Goal: Task Accomplishment & Management: Complete application form

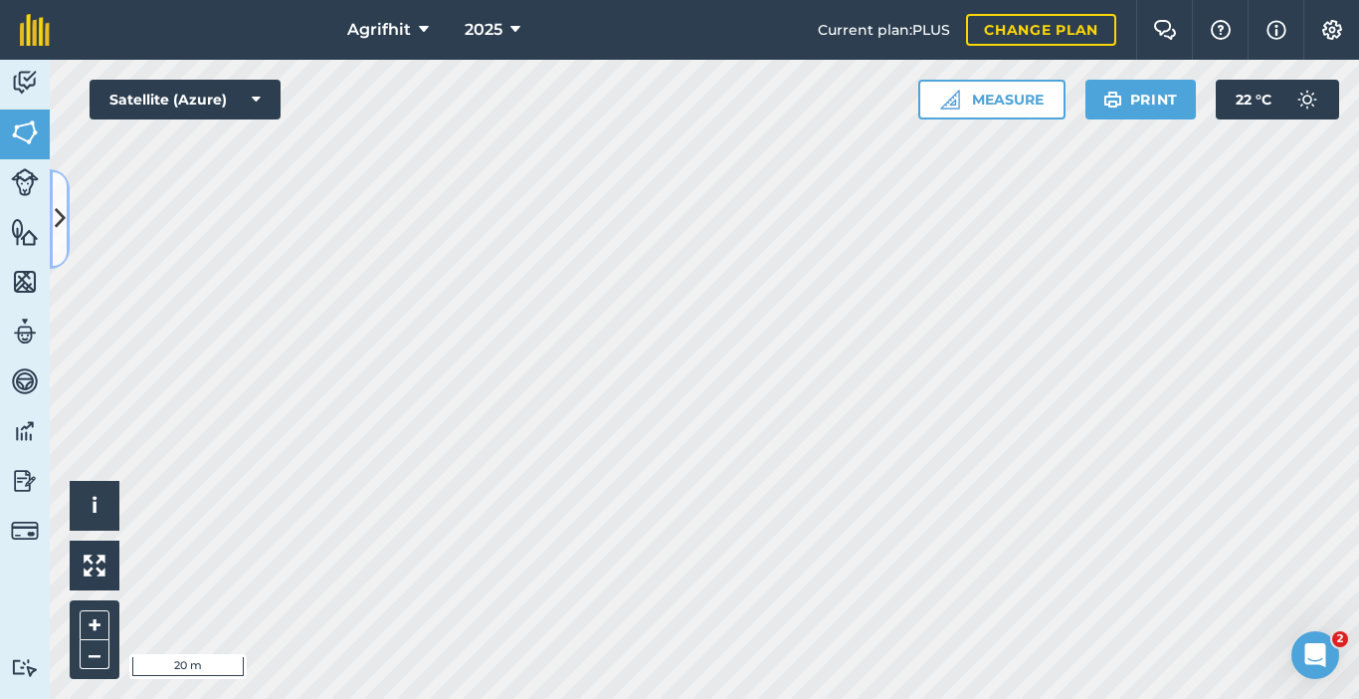
click at [59, 224] on icon at bounding box center [60, 218] width 11 height 35
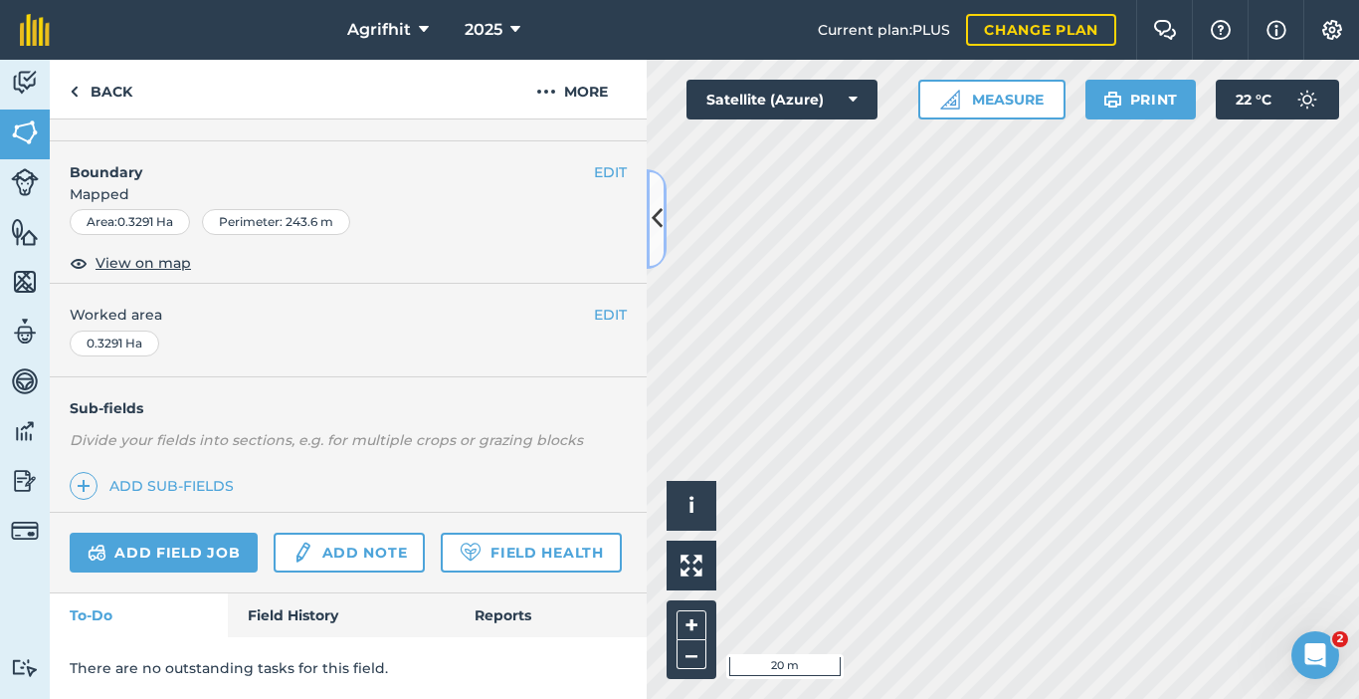
scroll to position [294, 0]
click at [191, 532] on link "Add field job" at bounding box center [164, 552] width 188 height 40
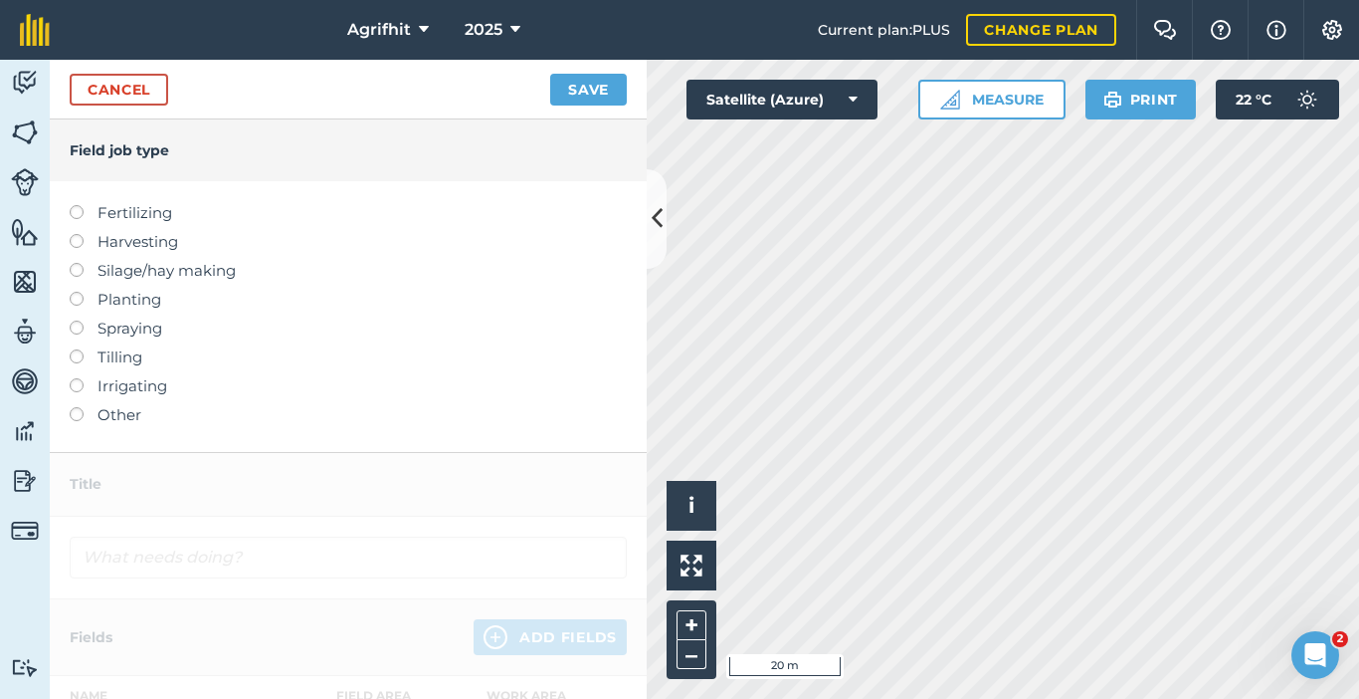
click at [75, 320] on label at bounding box center [84, 320] width 28 height 0
type input "Spraying"
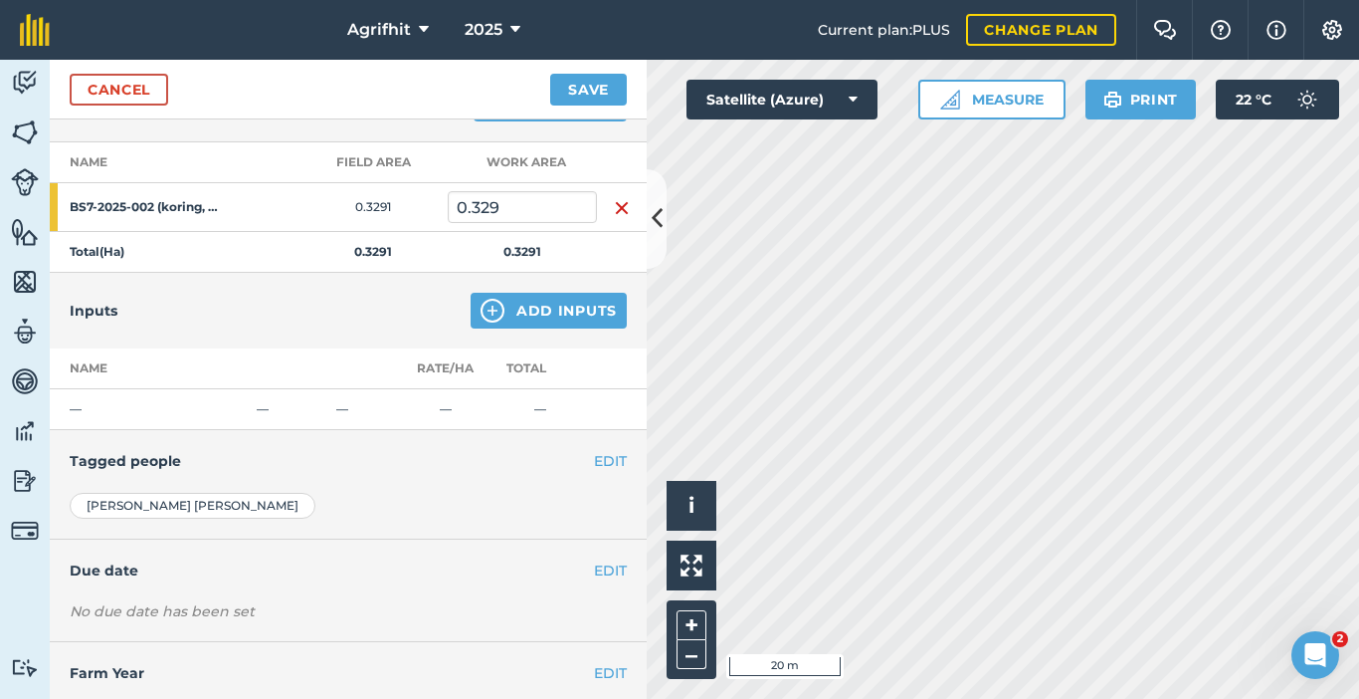
scroll to position [313, 0]
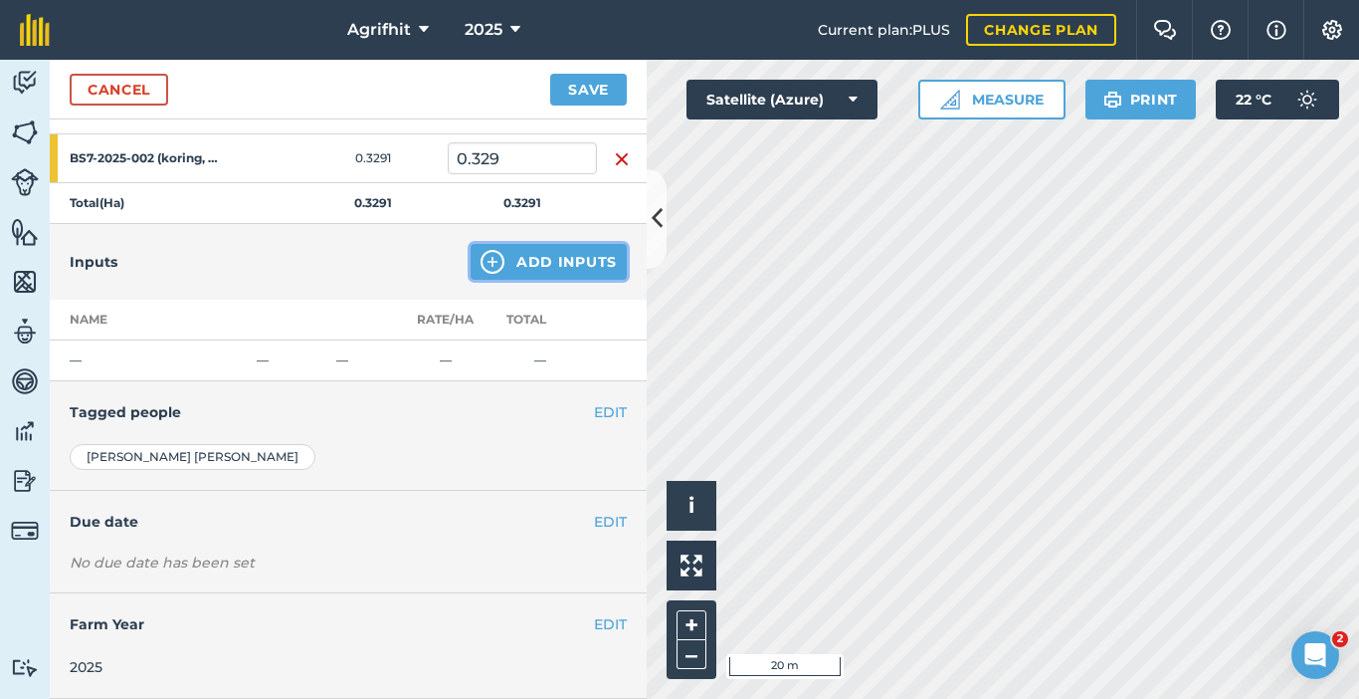
click at [532, 267] on button "Add Inputs" at bounding box center [549, 262] width 156 height 36
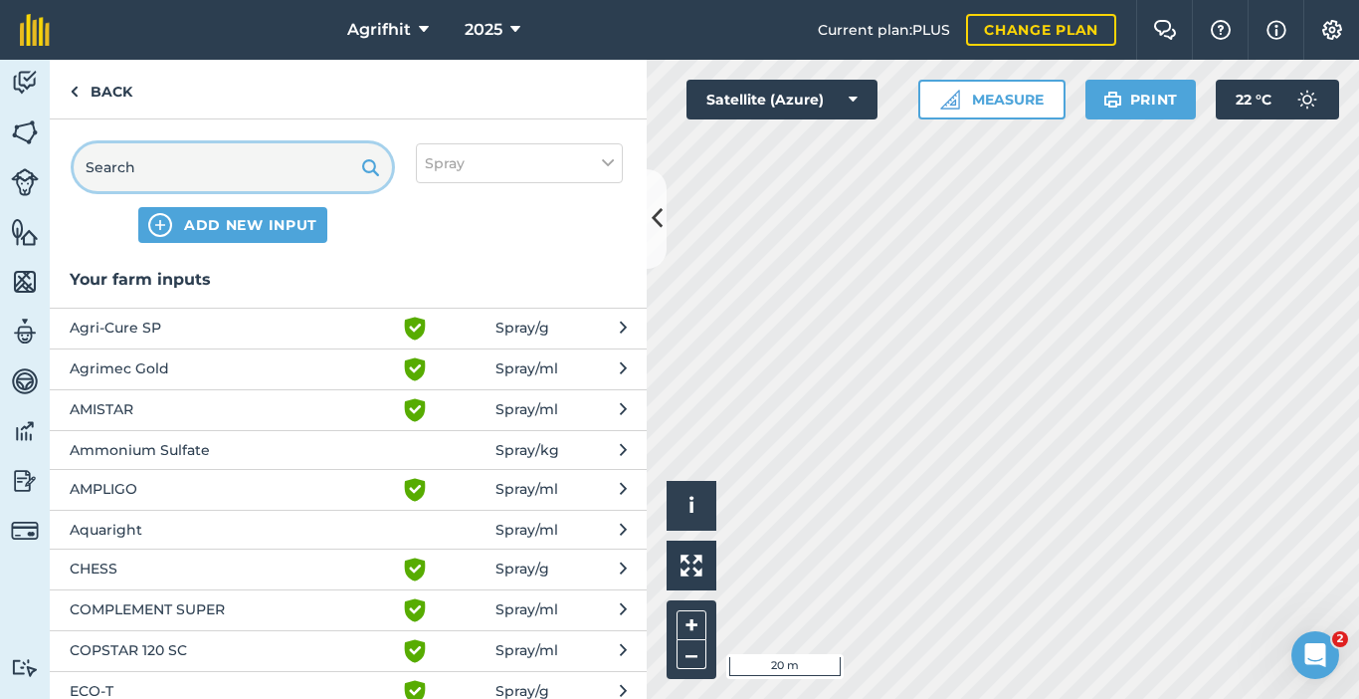
click at [202, 161] on input "text" at bounding box center [233, 167] width 318 height 48
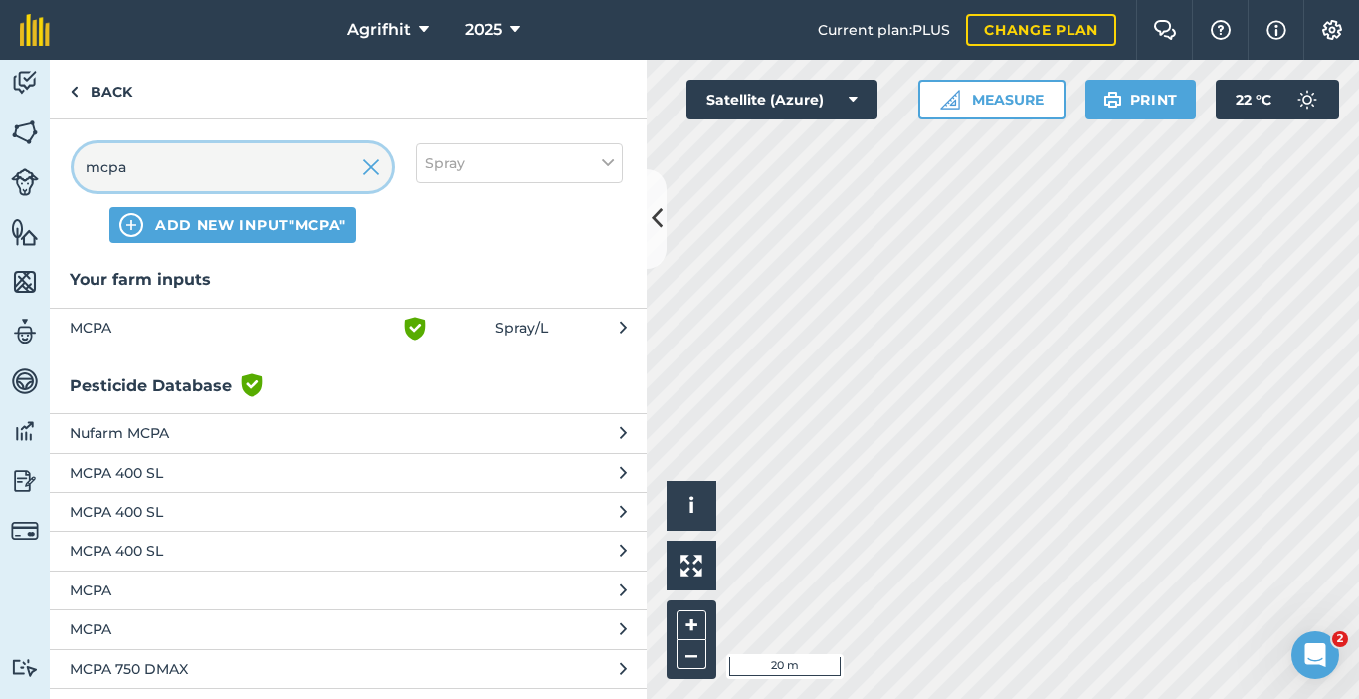
type input "mcpa"
click at [141, 329] on span "MCPA" at bounding box center [232, 328] width 325 height 24
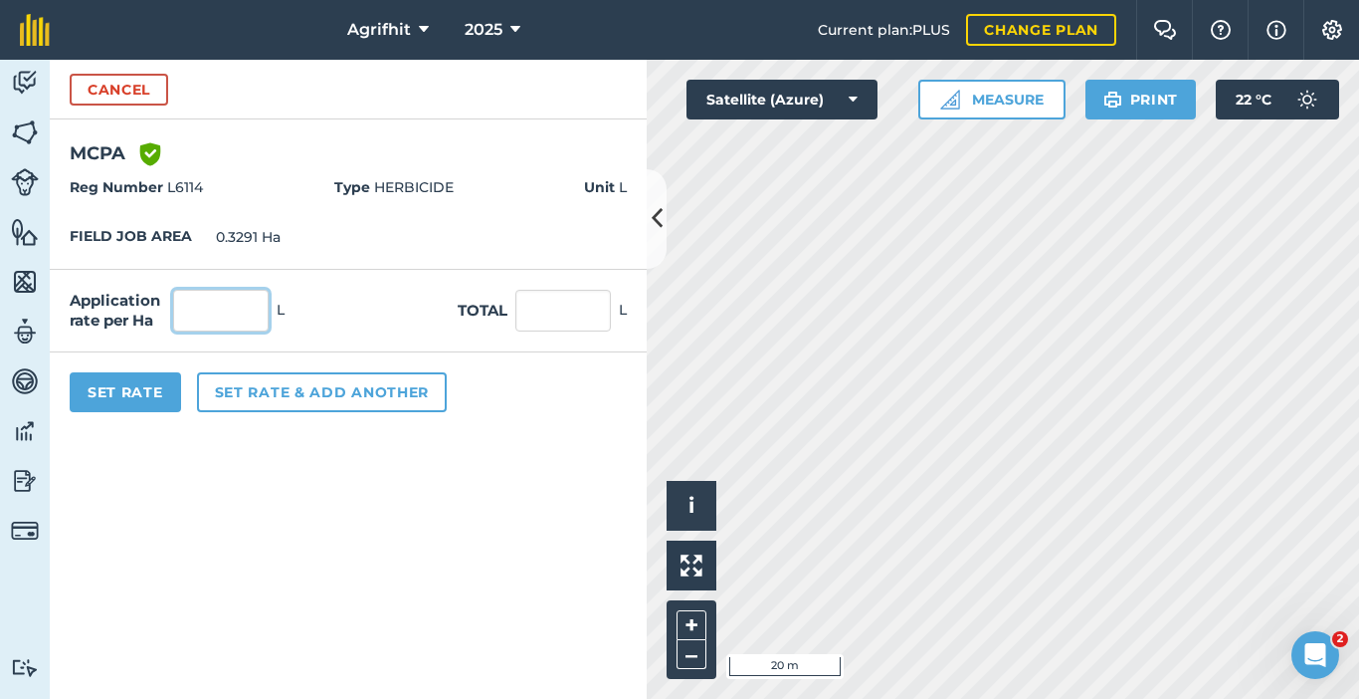
click at [227, 316] on input "text" at bounding box center [221, 311] width 96 height 42
type input "2"
type input "0.658"
click at [141, 399] on button "Set Rate" at bounding box center [125, 392] width 111 height 40
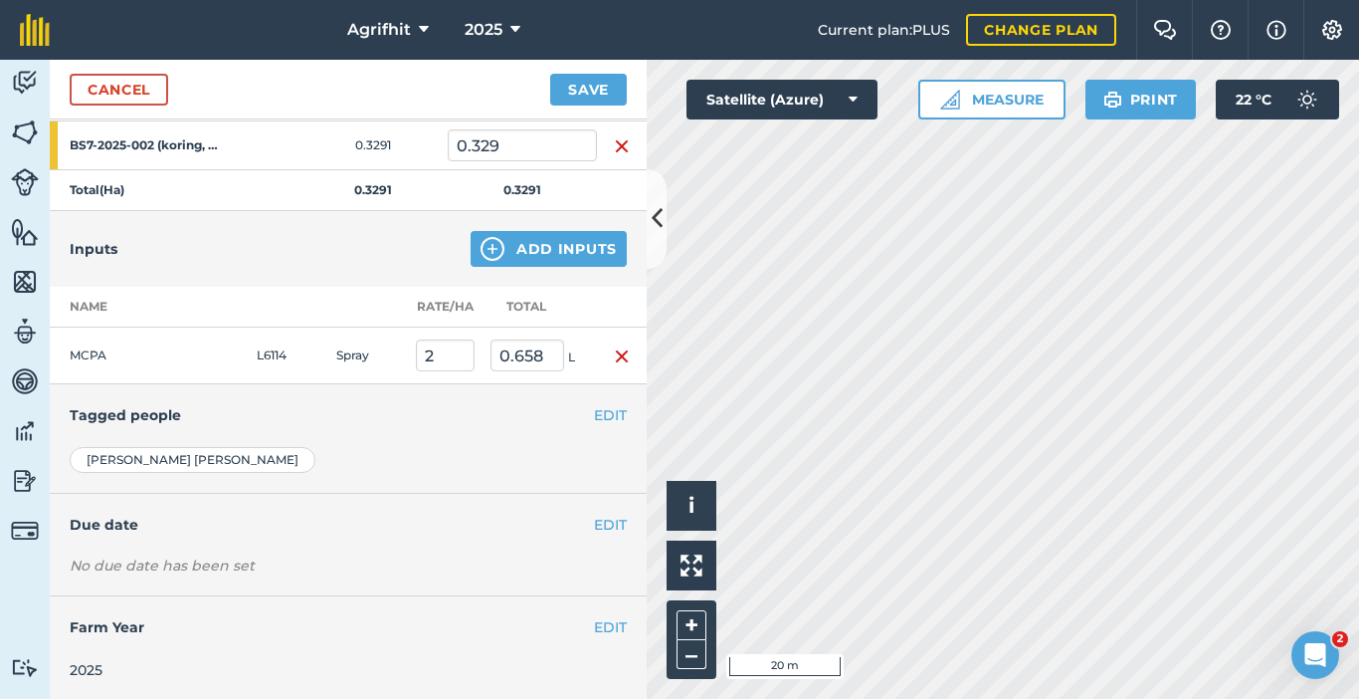
scroll to position [328, 0]
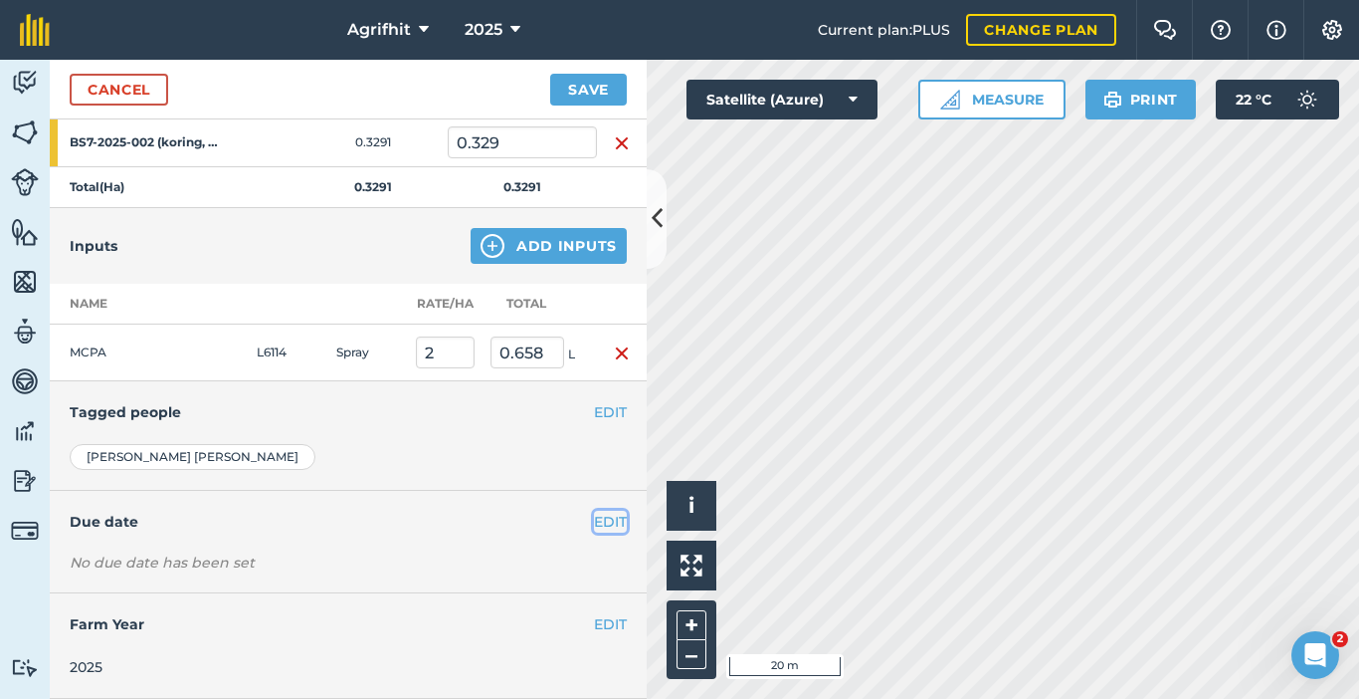
click at [594, 519] on button "EDIT" at bounding box center [610, 522] width 33 height 22
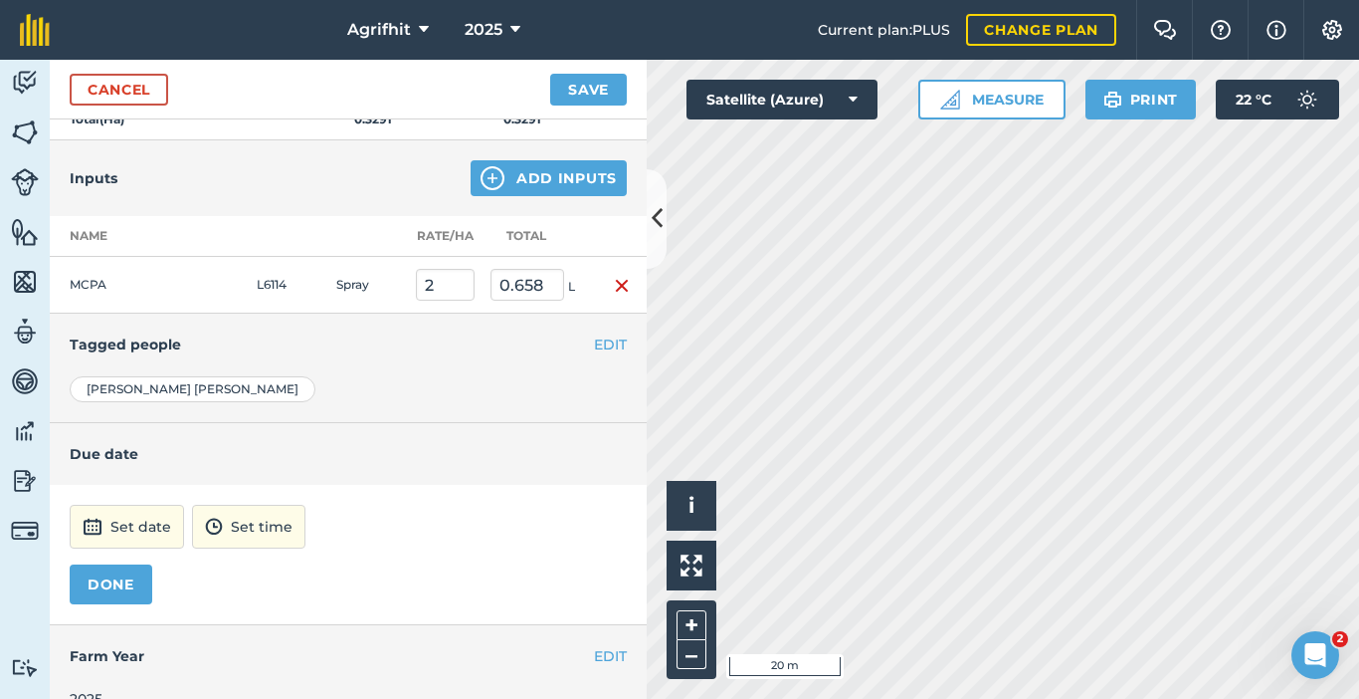
scroll to position [428, 0]
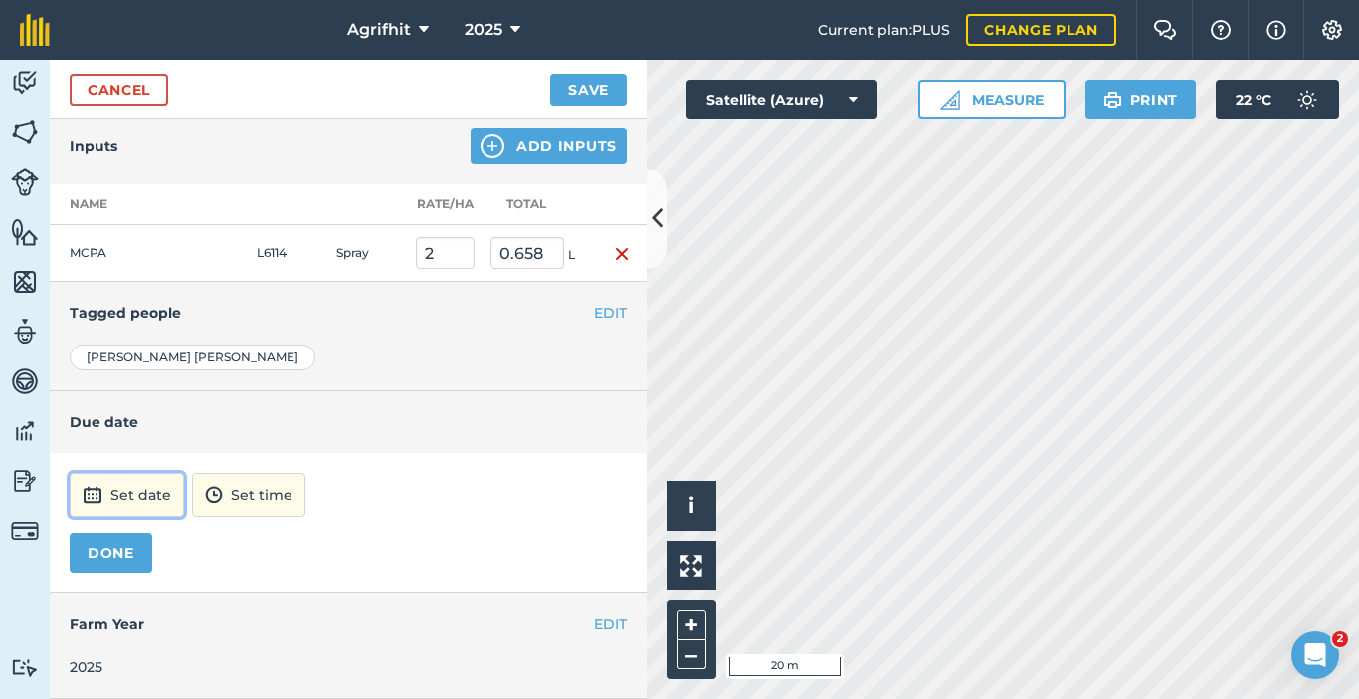
click at [125, 502] on button "Set date" at bounding box center [127, 495] width 114 height 44
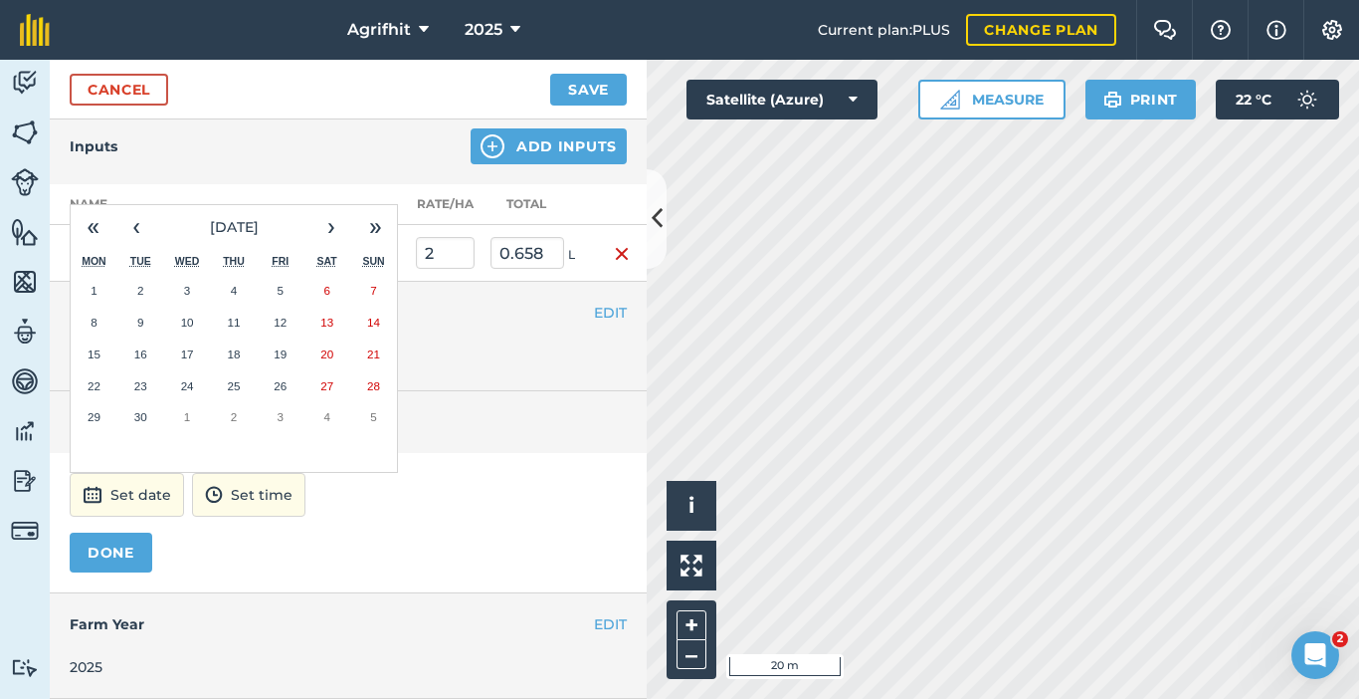
click at [139, 358] on abbr "16" at bounding box center [140, 353] width 13 height 13
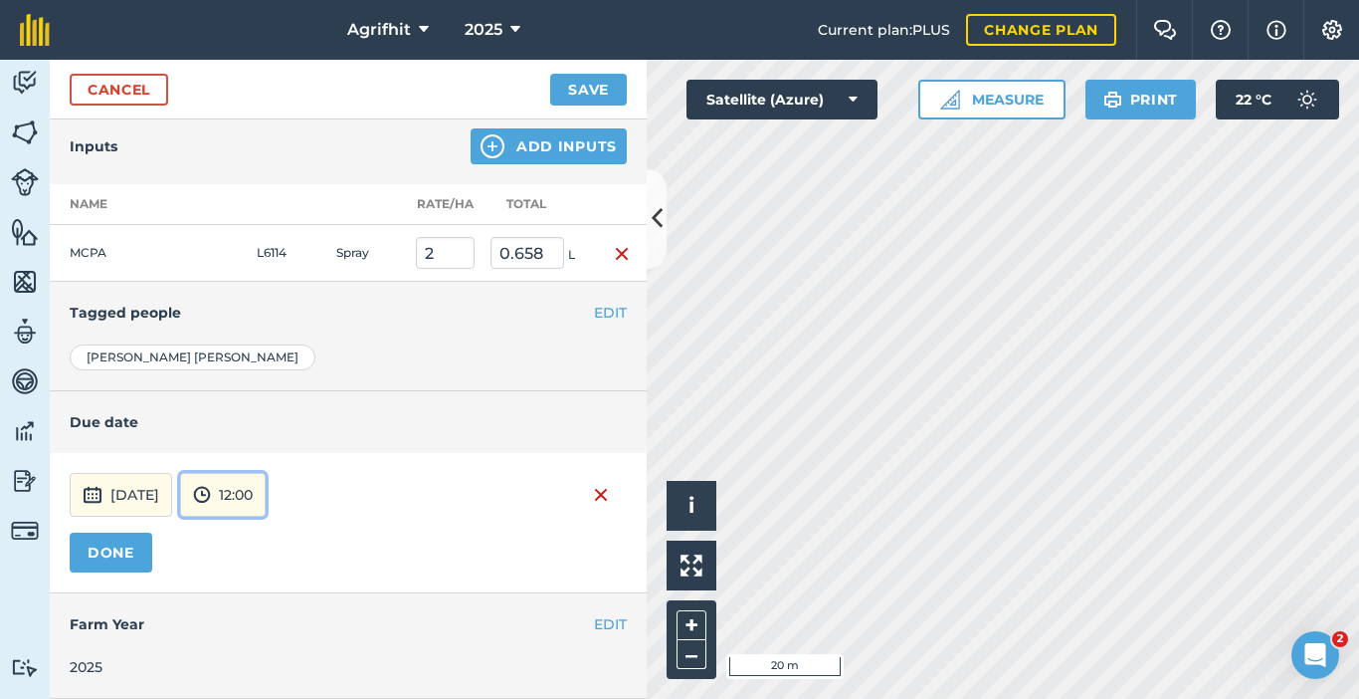
click at [266, 490] on button "12:00" at bounding box center [223, 495] width 86 height 44
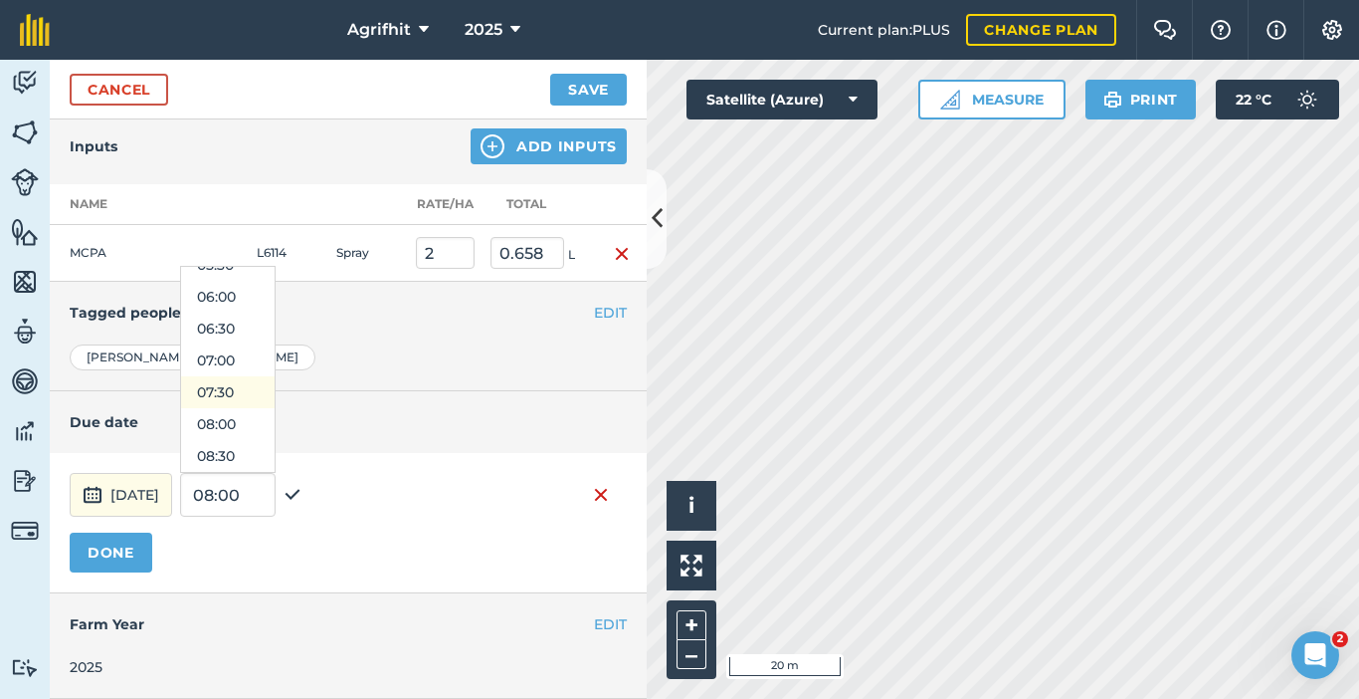
scroll to position [370, 0]
click at [273, 418] on button "08:00" at bounding box center [228, 422] width 94 height 32
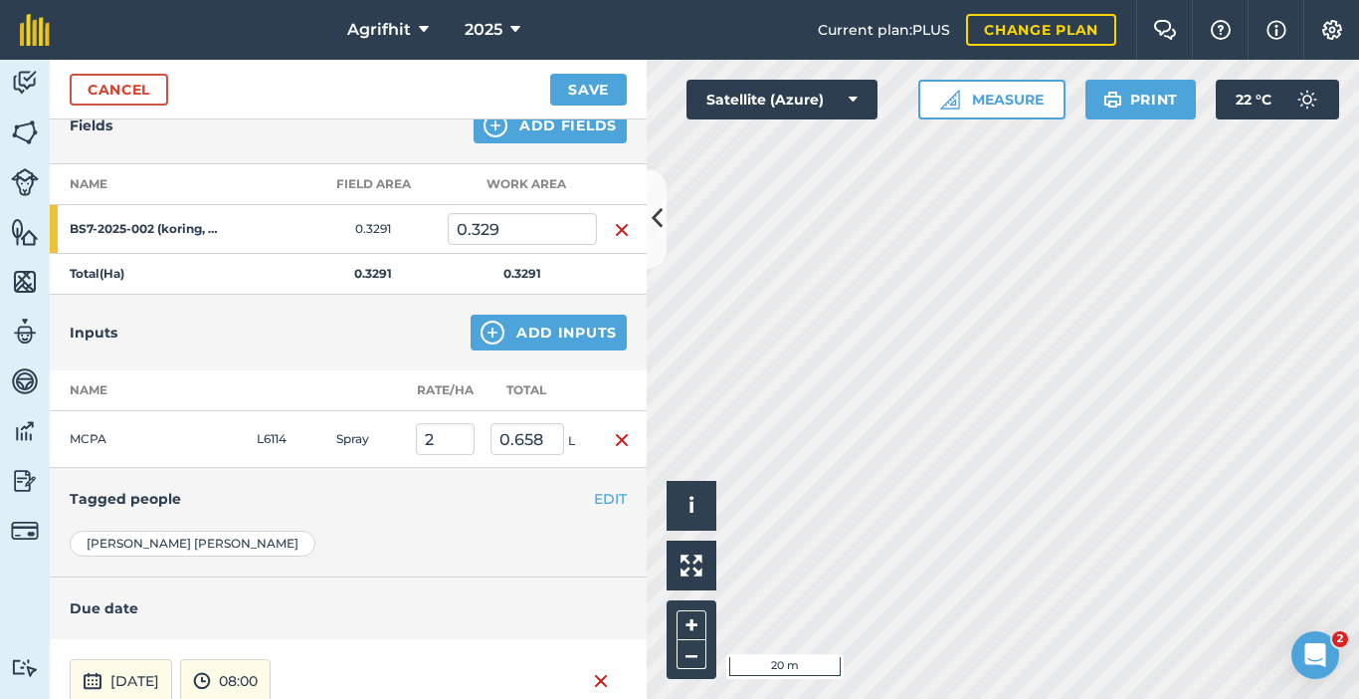
scroll to position [229, 0]
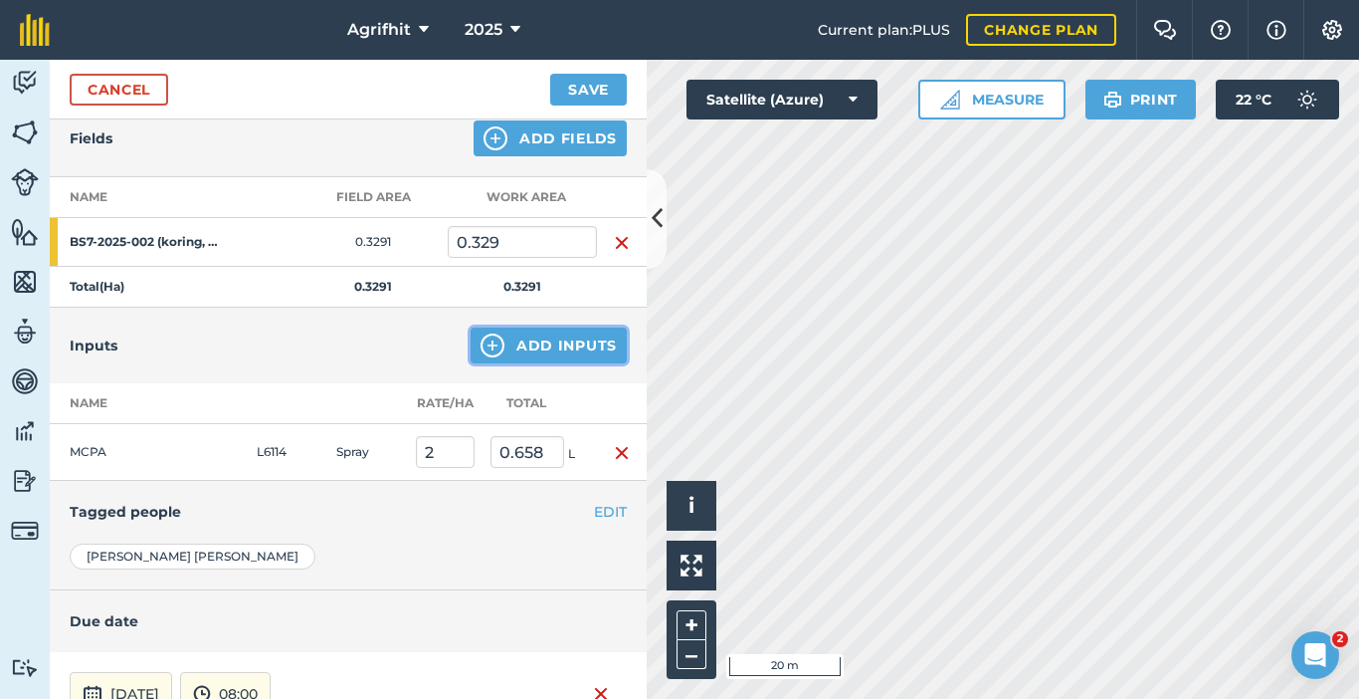
click at [558, 351] on button "Add Inputs" at bounding box center [549, 345] width 156 height 36
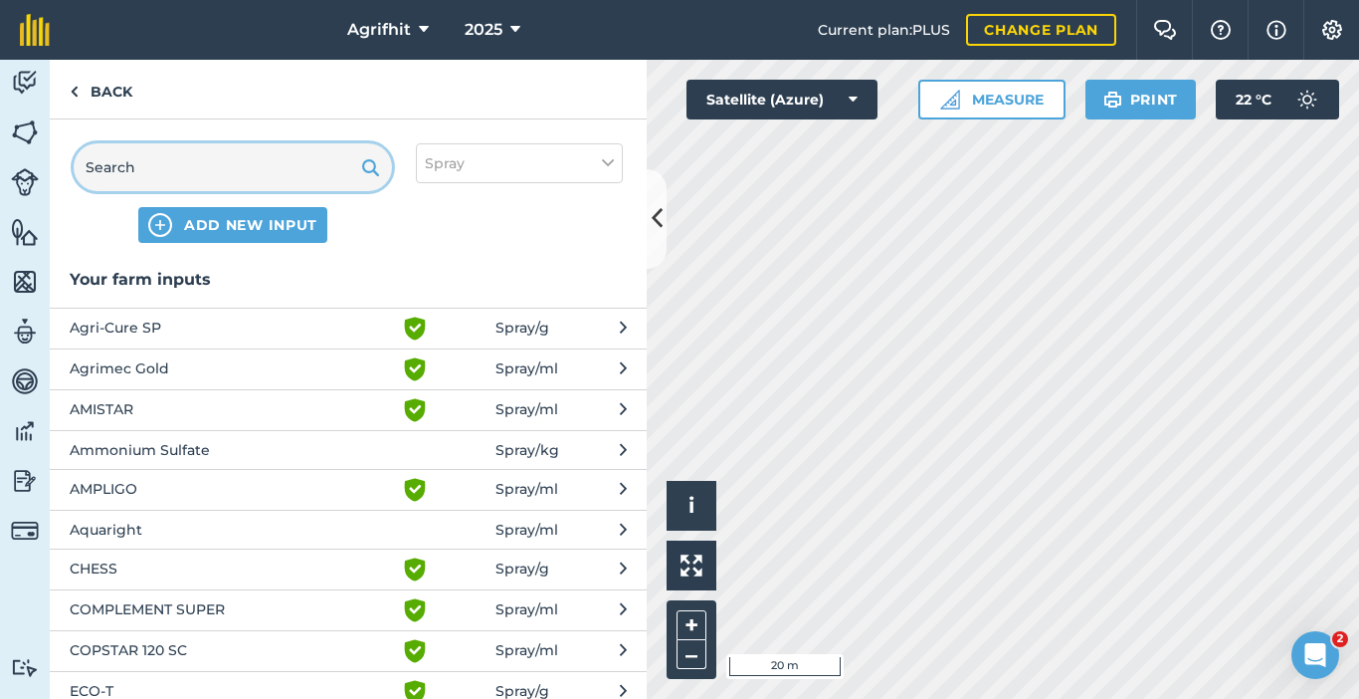
click at [271, 161] on input "text" at bounding box center [233, 167] width 318 height 48
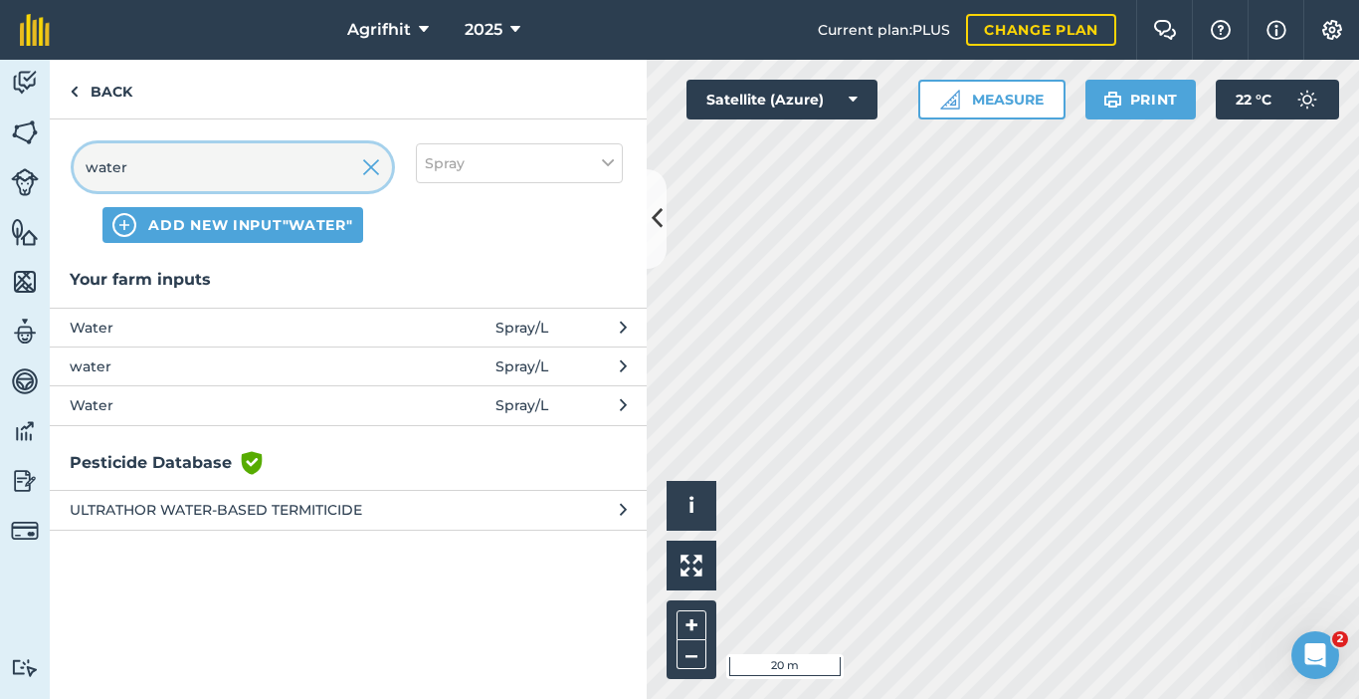
type input "water"
click at [229, 328] on span "Water" at bounding box center [232, 327] width 325 height 22
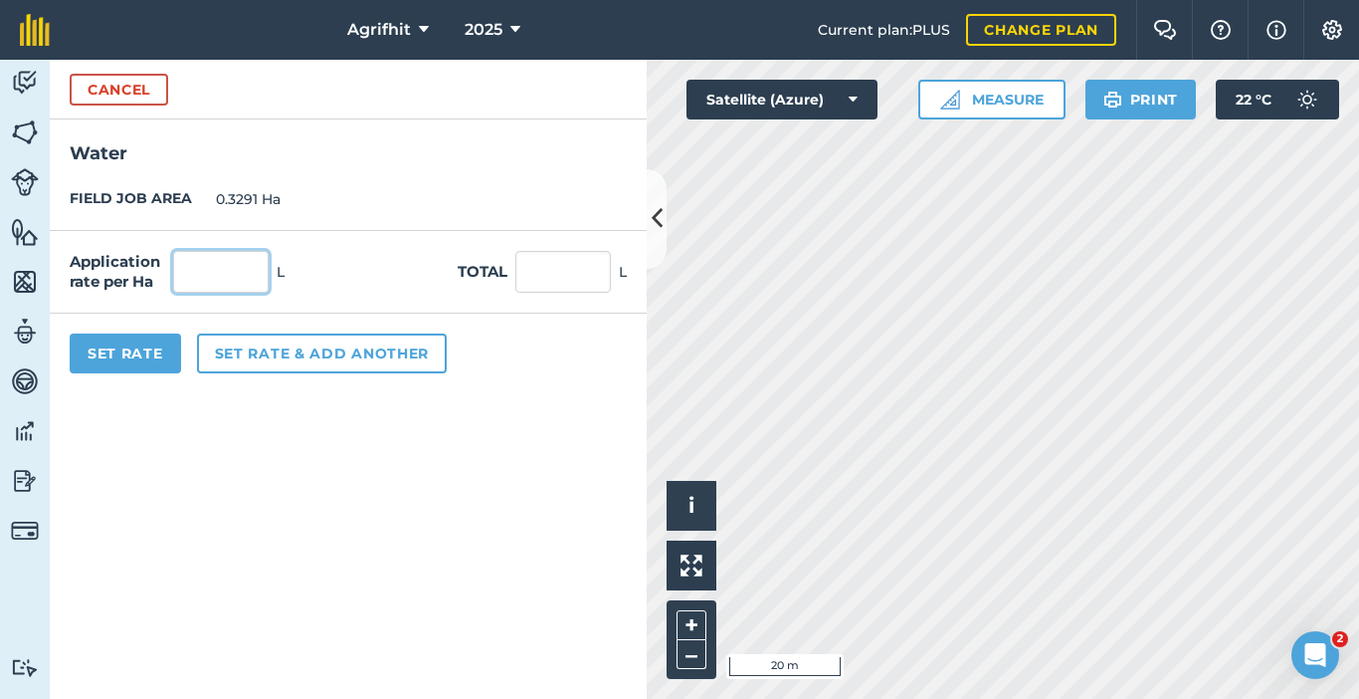
click at [191, 277] on input "text" at bounding box center [221, 272] width 96 height 42
type input "200"
type input "65.82"
click at [163, 353] on button "Set Rate" at bounding box center [125, 353] width 111 height 40
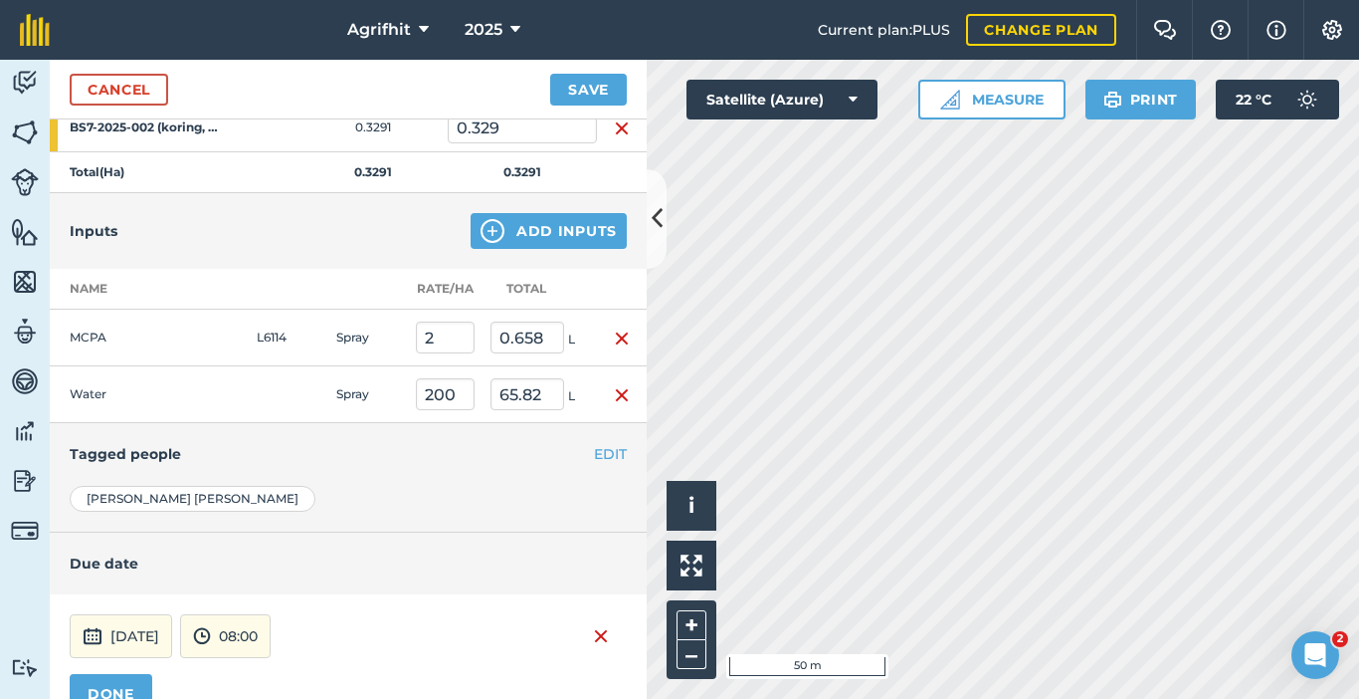
scroll to position [485, 0]
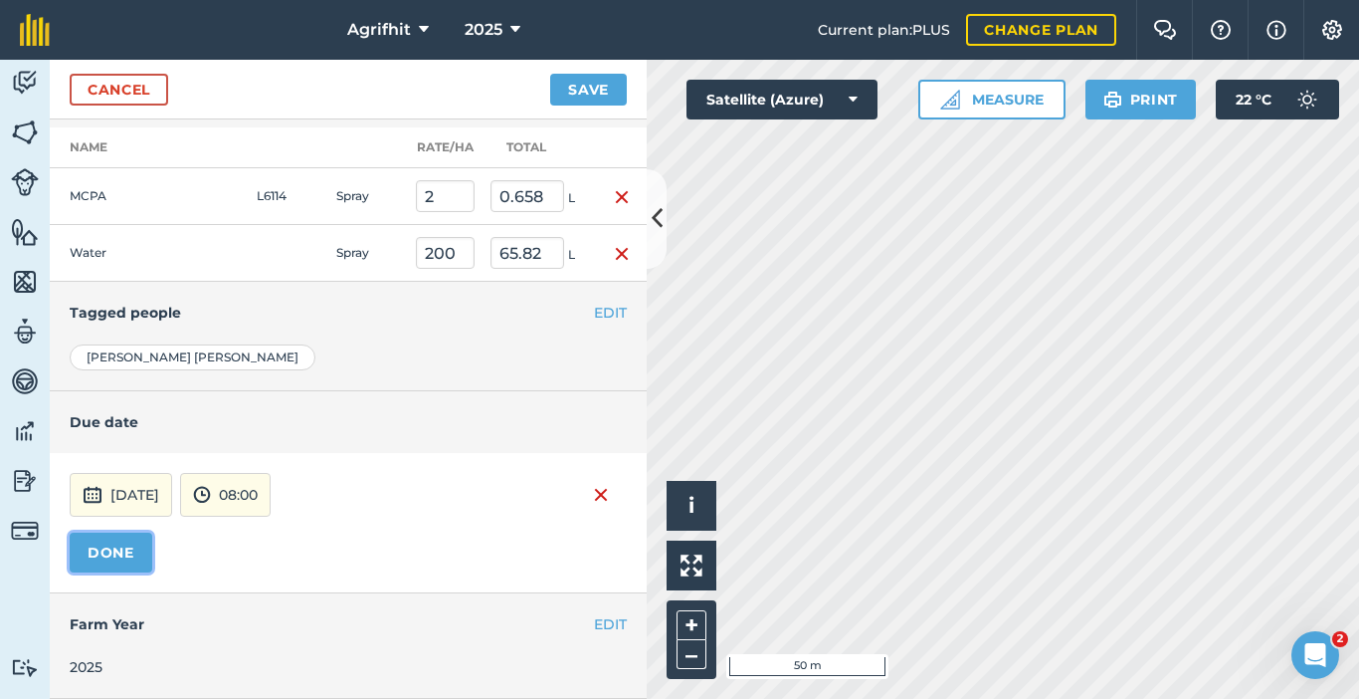
click at [123, 555] on button "DONE" at bounding box center [111, 552] width 83 height 40
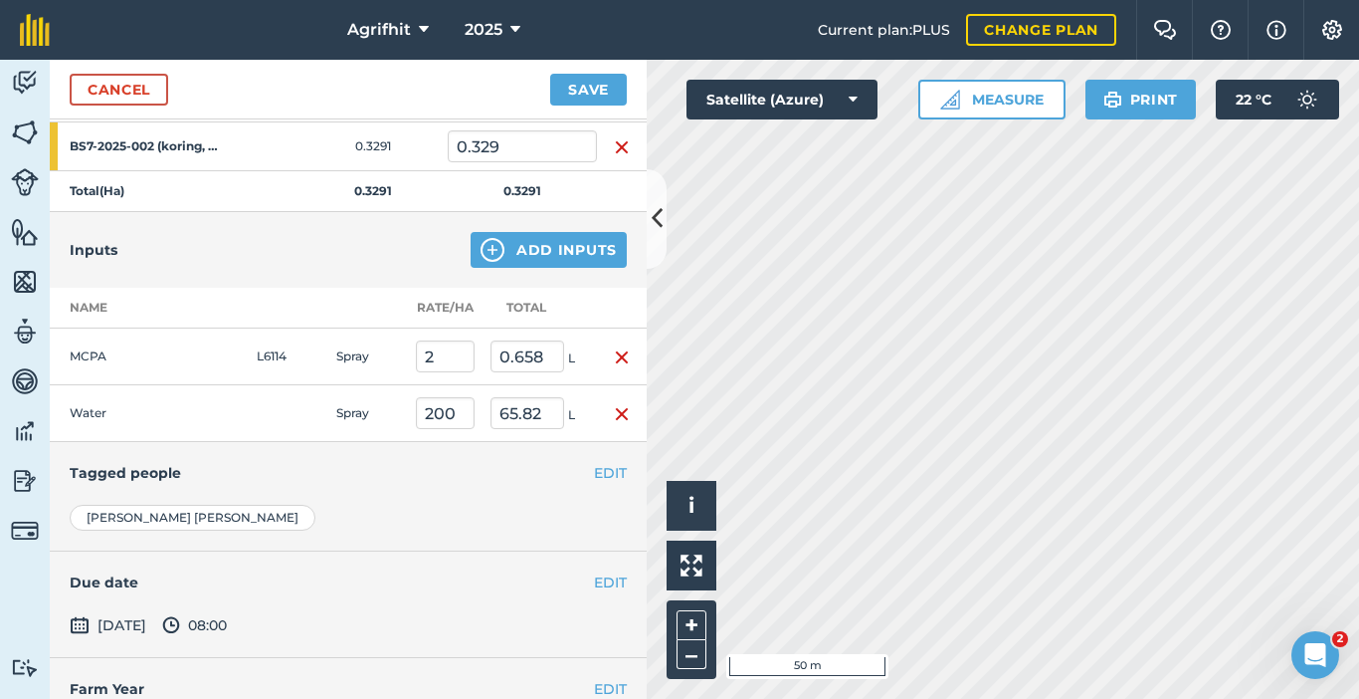
scroll to position [290, 0]
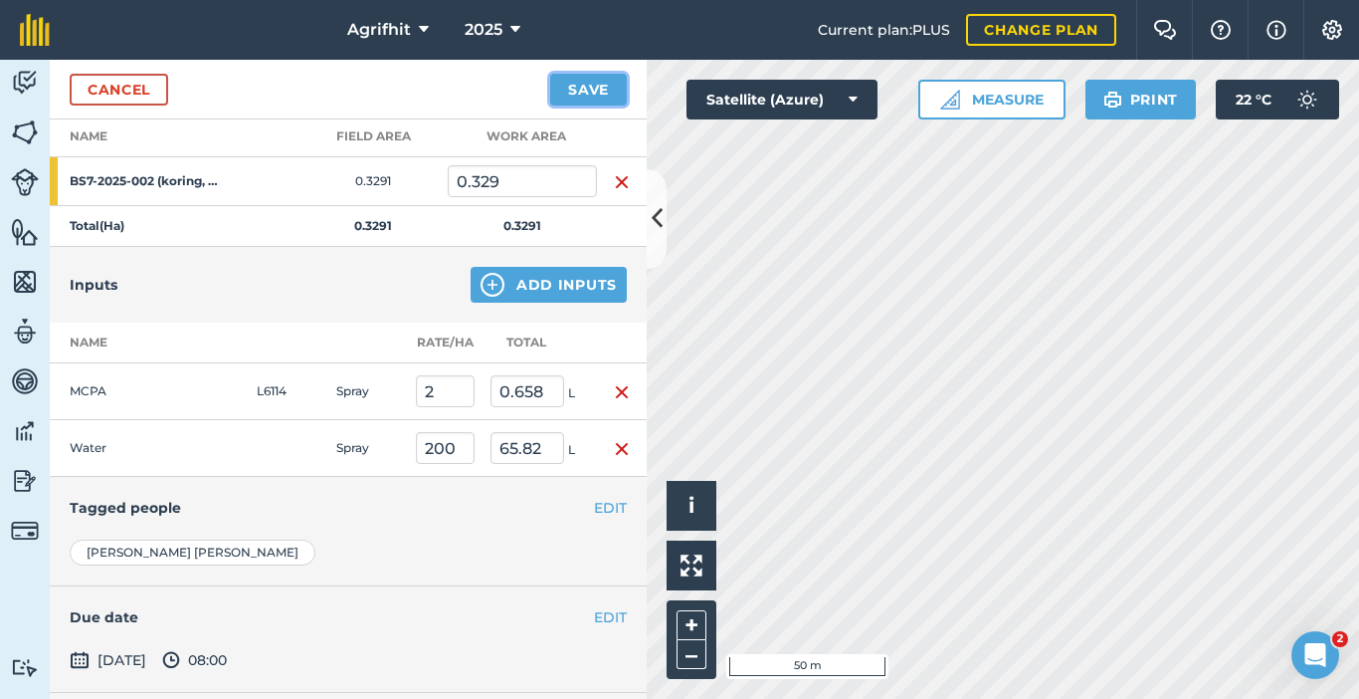
click at [607, 87] on button "Save" at bounding box center [588, 90] width 77 height 32
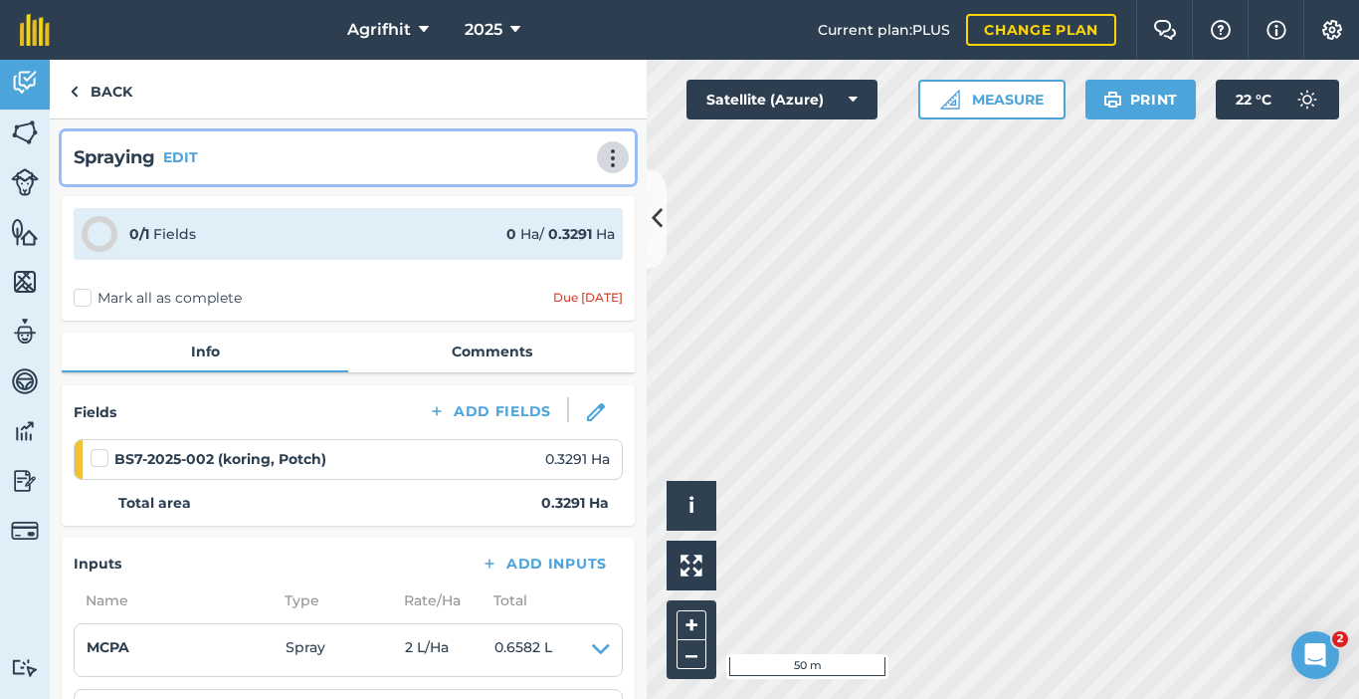
click at [604, 161] on img at bounding box center [613, 158] width 24 height 20
click at [548, 199] on link "Print" at bounding box center [571, 201] width 127 height 40
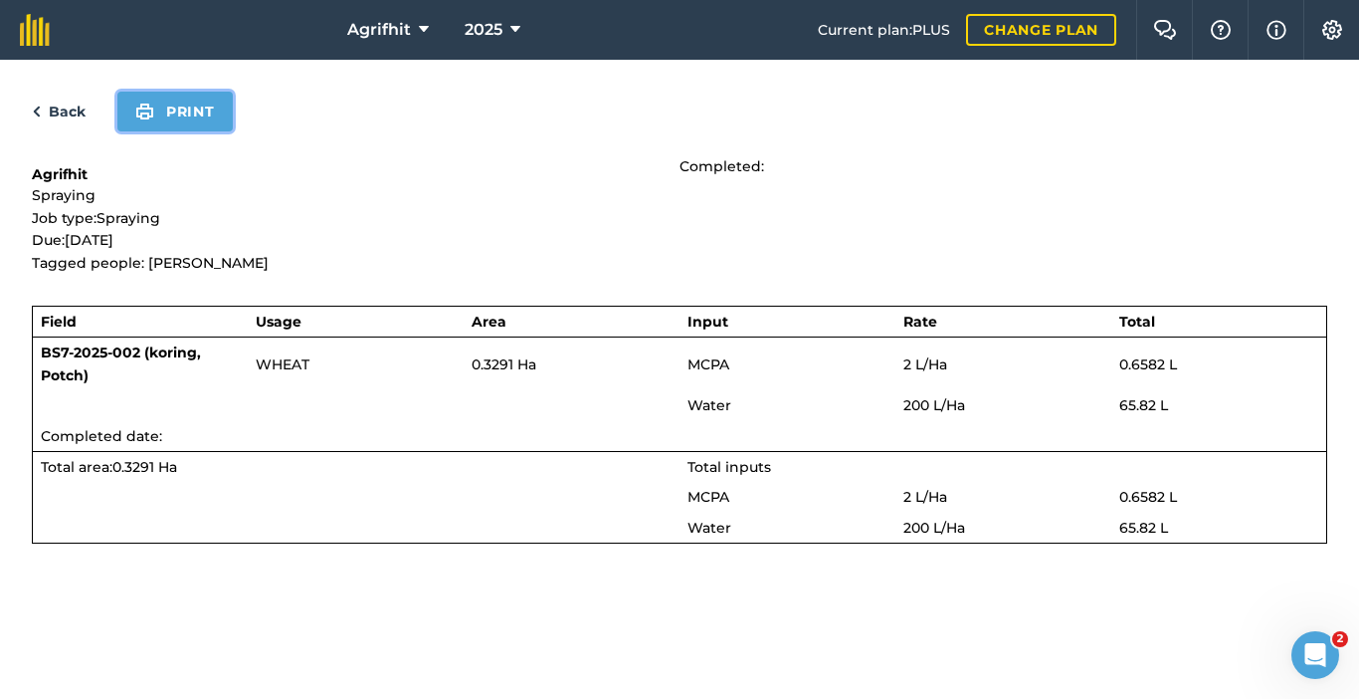
click at [210, 112] on button "Print" at bounding box center [174, 112] width 115 height 40
click at [215, 113] on button "Print" at bounding box center [174, 112] width 115 height 40
click at [55, 104] on link "Back" at bounding box center [59, 112] width 54 height 24
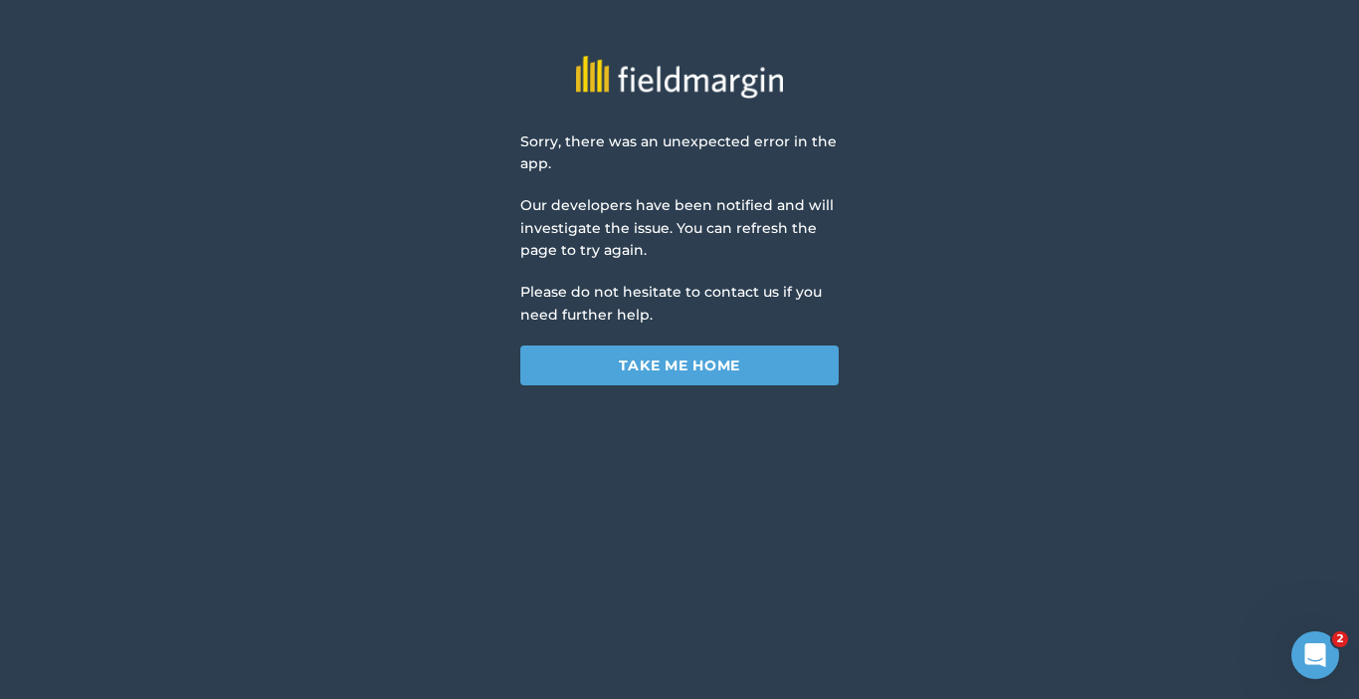
click at [648, 333] on div "Sorry, there was an unexpected error in the app. Our developers have been notif…" at bounding box center [680, 258] width 318 height 256
click at [663, 365] on link "Take me home" at bounding box center [680, 365] width 318 height 40
click at [720, 374] on link "Take me home" at bounding box center [680, 365] width 318 height 40
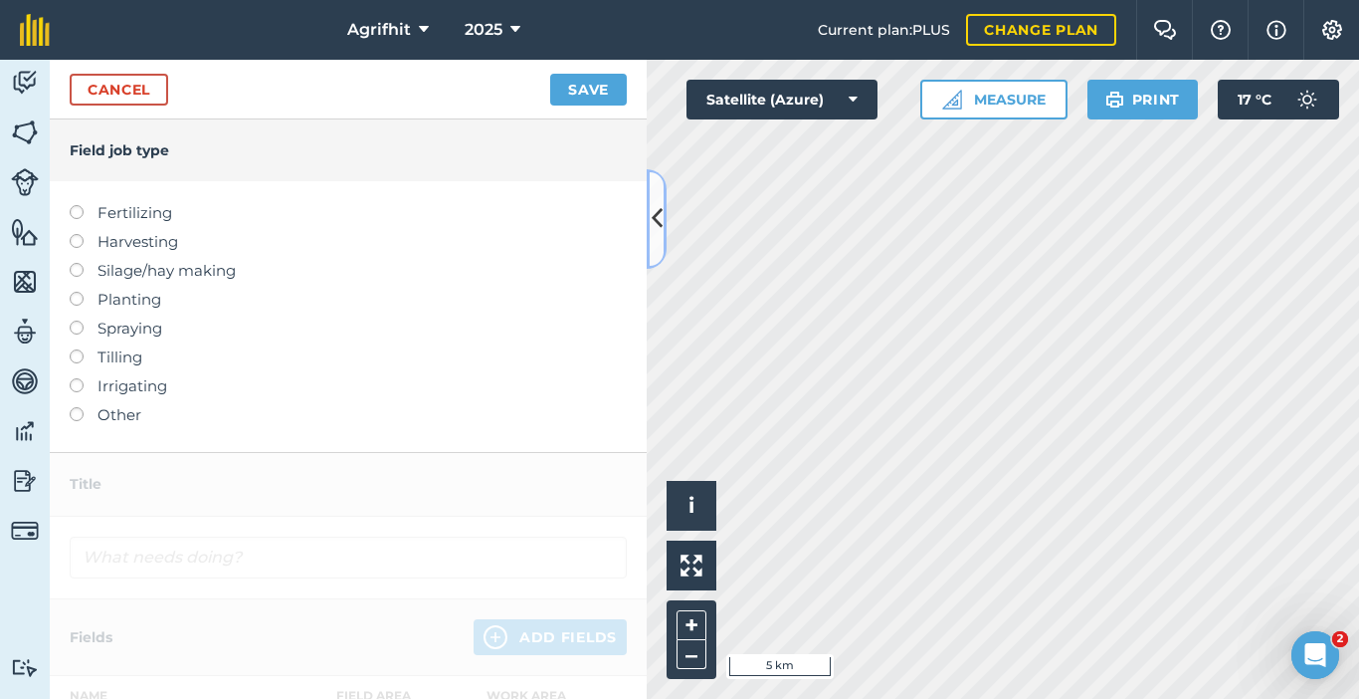
click at [649, 223] on button at bounding box center [657, 219] width 20 height 100
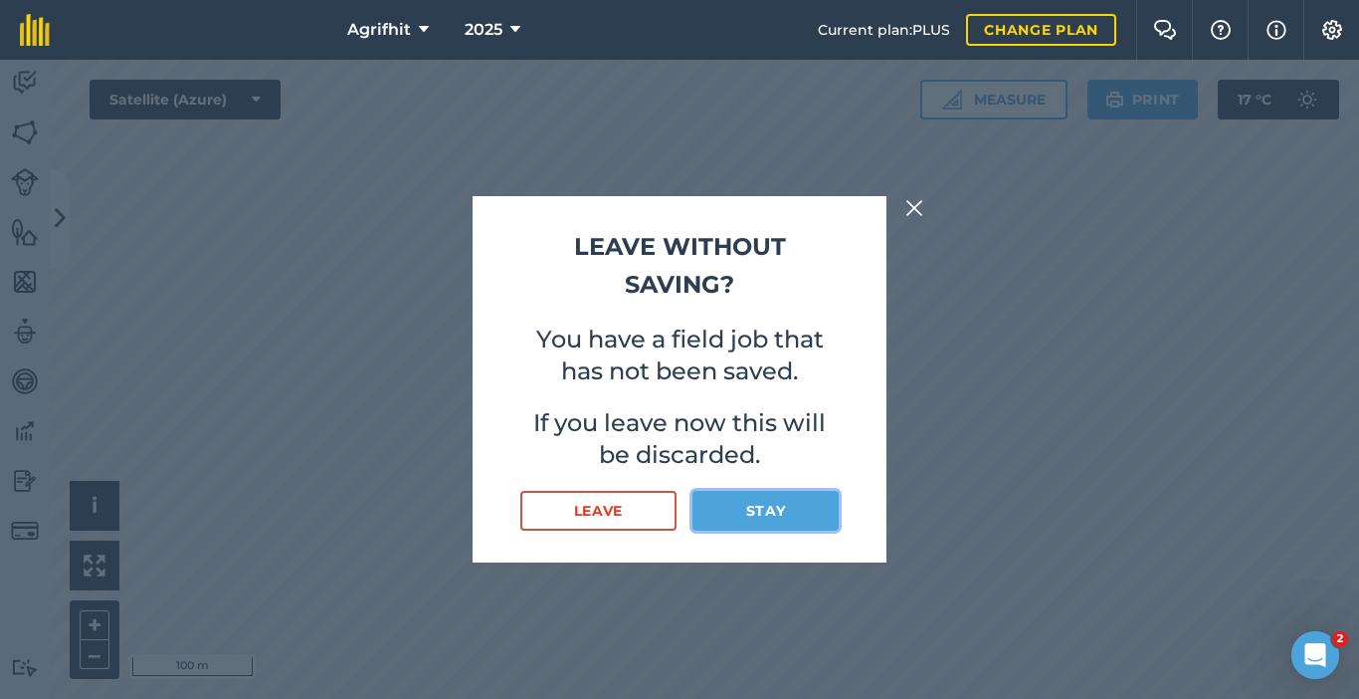
click at [775, 510] on button "Stay" at bounding box center [766, 511] width 146 height 40
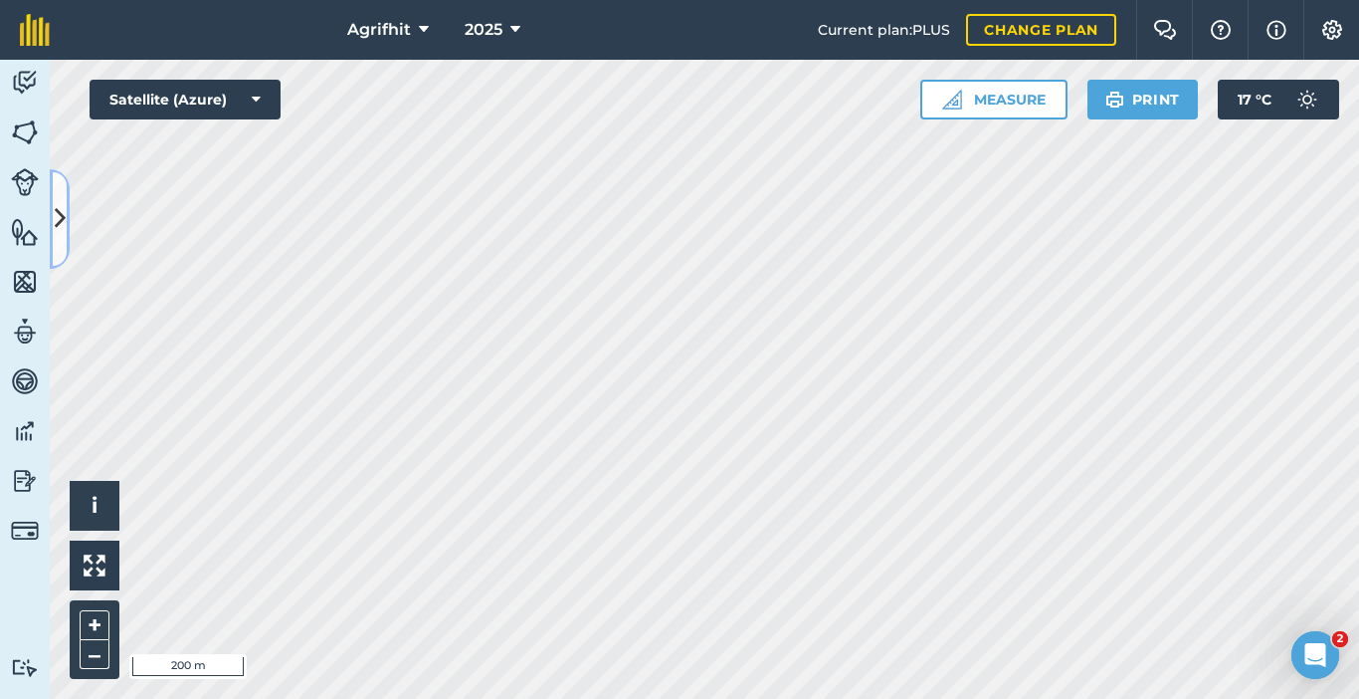
click at [61, 205] on icon at bounding box center [60, 218] width 11 height 35
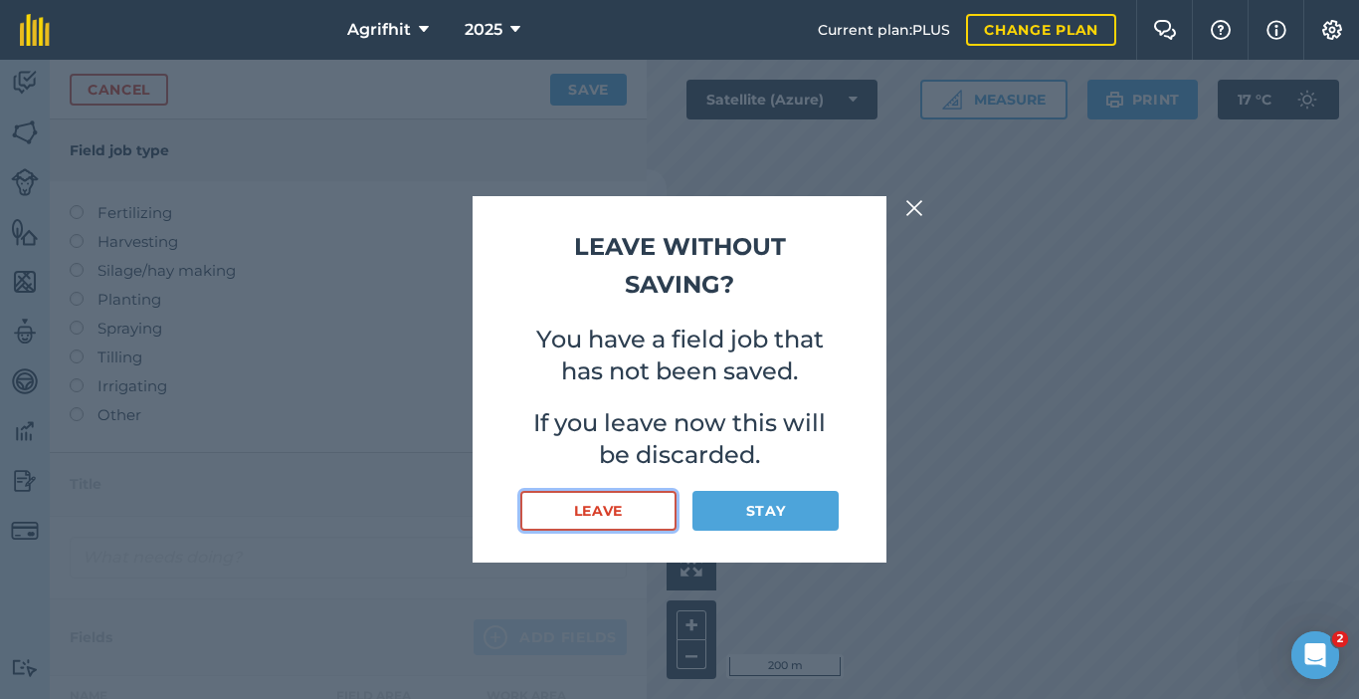
click at [621, 508] on button "Leave" at bounding box center [599, 511] width 156 height 40
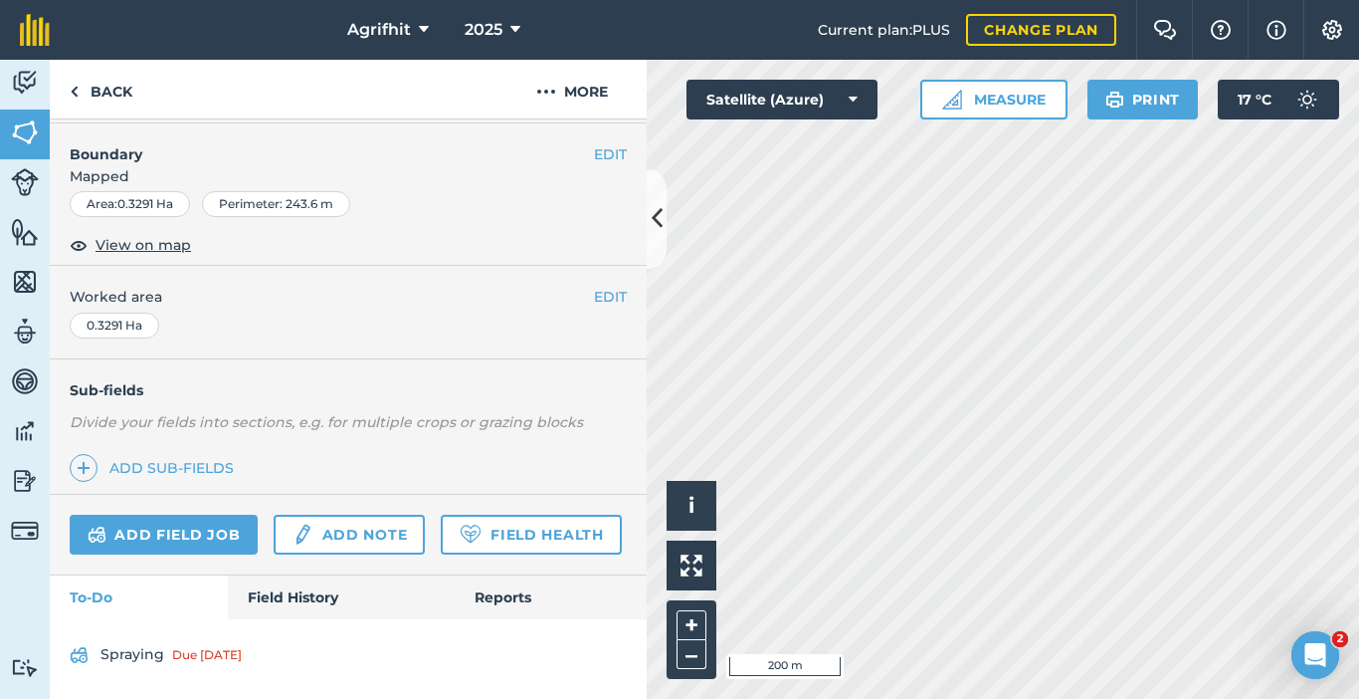
scroll to position [312, 0]
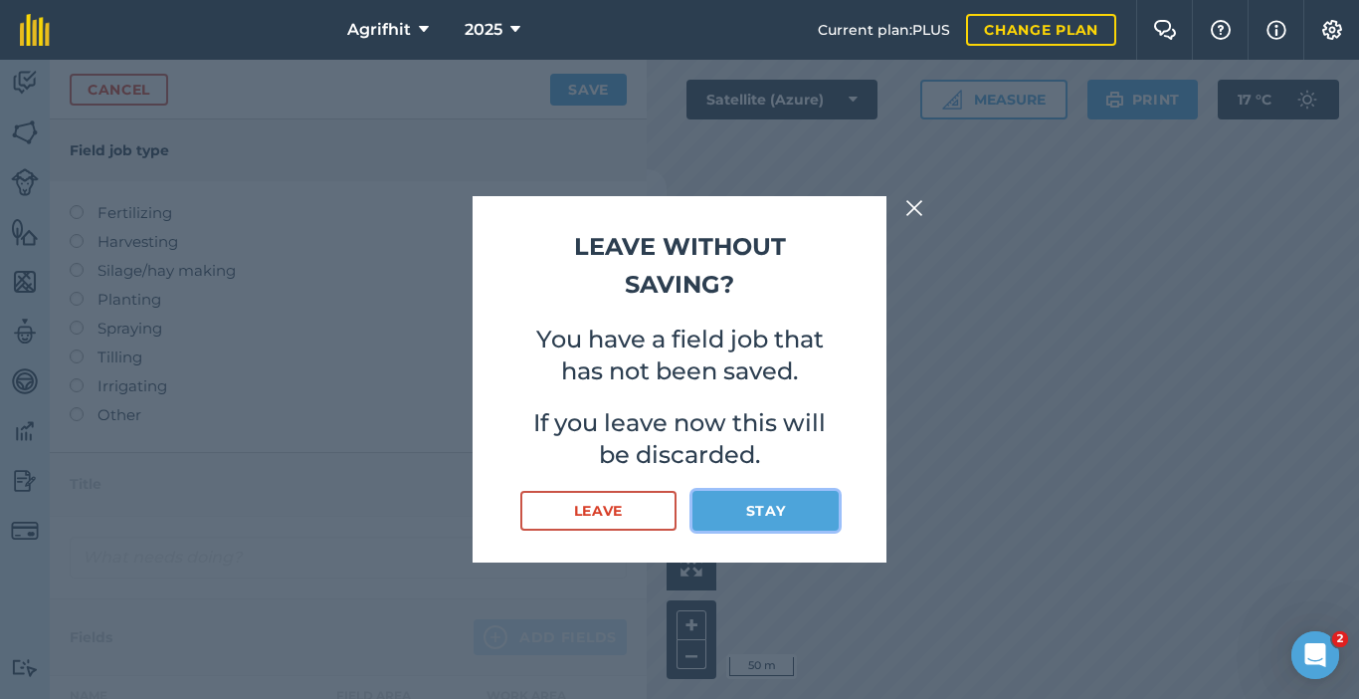
click at [771, 507] on button "Stay" at bounding box center [766, 511] width 146 height 40
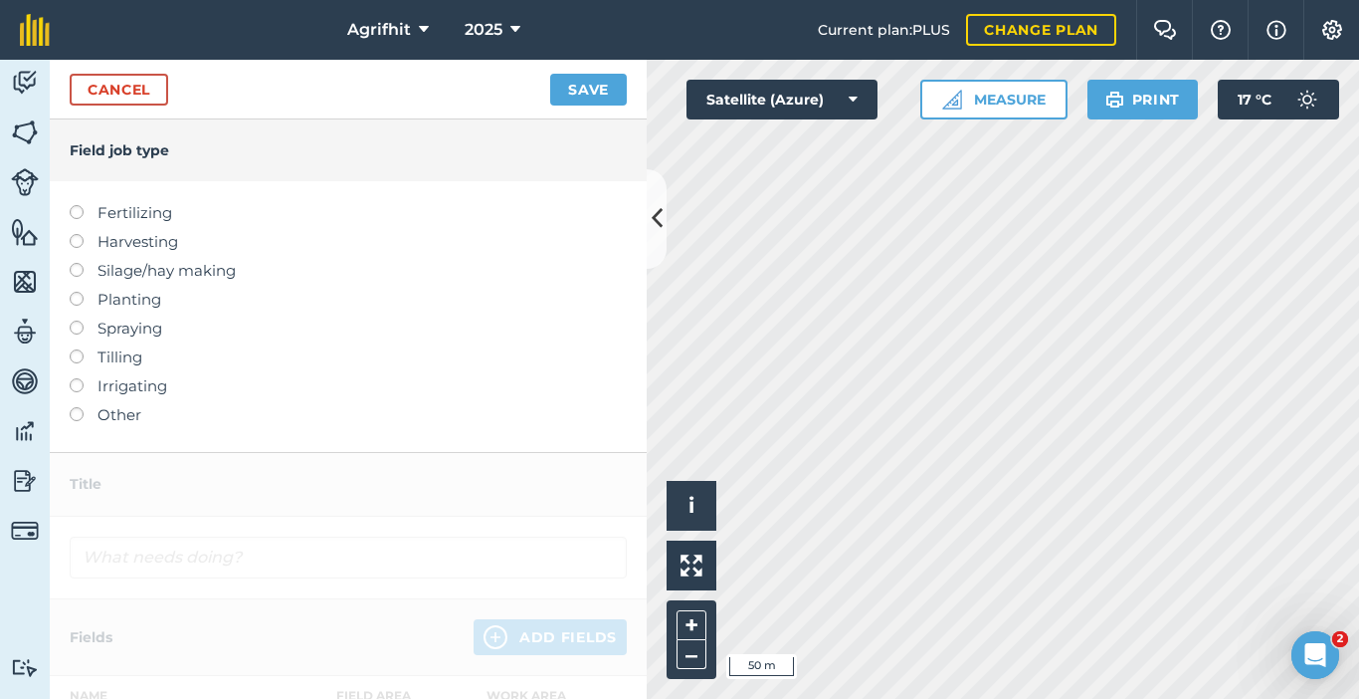
click at [76, 320] on label at bounding box center [84, 320] width 28 height 0
type input "Spraying"
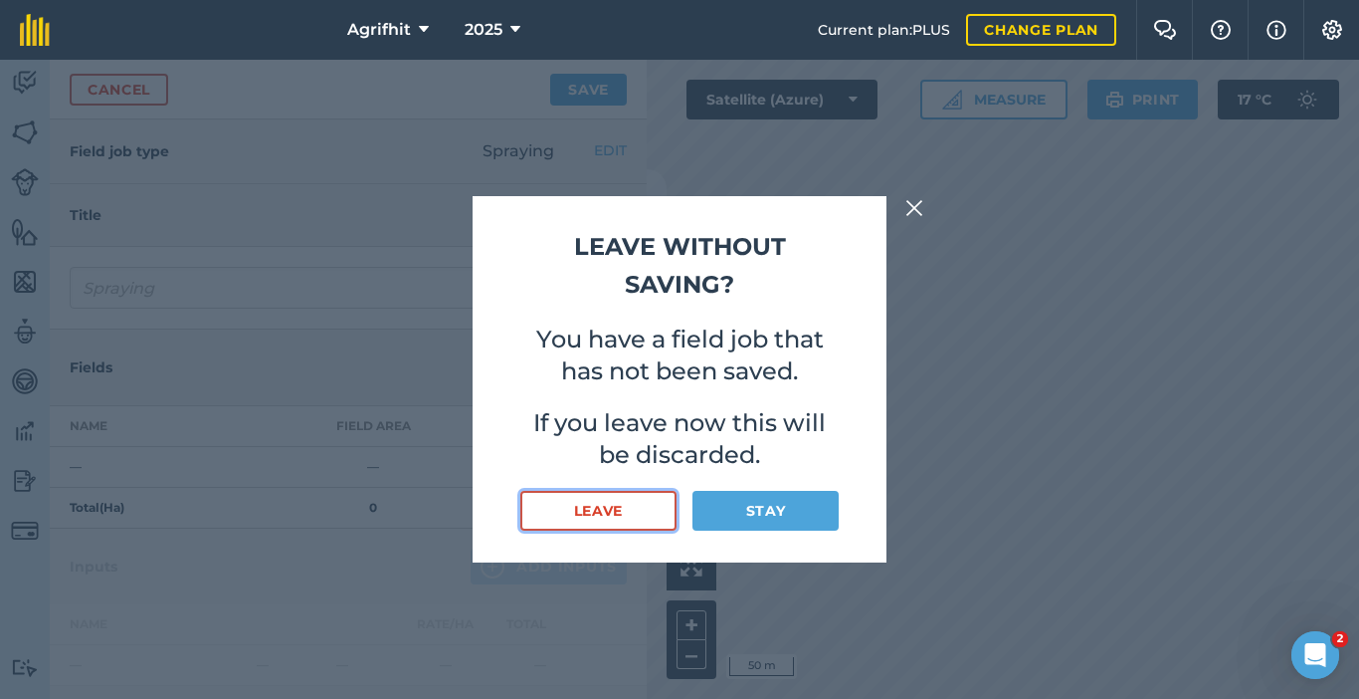
click at [610, 509] on button "Leave" at bounding box center [599, 511] width 156 height 40
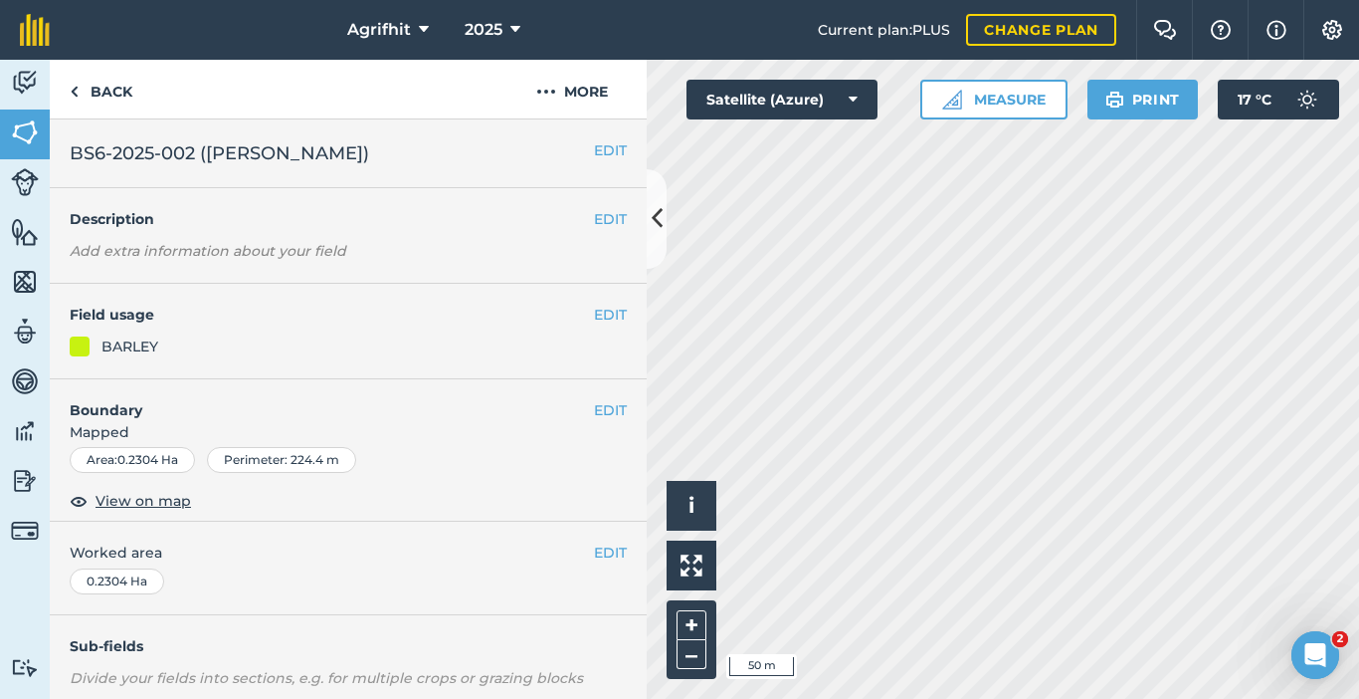
scroll to position [294, 0]
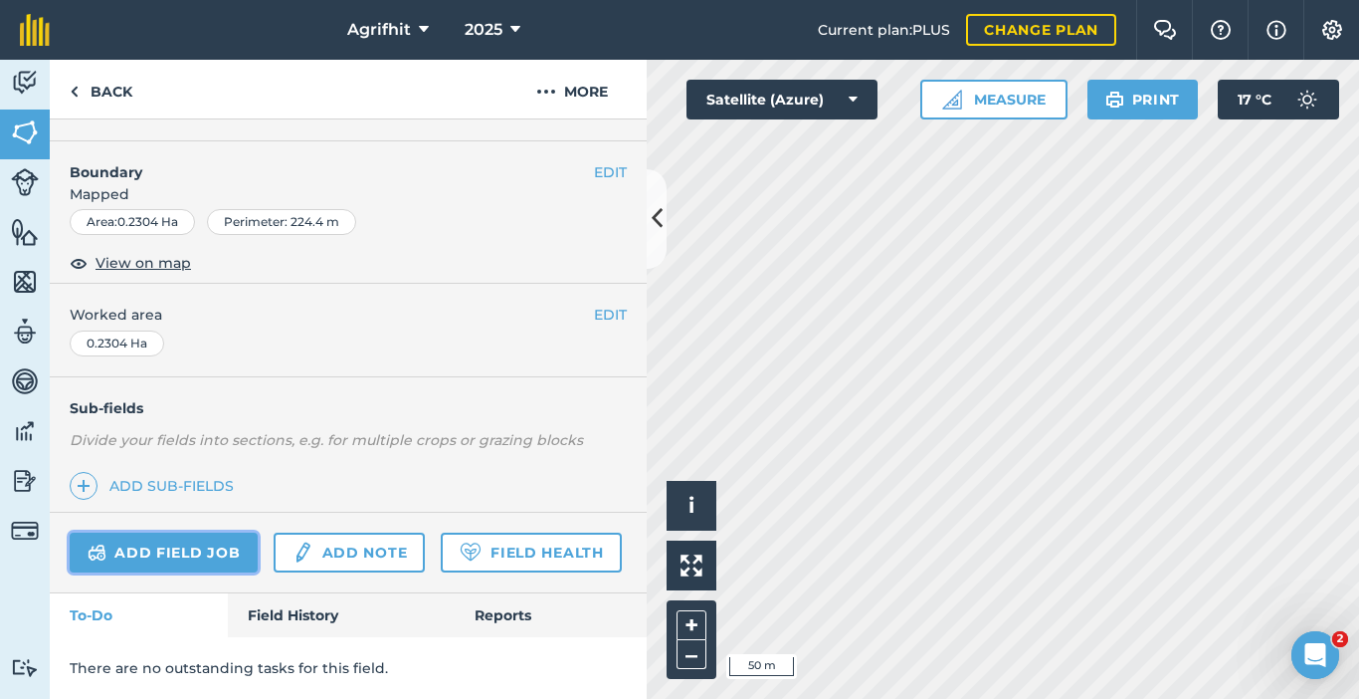
click at [214, 532] on link "Add field job" at bounding box center [164, 552] width 188 height 40
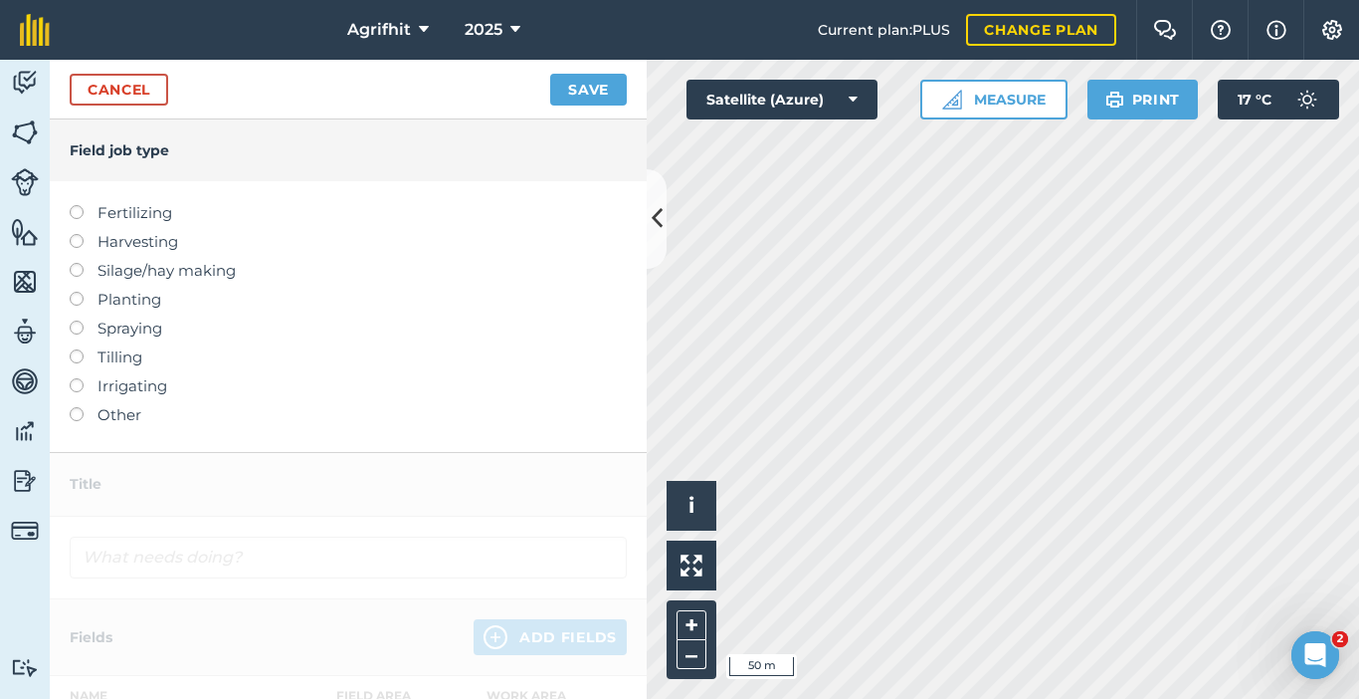
click at [76, 320] on label at bounding box center [84, 320] width 28 height 0
type input "Spraying"
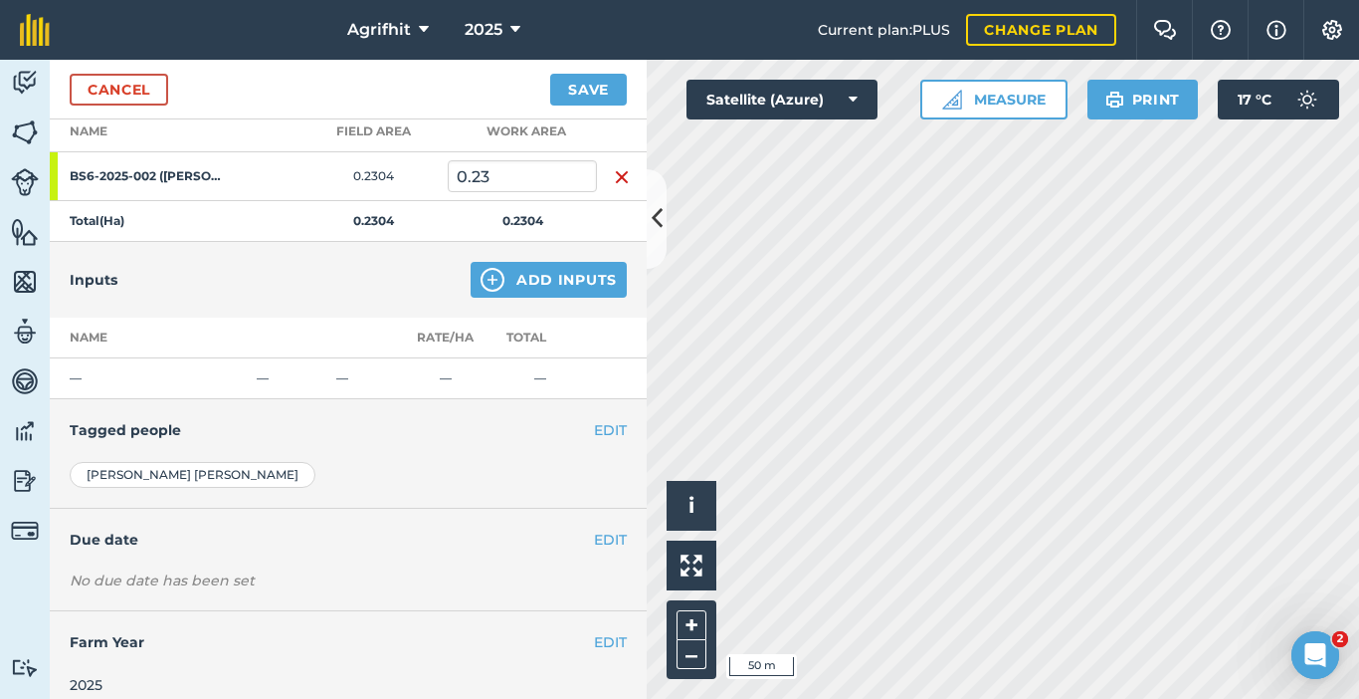
scroll to position [313, 0]
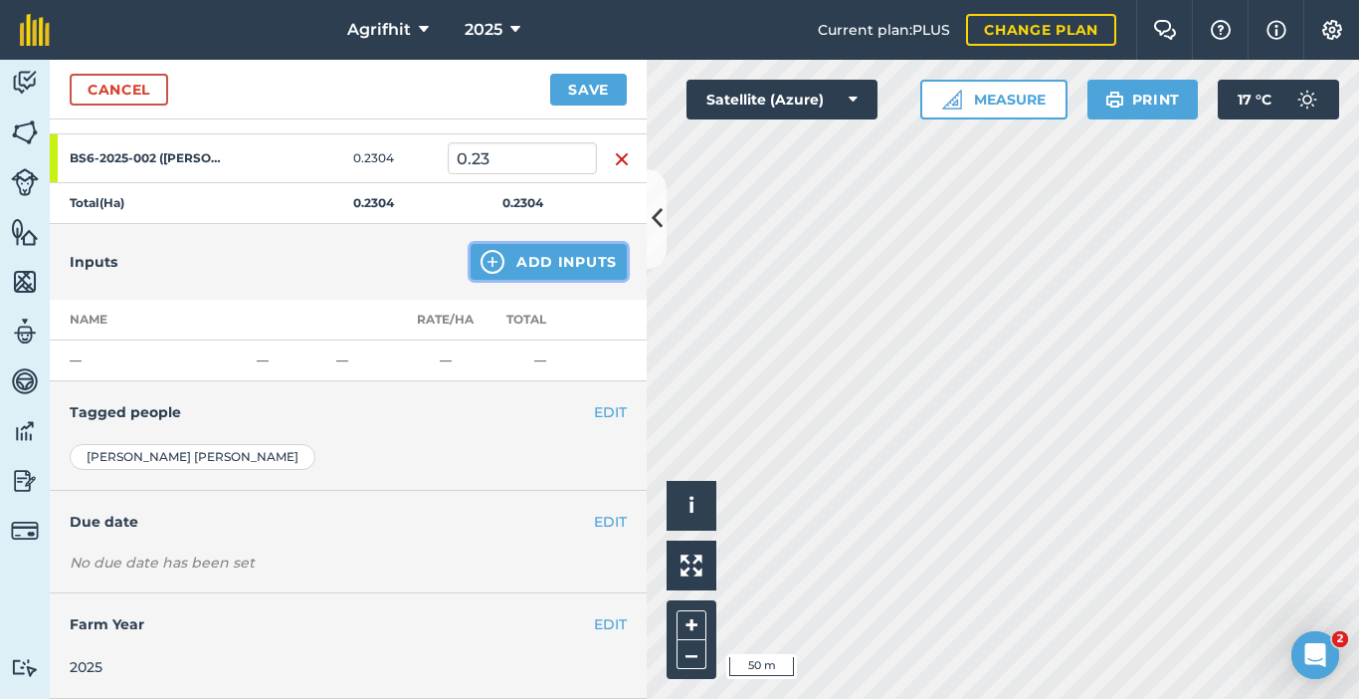
click at [572, 268] on button "Add Inputs" at bounding box center [549, 262] width 156 height 36
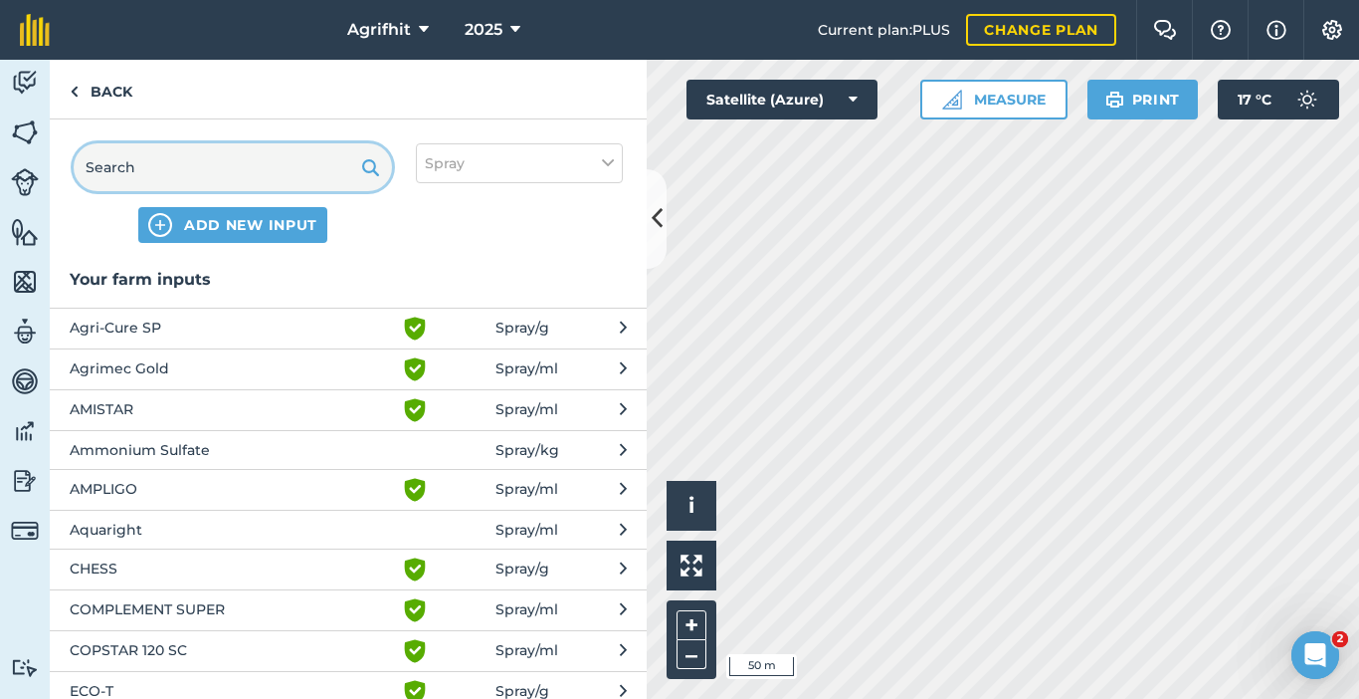
click at [139, 169] on input "text" at bounding box center [233, 167] width 318 height 48
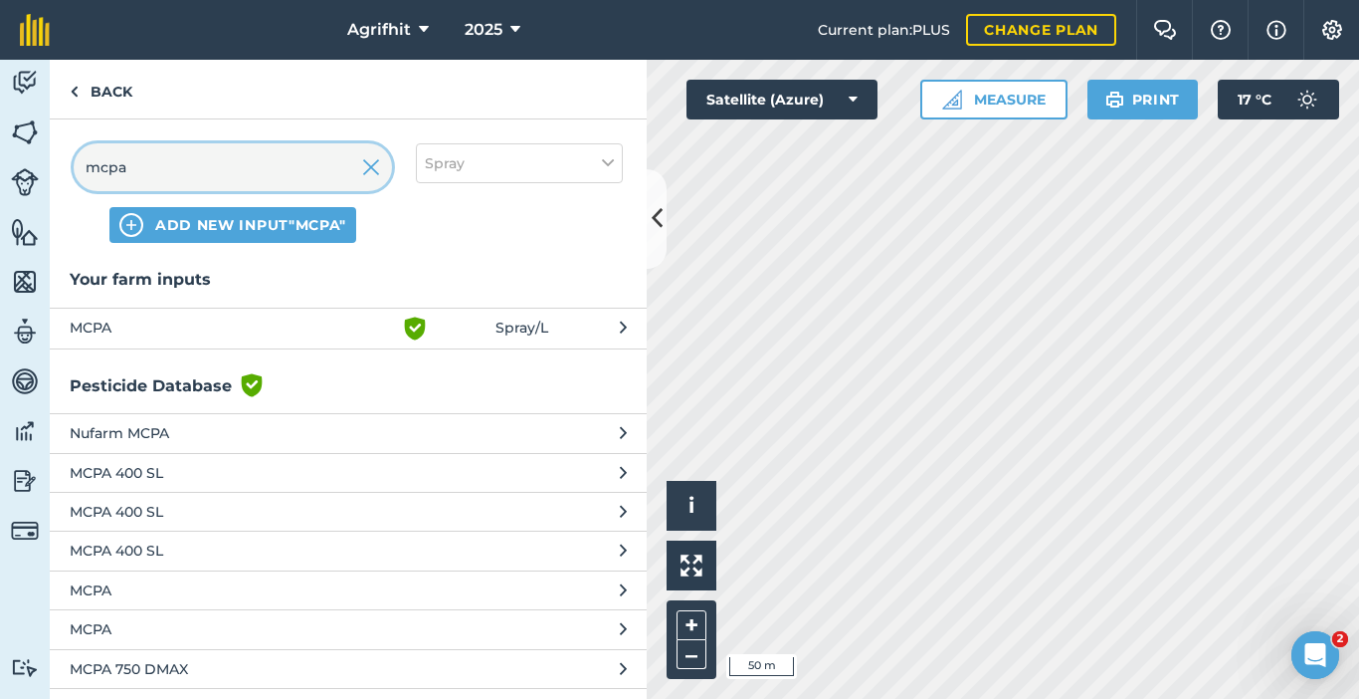
type input "mcpa"
click at [184, 325] on span "MCPA" at bounding box center [232, 328] width 325 height 24
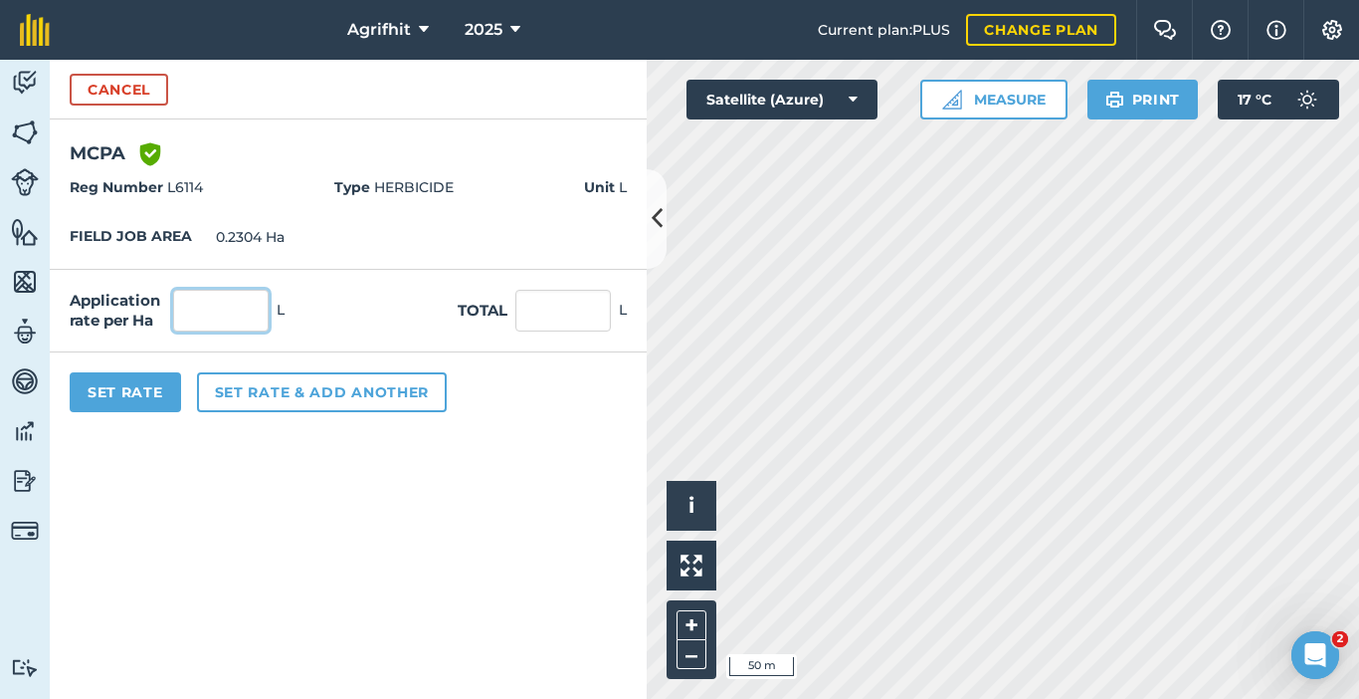
click at [224, 307] on input "text" at bounding box center [221, 311] width 96 height 42
type input "2"
type input "0.461"
click at [151, 393] on button "Set Rate" at bounding box center [125, 392] width 111 height 40
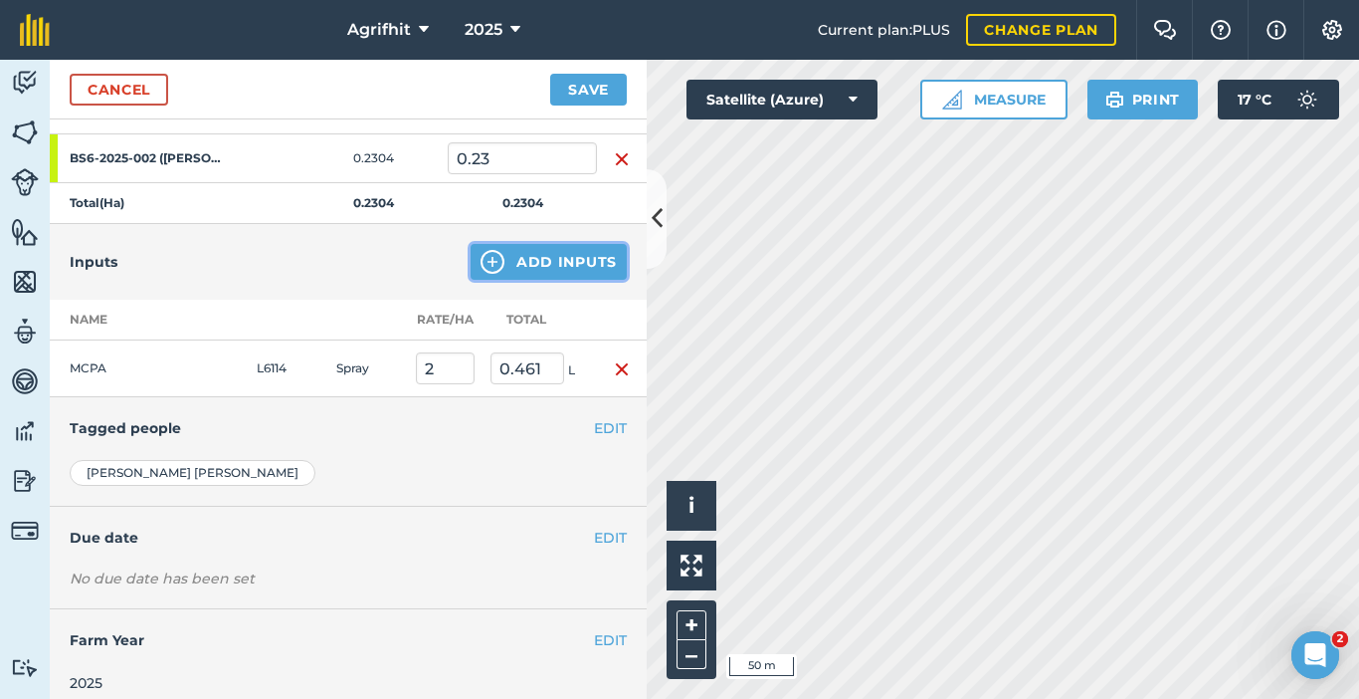
click at [536, 259] on button "Add Inputs" at bounding box center [549, 262] width 156 height 36
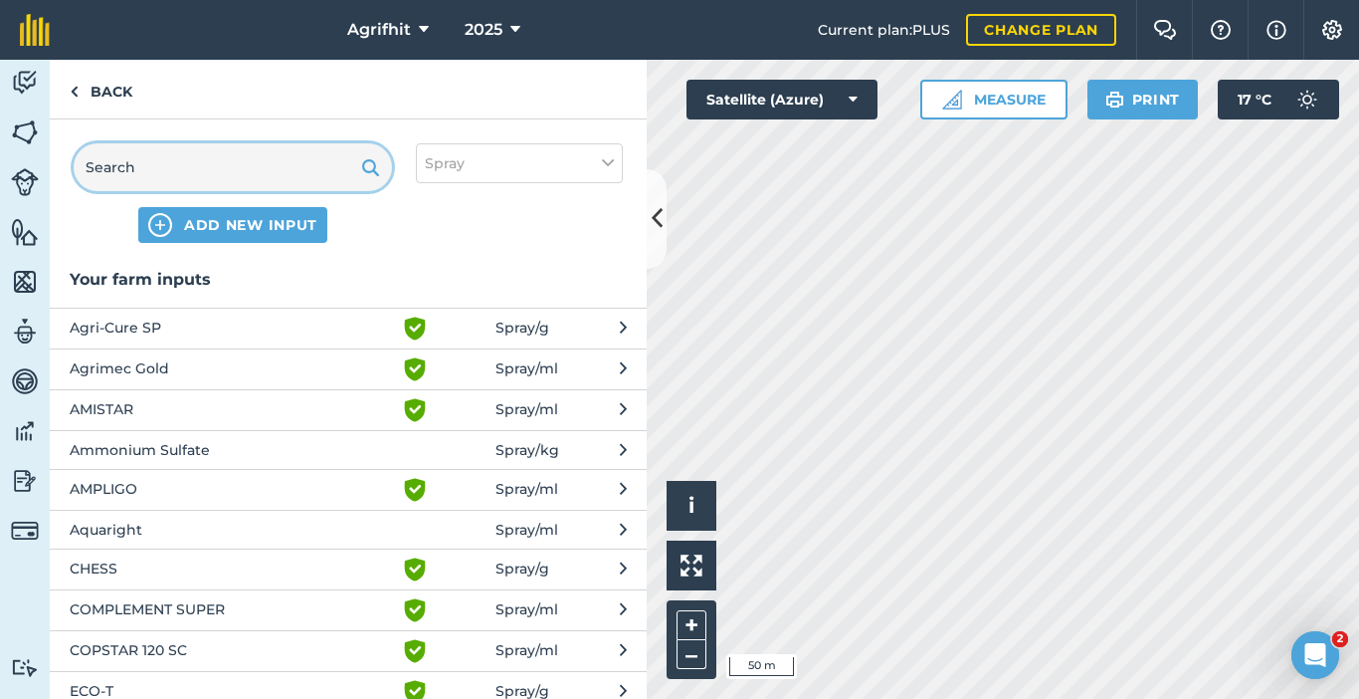
click at [185, 168] on input "text" at bounding box center [233, 167] width 318 height 48
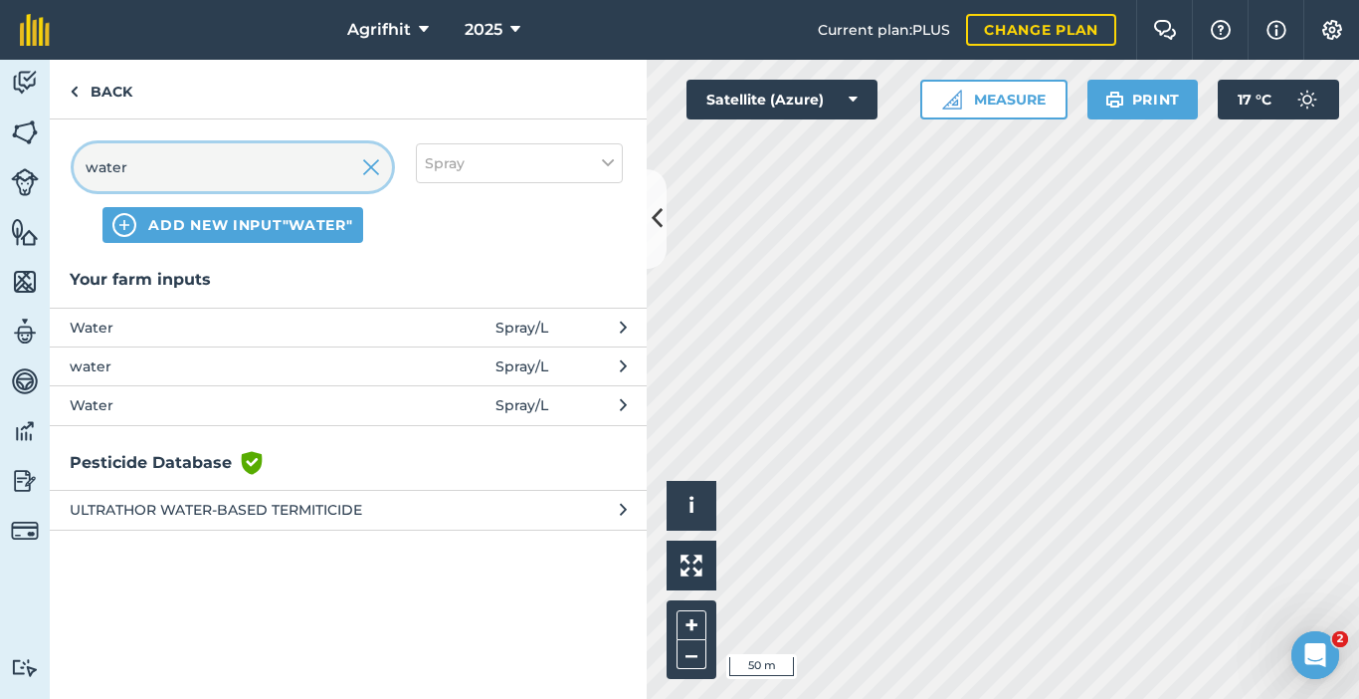
type input "water"
click at [225, 323] on span "Water" at bounding box center [232, 327] width 325 height 22
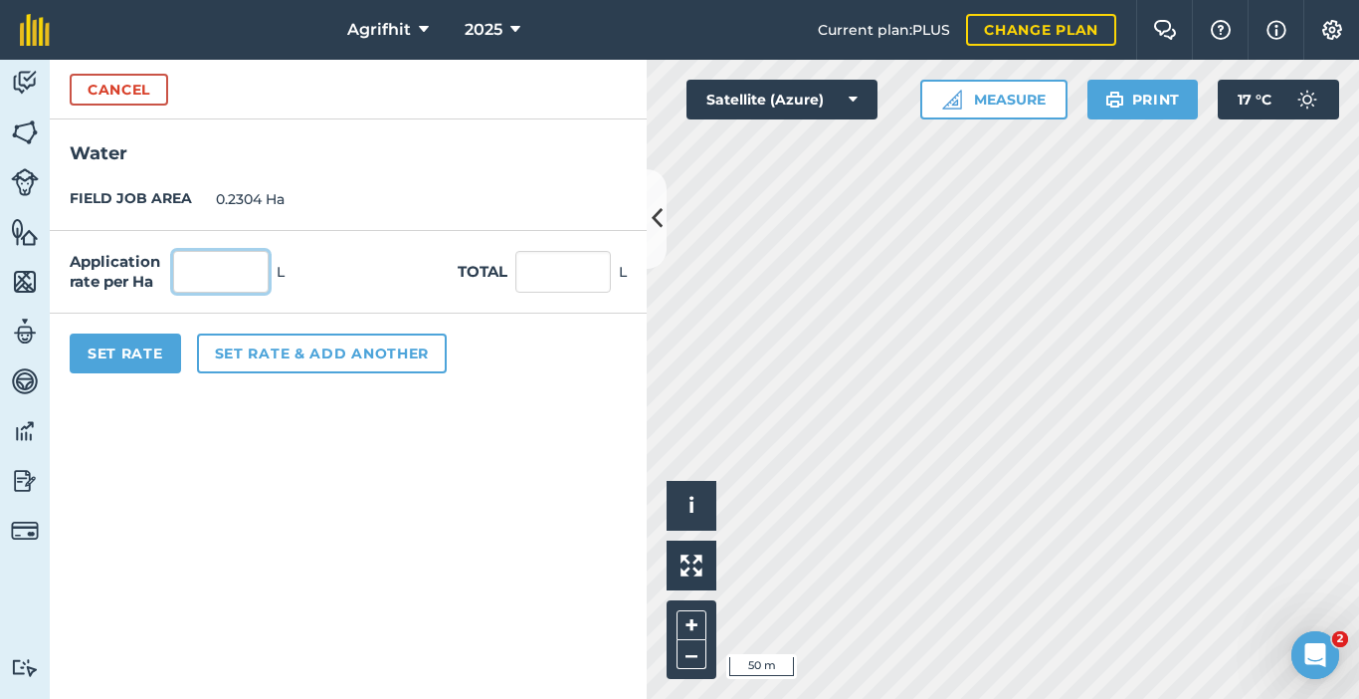
click at [223, 266] on input "text" at bounding box center [221, 272] width 96 height 42
type input "200"
type input "46.08"
click at [133, 360] on button "Set Rate" at bounding box center [125, 353] width 111 height 40
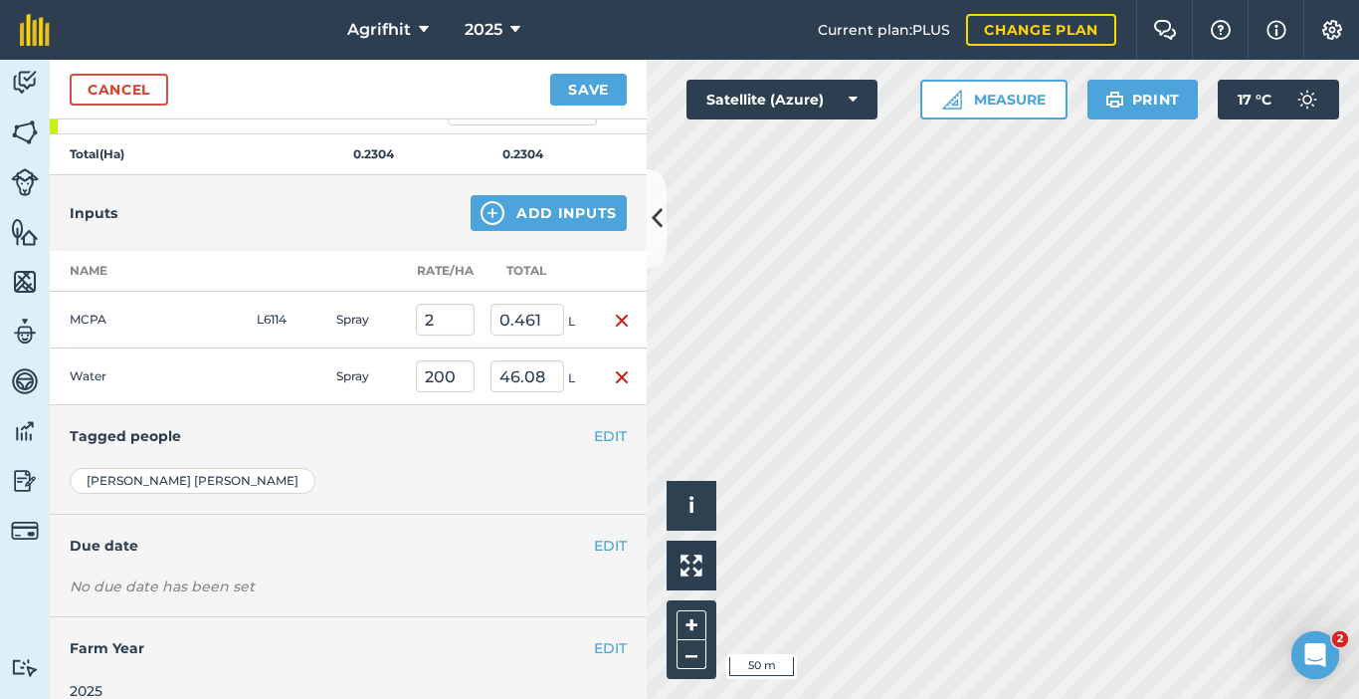
scroll to position [385, 0]
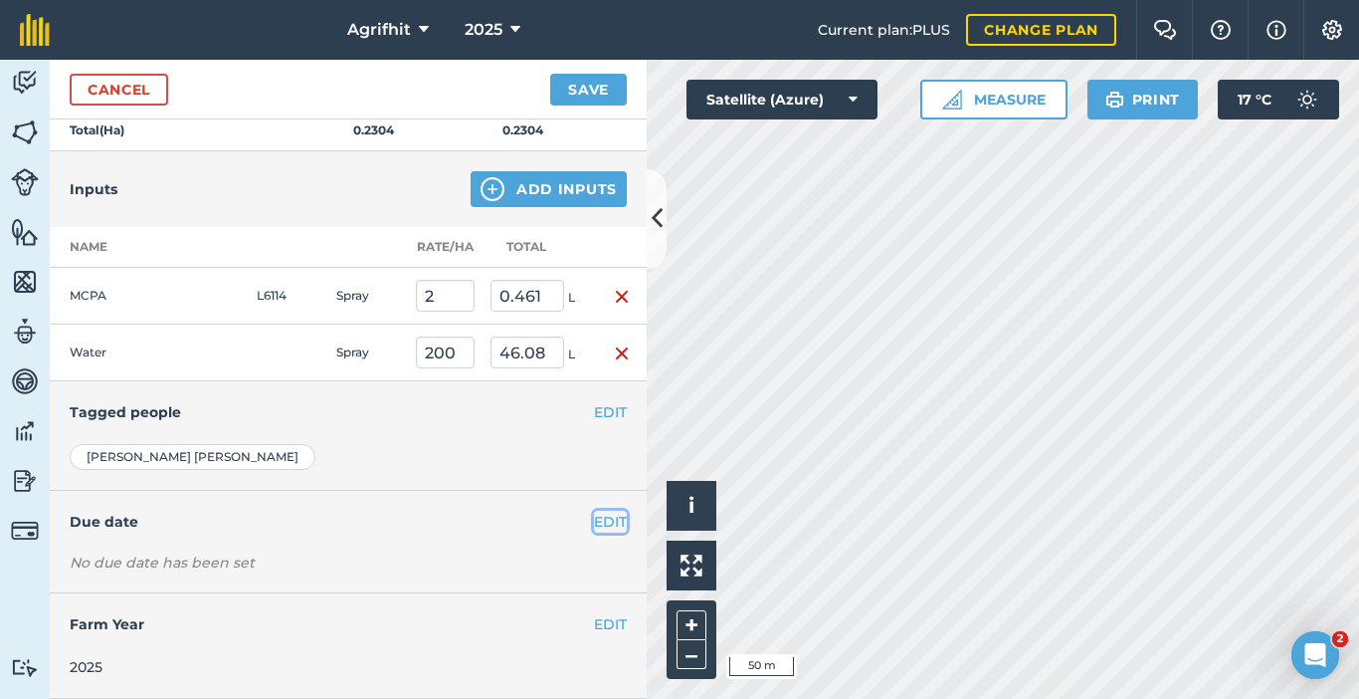
click at [594, 521] on button "EDIT" at bounding box center [610, 522] width 33 height 22
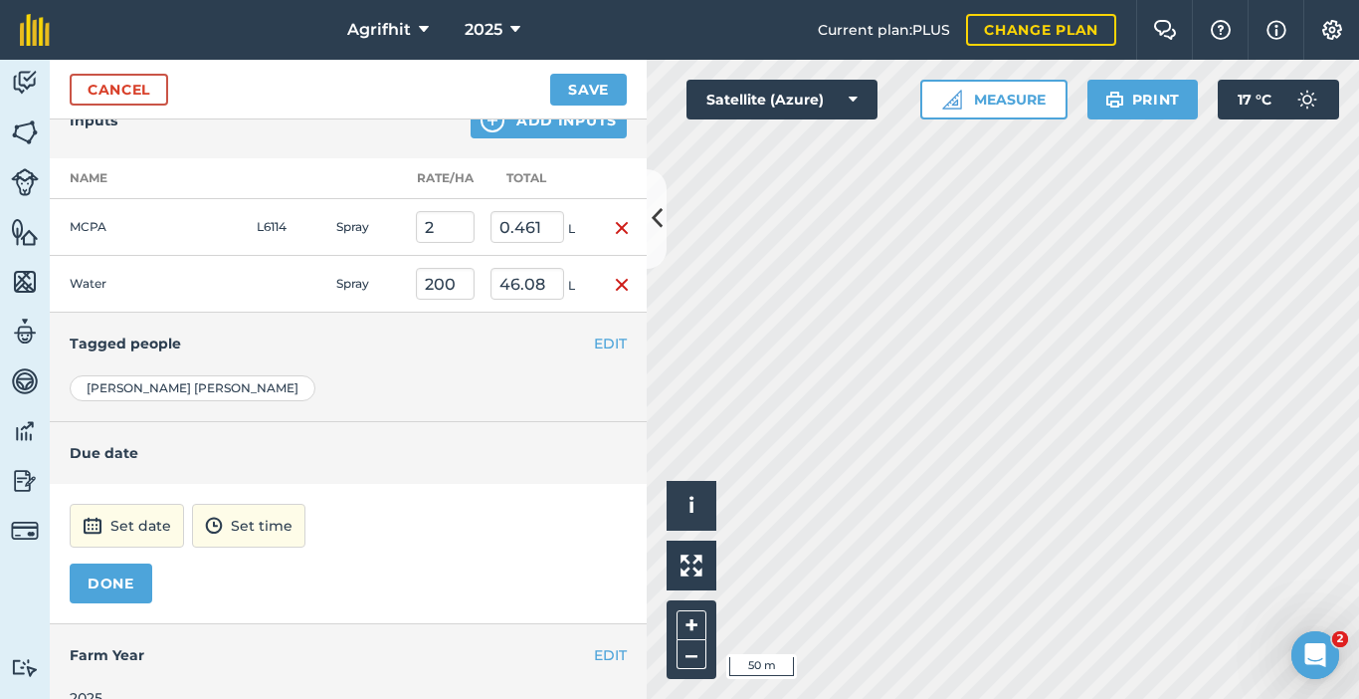
scroll to position [485, 0]
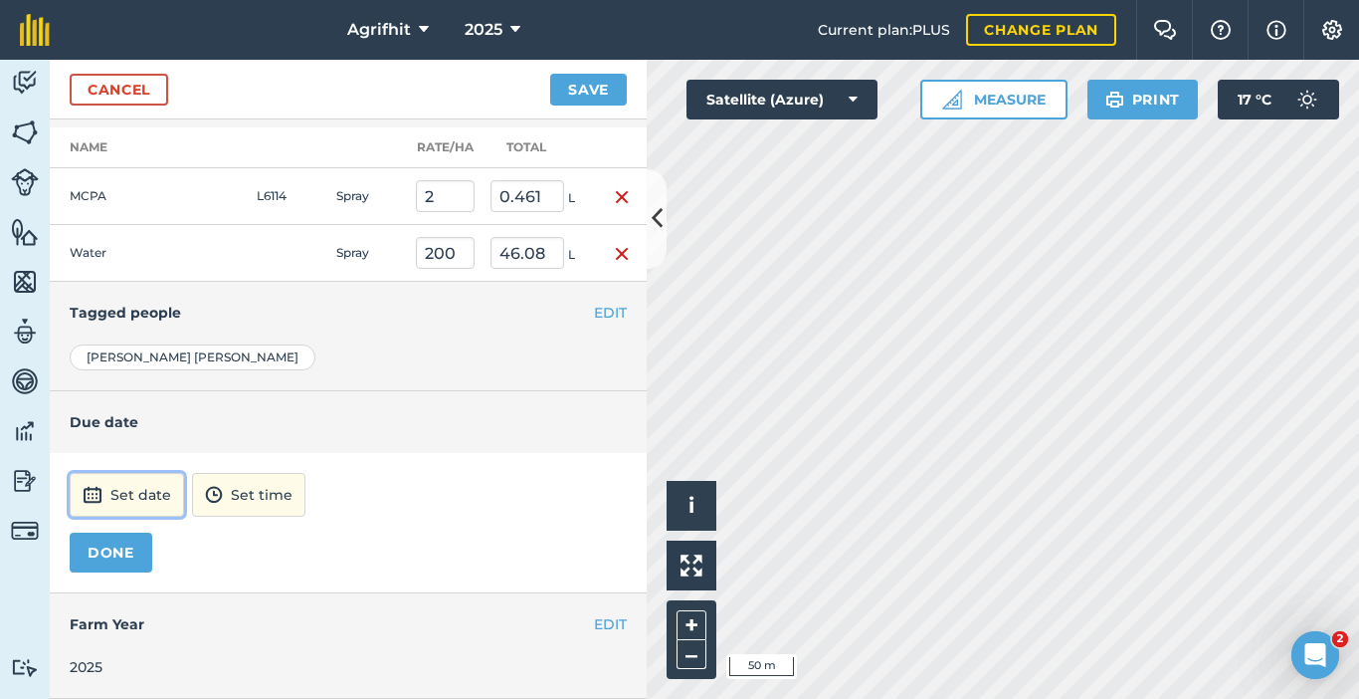
click at [135, 497] on button "Set date" at bounding box center [127, 495] width 114 height 44
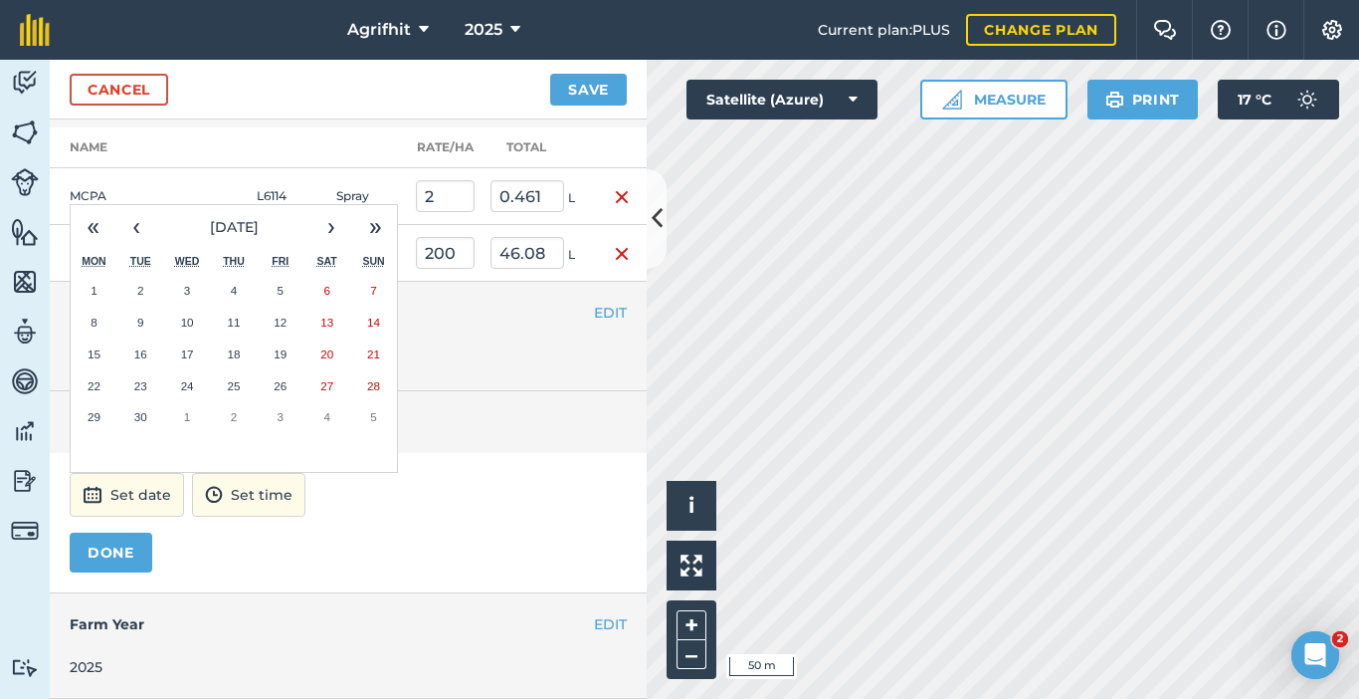
click at [138, 354] on abbr "16" at bounding box center [140, 353] width 13 height 13
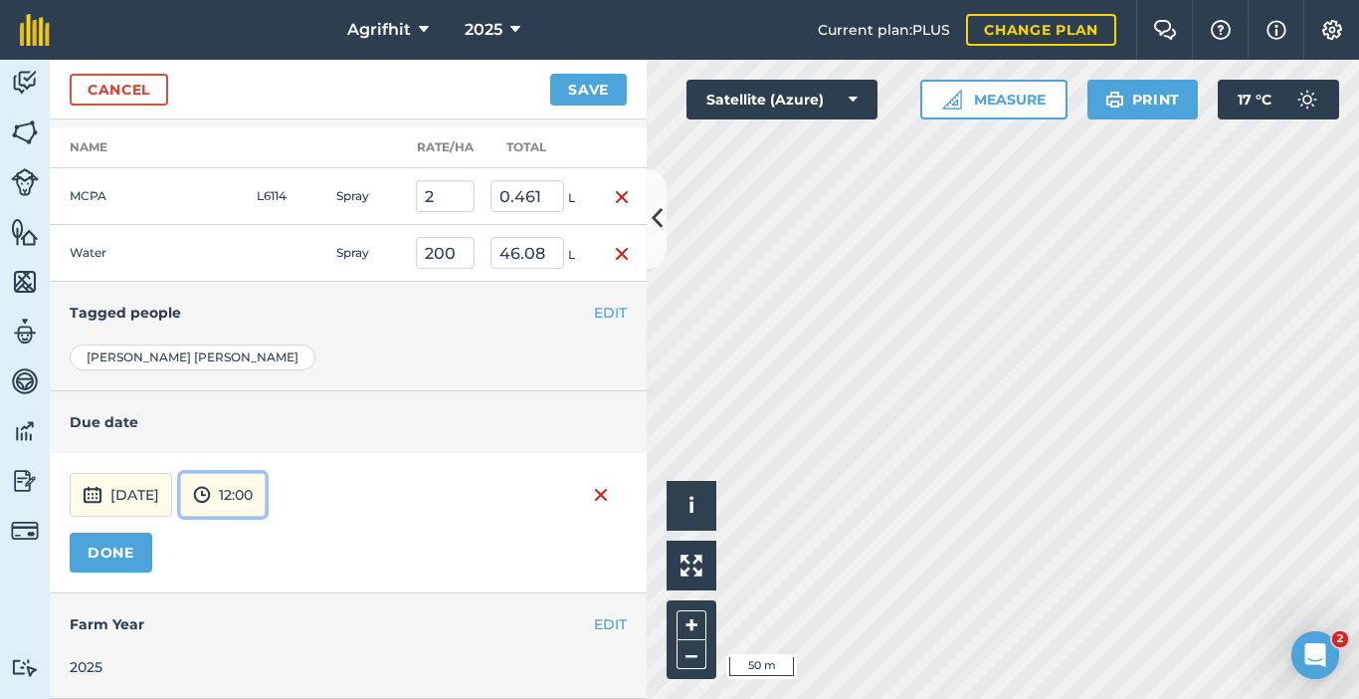
click at [266, 489] on button "12:00" at bounding box center [223, 495] width 86 height 44
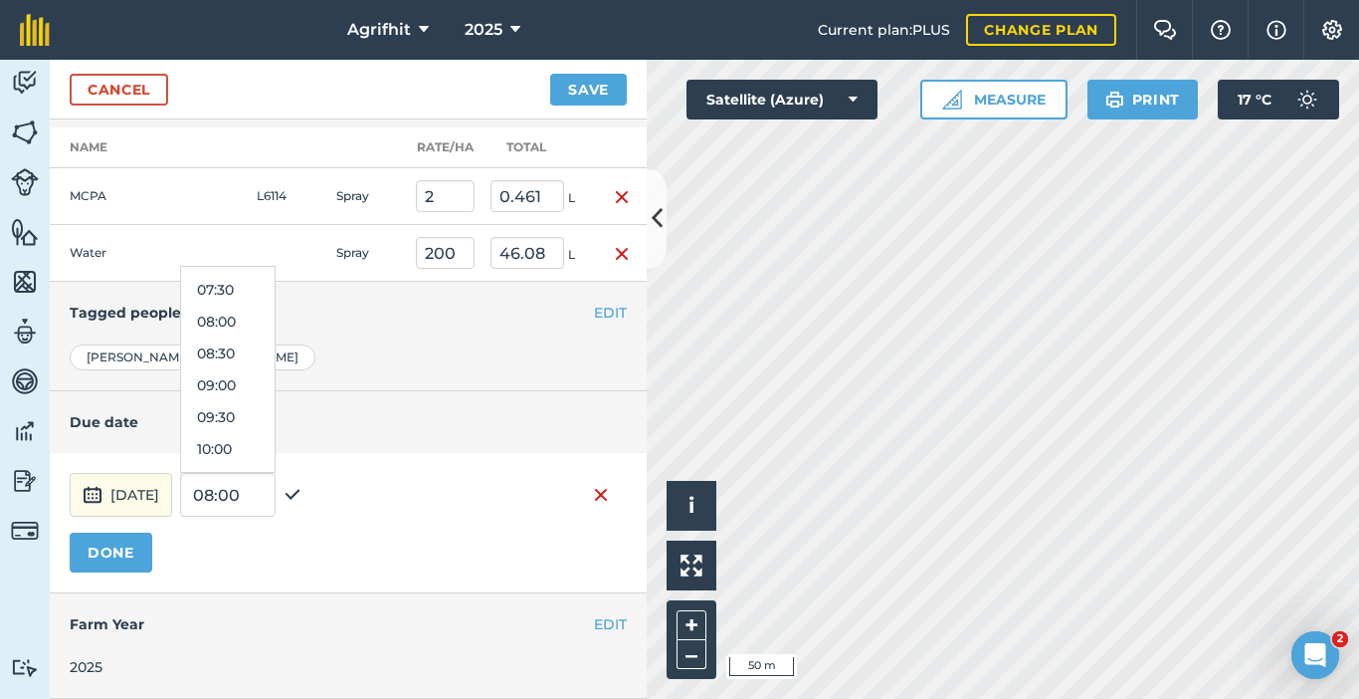
scroll to position [470, 0]
click at [265, 323] on button "08:00" at bounding box center [228, 323] width 94 height 32
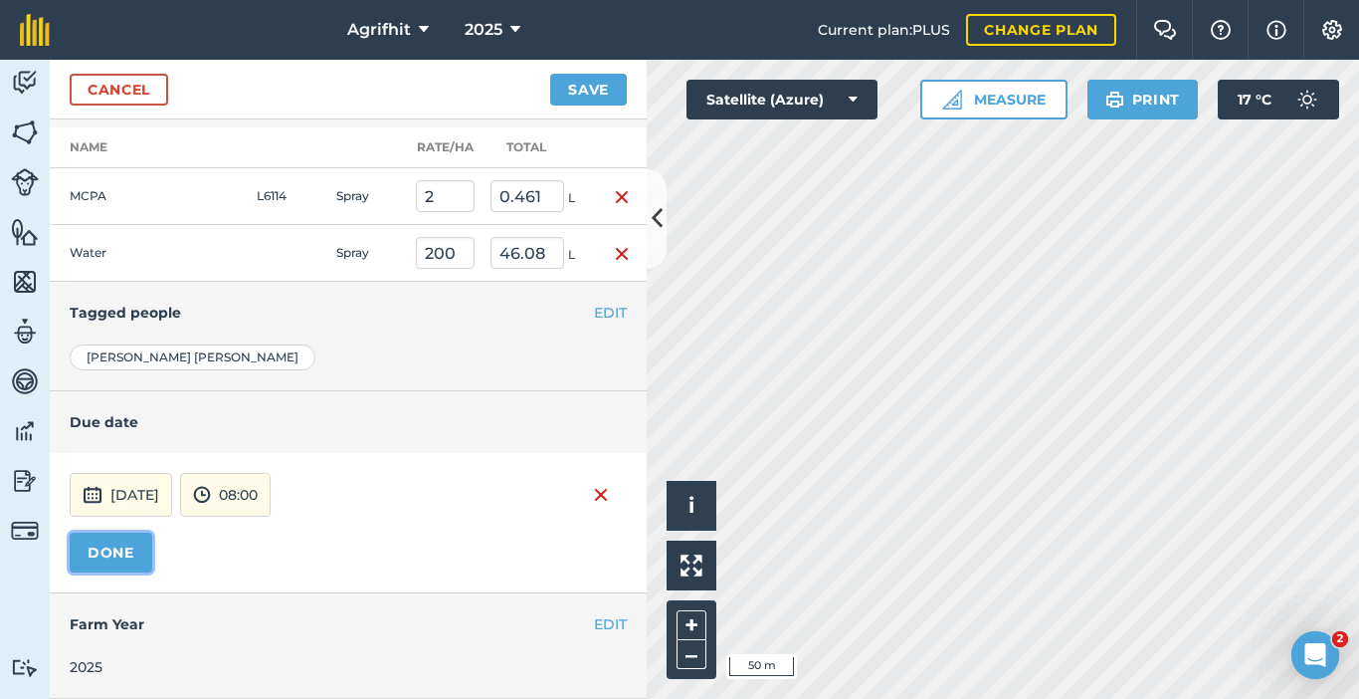
click at [116, 554] on button "DONE" at bounding box center [111, 552] width 83 height 40
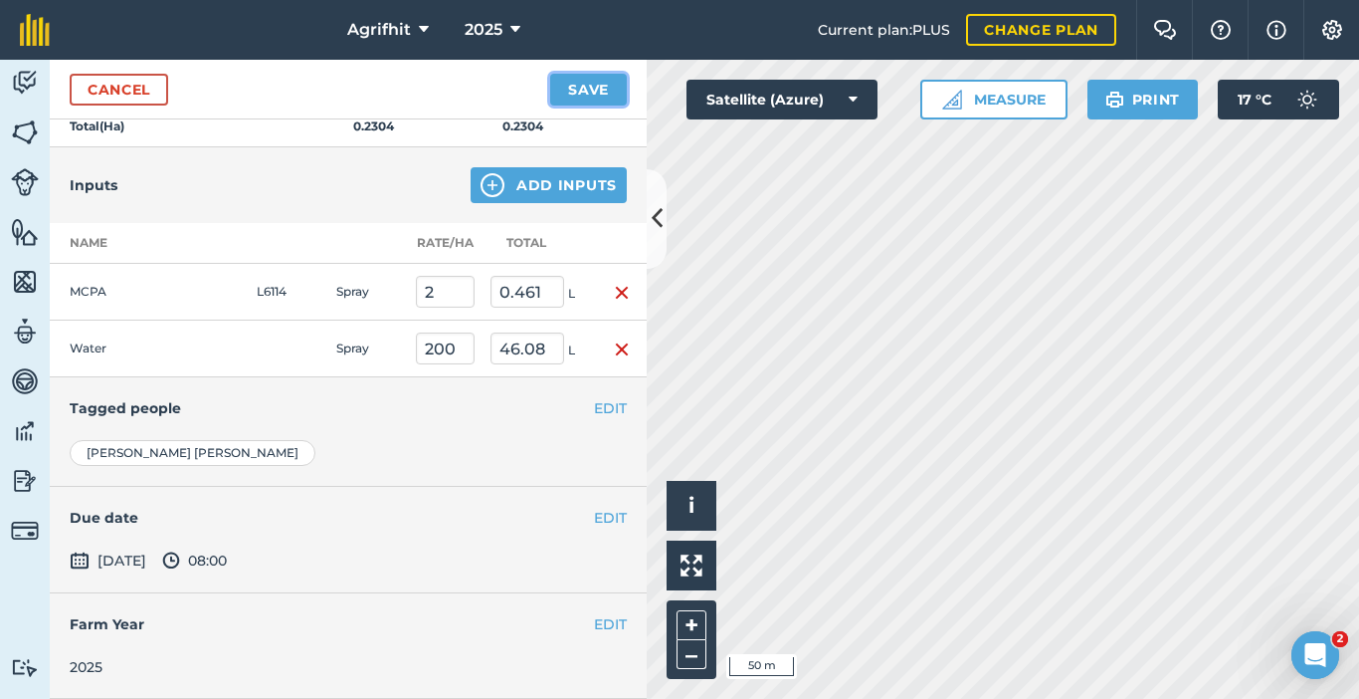
click at [584, 83] on button "Save" at bounding box center [588, 90] width 77 height 32
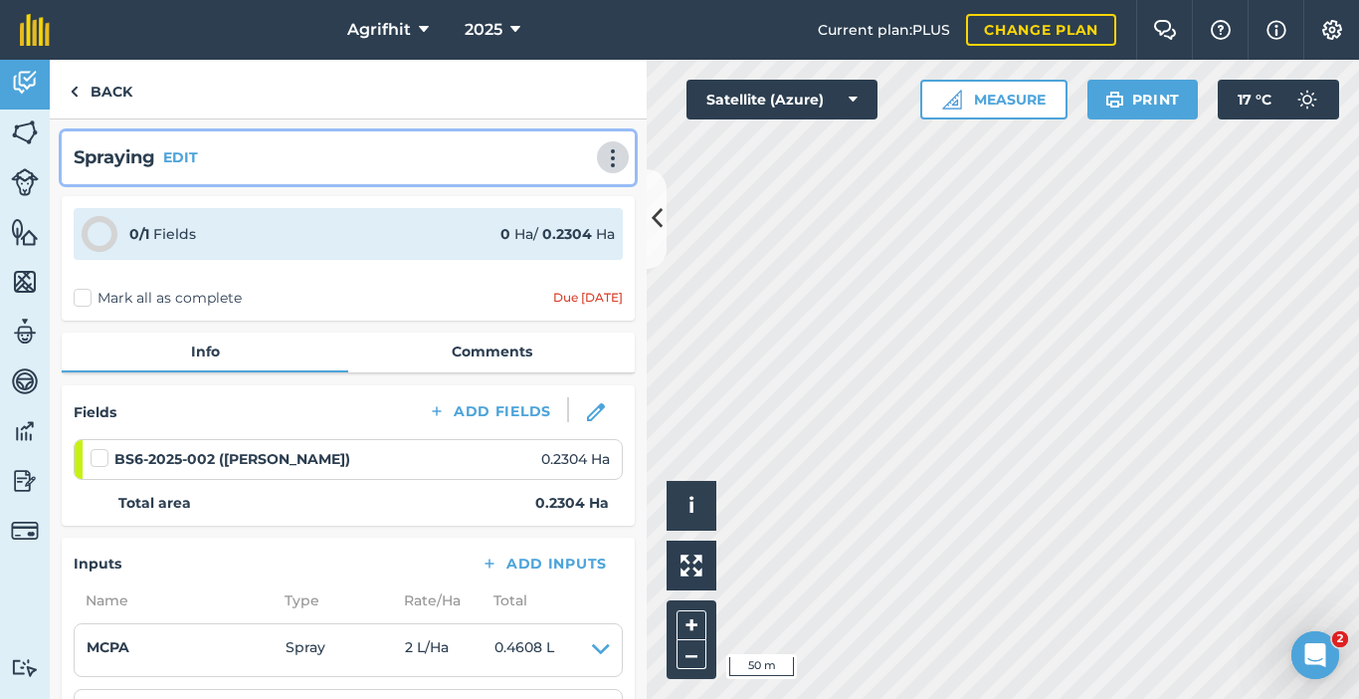
click at [601, 157] on img at bounding box center [613, 158] width 24 height 20
click at [540, 199] on link "Print" at bounding box center [571, 201] width 127 height 40
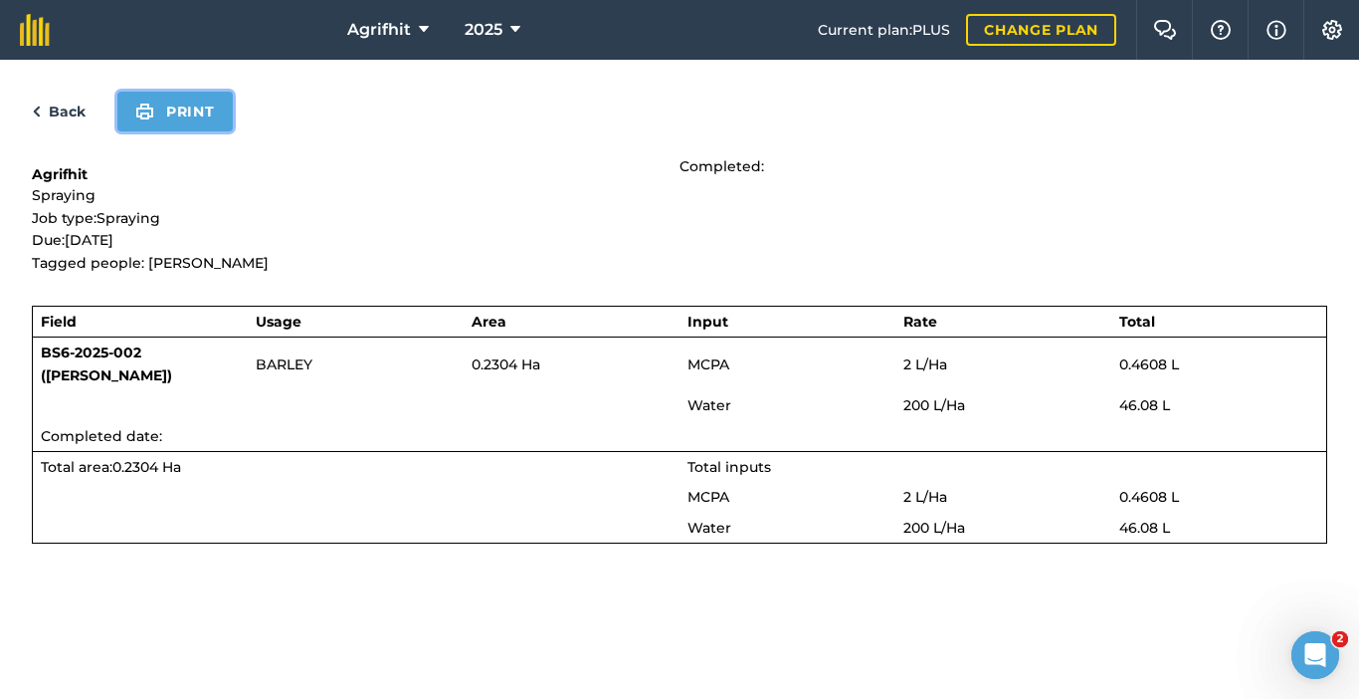
click at [181, 101] on button "Print" at bounding box center [174, 112] width 115 height 40
click at [198, 118] on button "Print" at bounding box center [174, 112] width 115 height 40
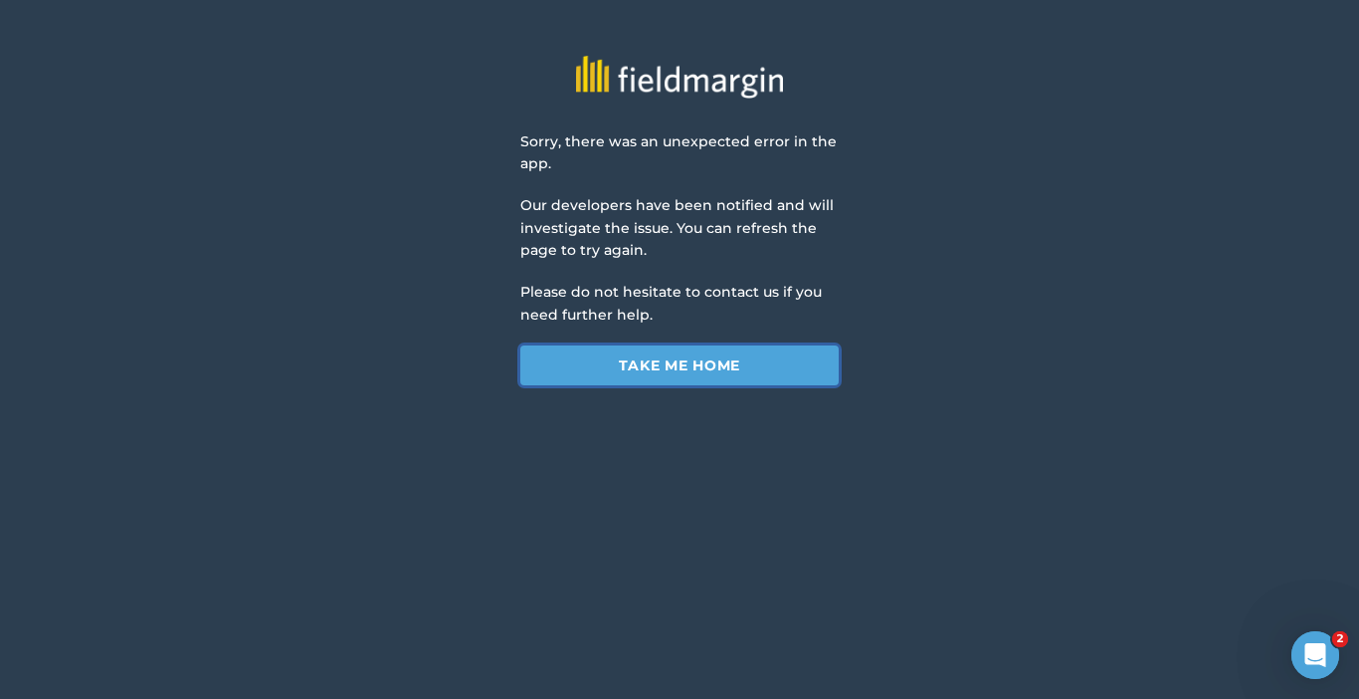
click at [663, 365] on link "Take me home" at bounding box center [680, 365] width 318 height 40
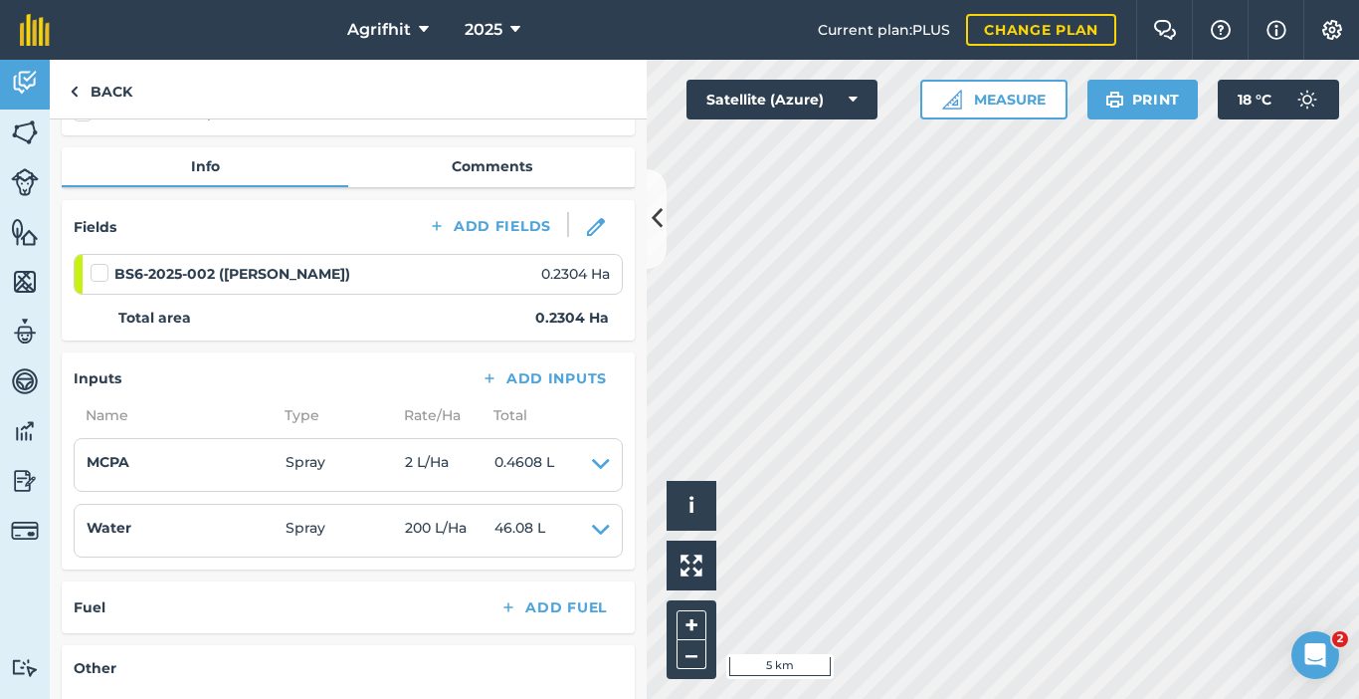
scroll to position [199, 0]
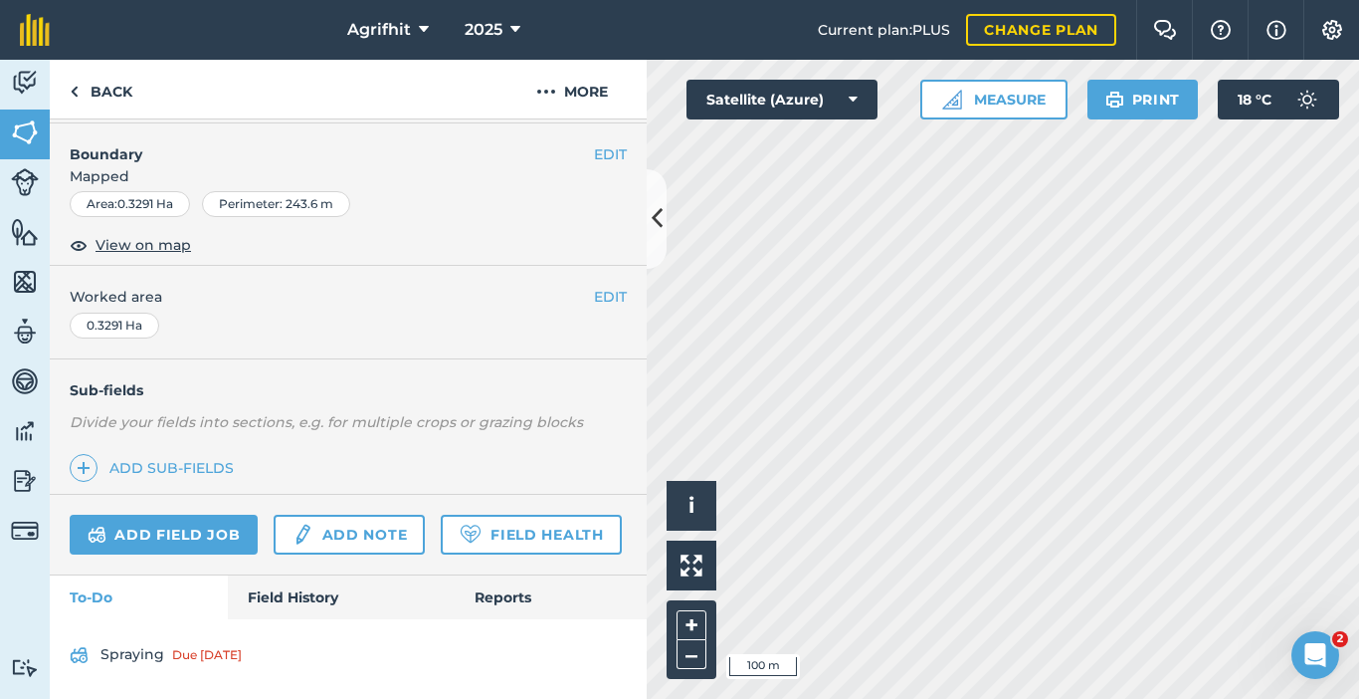
scroll to position [312, 0]
click at [191, 515] on link "Add field job" at bounding box center [164, 535] width 188 height 40
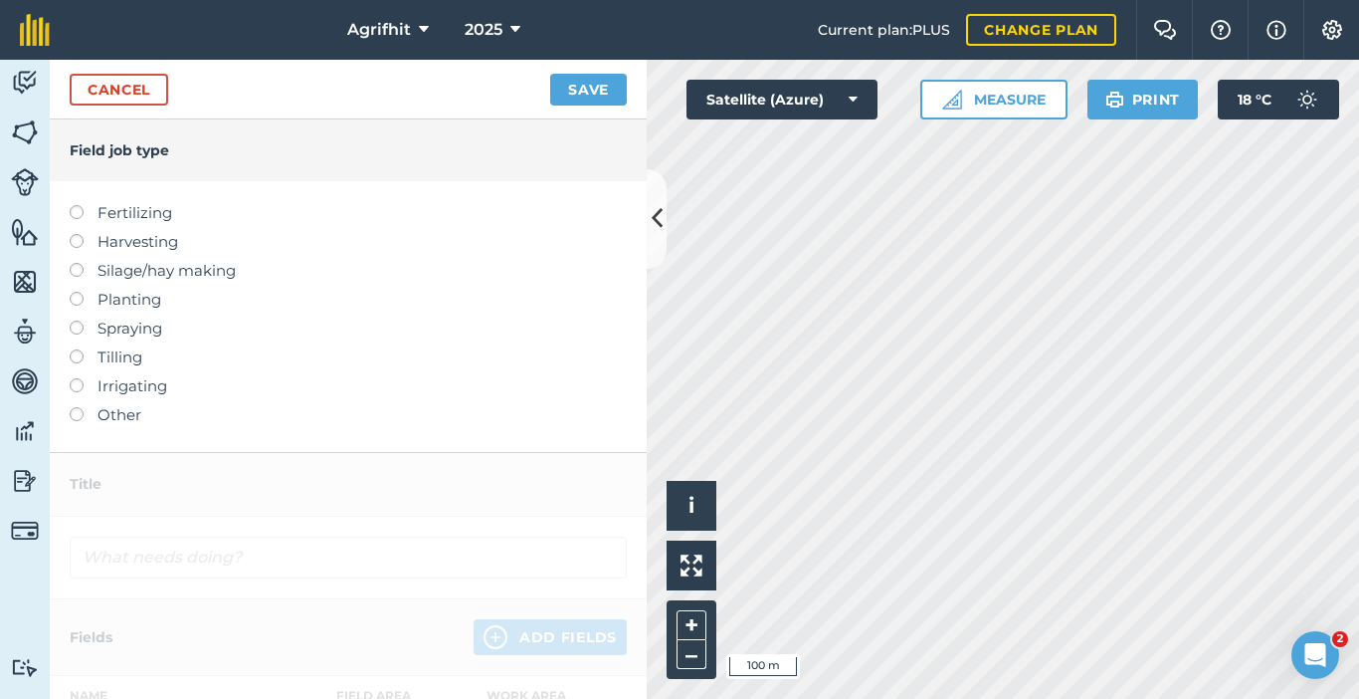
click at [74, 320] on label at bounding box center [84, 320] width 28 height 0
type input "Spraying"
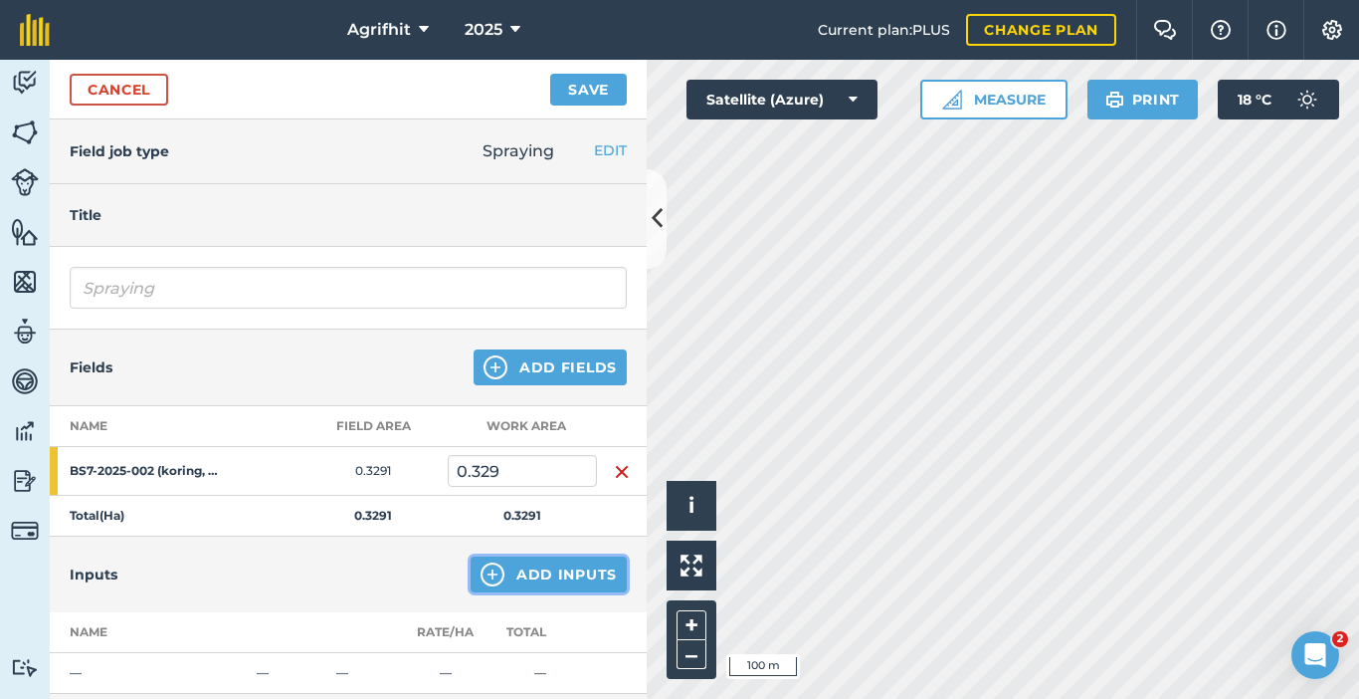
click at [515, 575] on button "Add Inputs" at bounding box center [549, 574] width 156 height 36
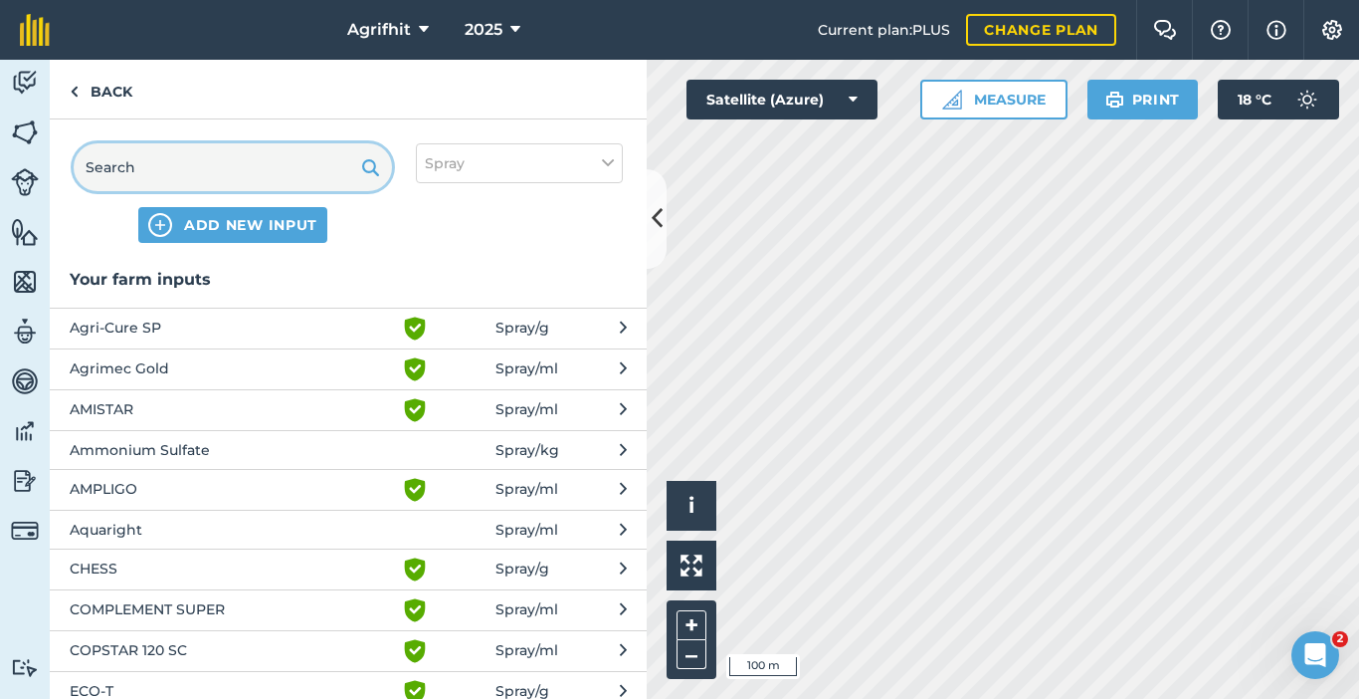
click at [198, 175] on input "text" at bounding box center [233, 167] width 318 height 48
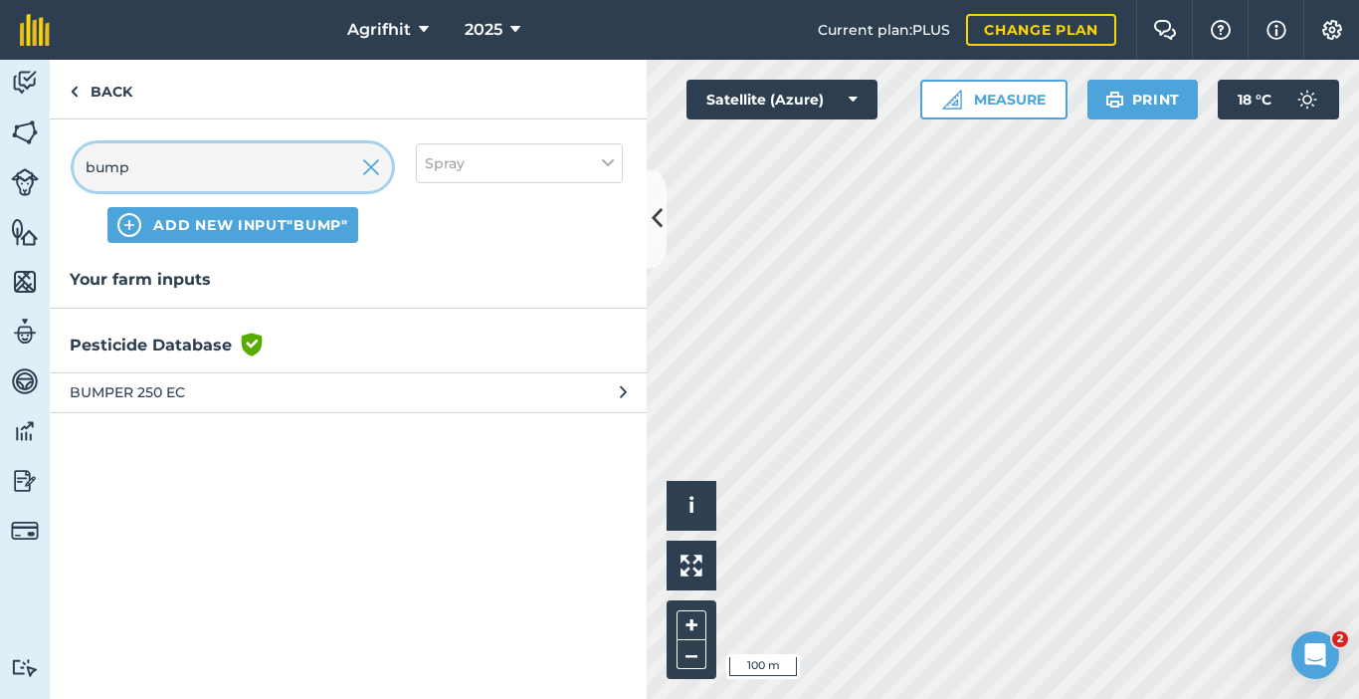
type input "bump"
click at [166, 397] on span "BUMPER 250 EC" at bounding box center [232, 392] width 325 height 22
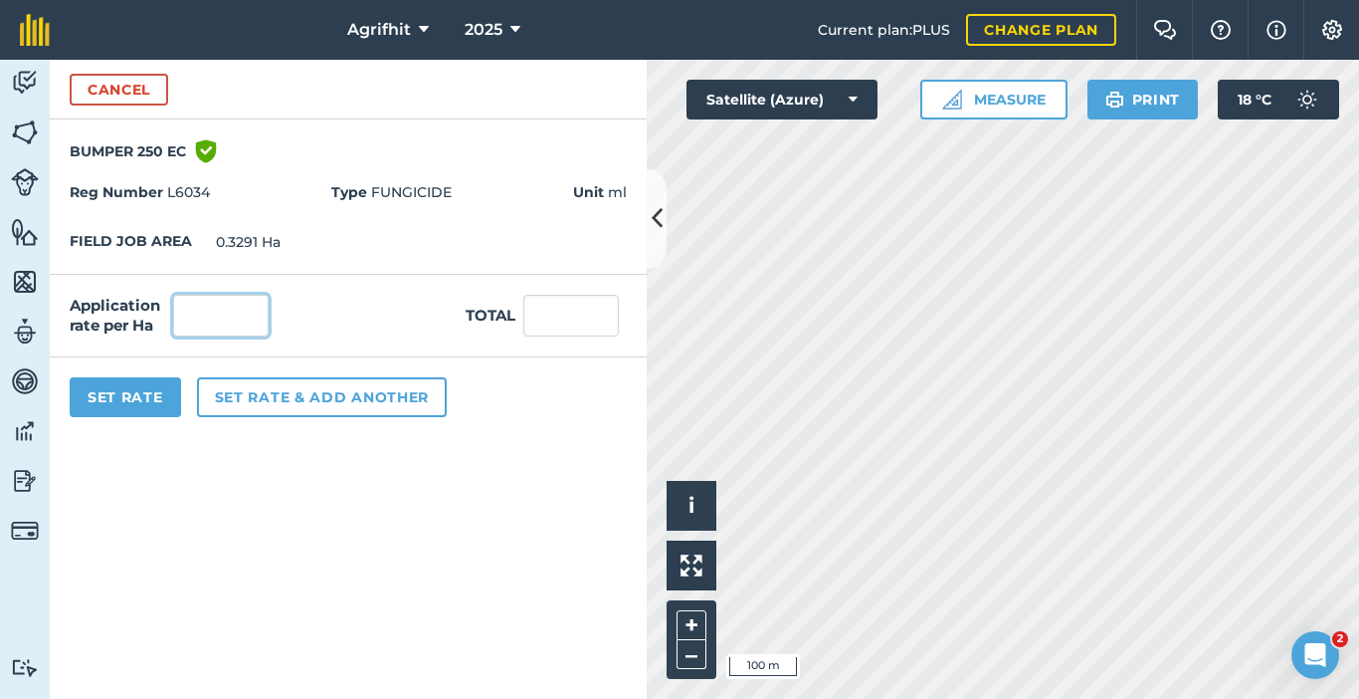
click at [211, 317] on input "text" at bounding box center [221, 316] width 96 height 42
type input "500"
type input "164.55"
click at [132, 399] on button "Set Rate" at bounding box center [125, 397] width 111 height 40
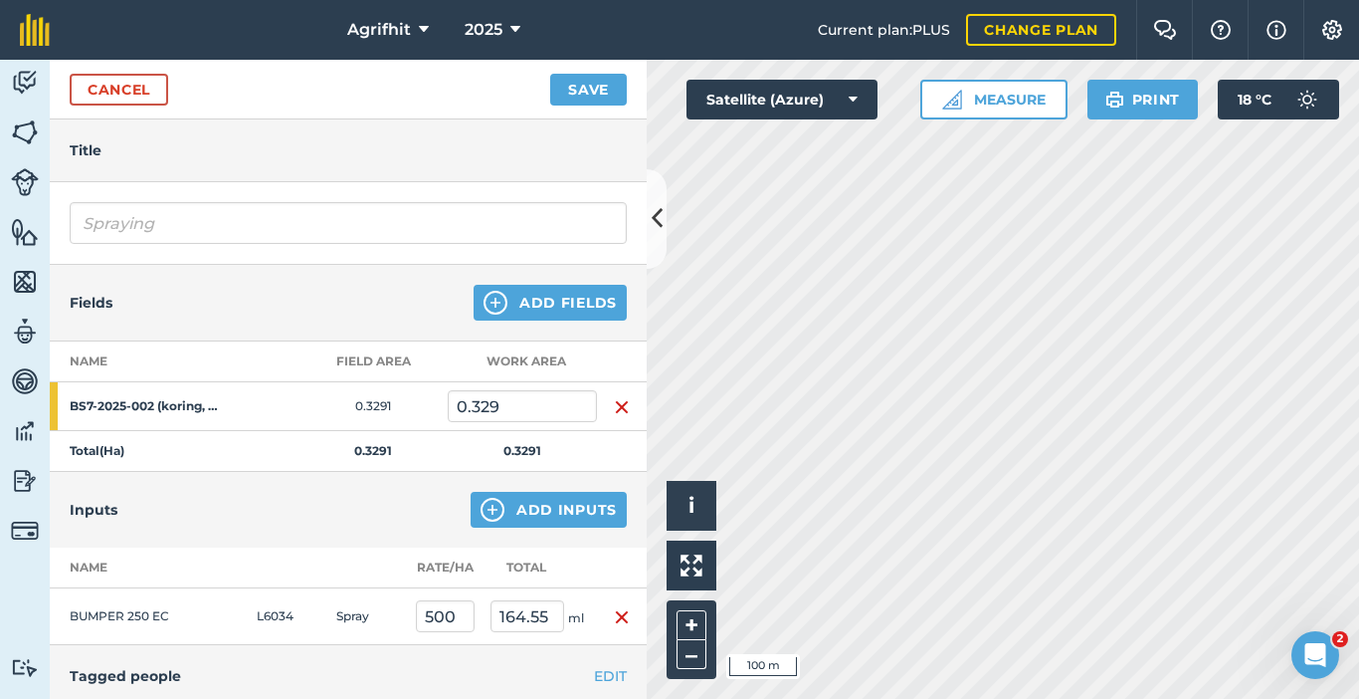
scroll to position [100, 0]
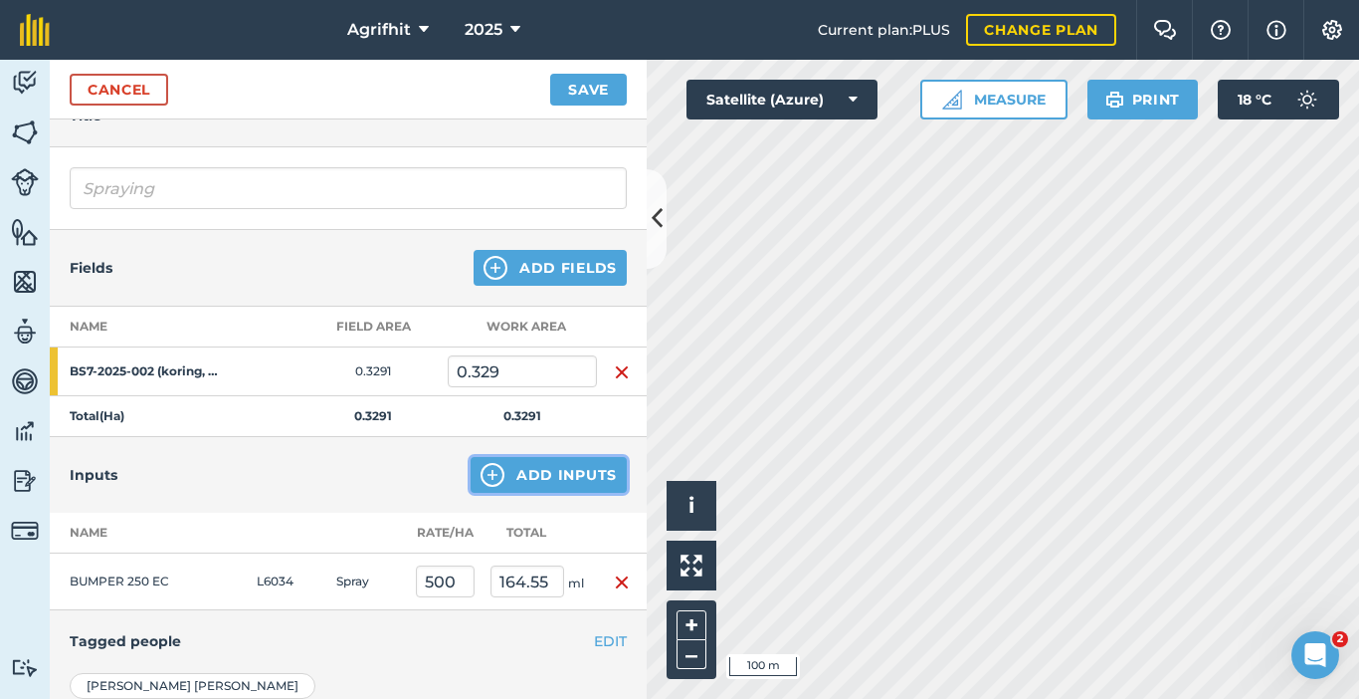
click at [520, 480] on button "Add Inputs" at bounding box center [549, 475] width 156 height 36
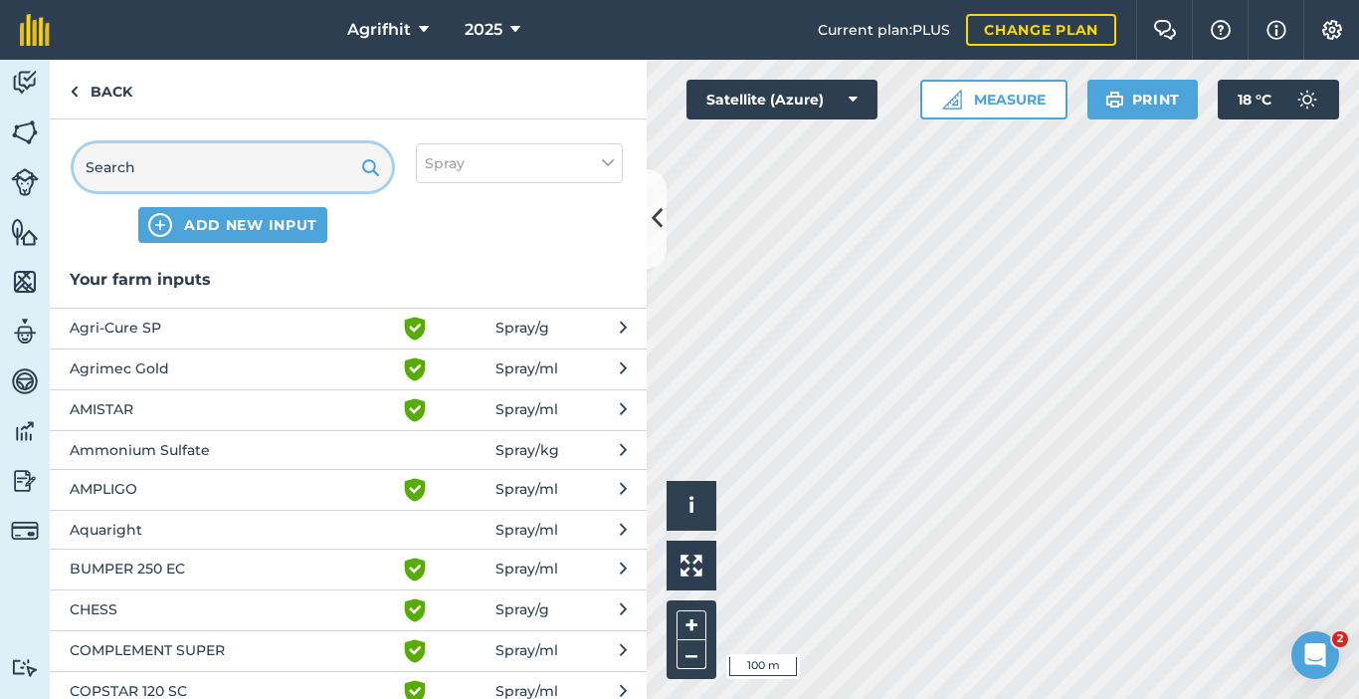
click at [219, 169] on input "text" at bounding box center [233, 167] width 318 height 48
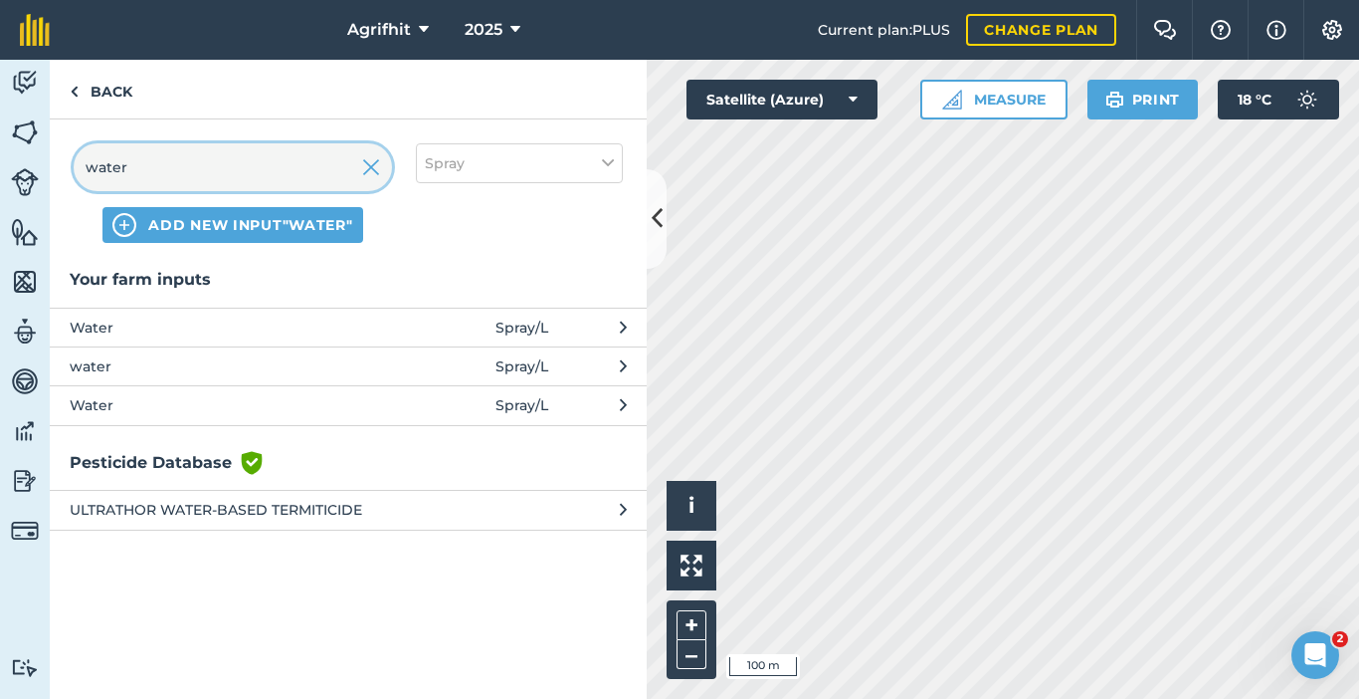
type input "water"
click at [162, 327] on span "Water" at bounding box center [232, 327] width 325 height 22
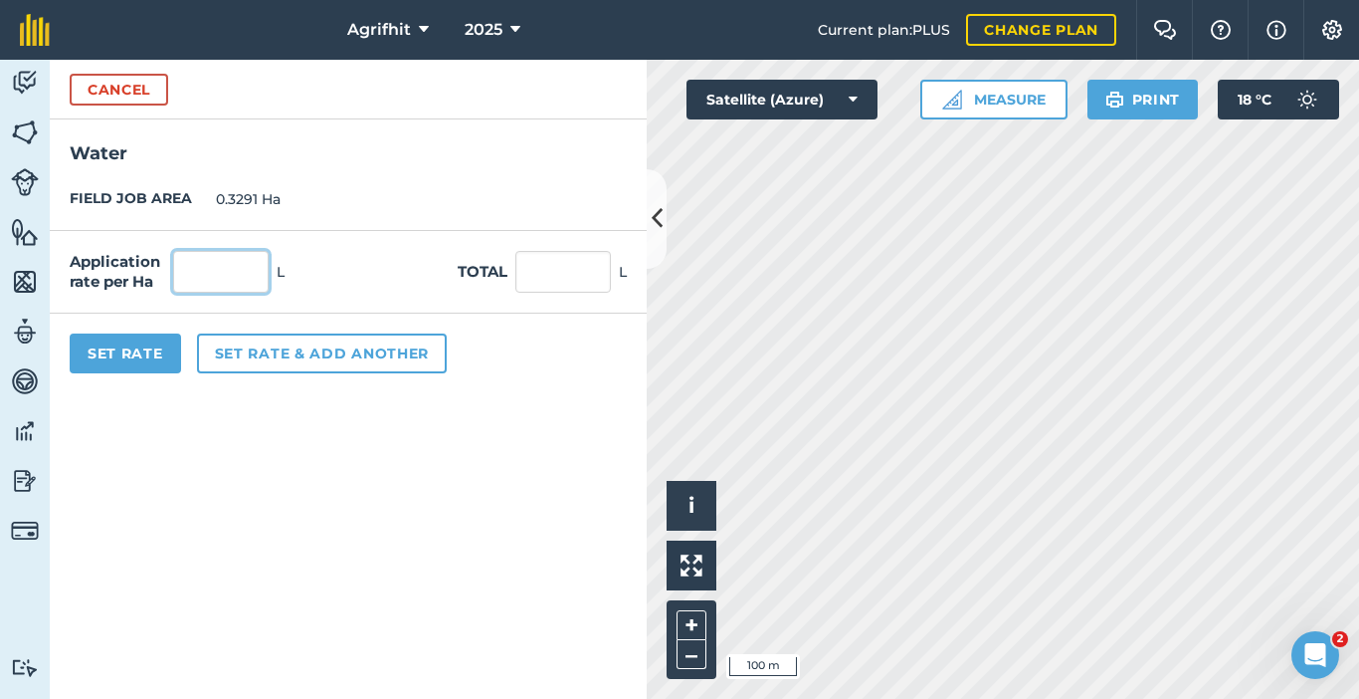
click at [199, 276] on input "text" at bounding box center [221, 272] width 96 height 42
type input "200"
type input "65.82"
click at [110, 359] on button "Set Rate" at bounding box center [125, 353] width 111 height 40
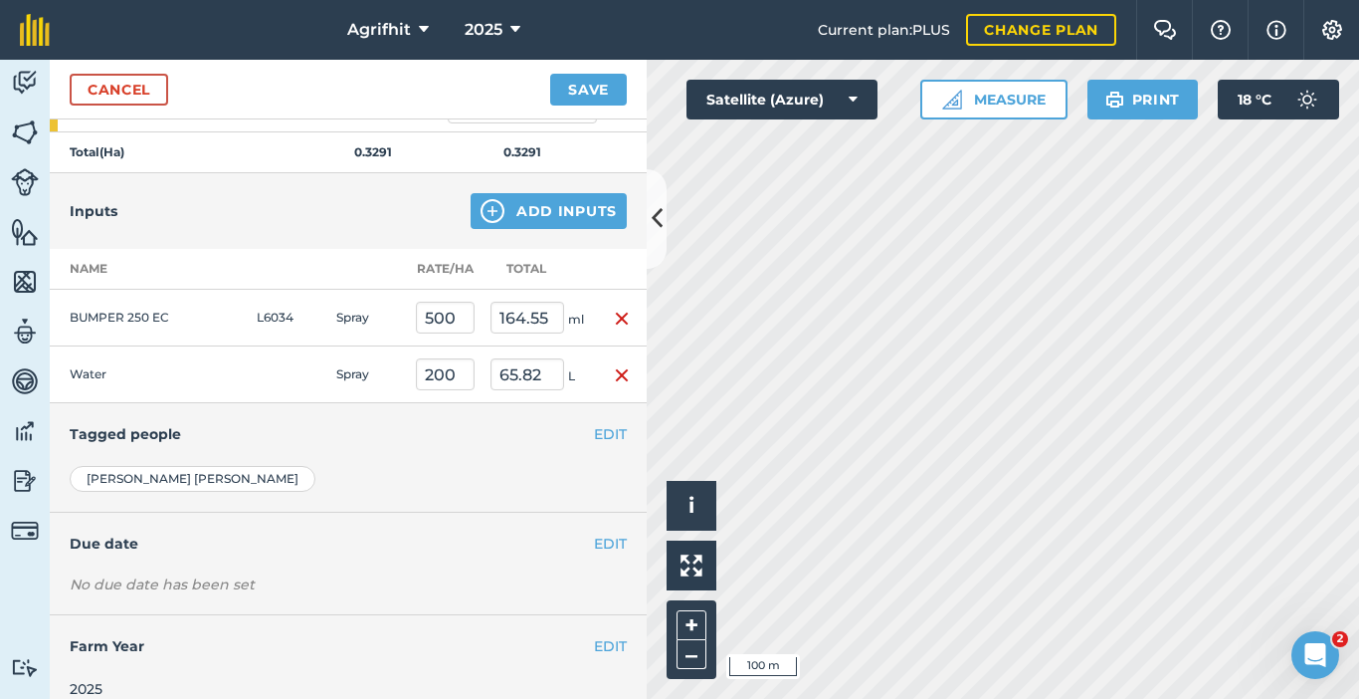
scroll to position [385, 0]
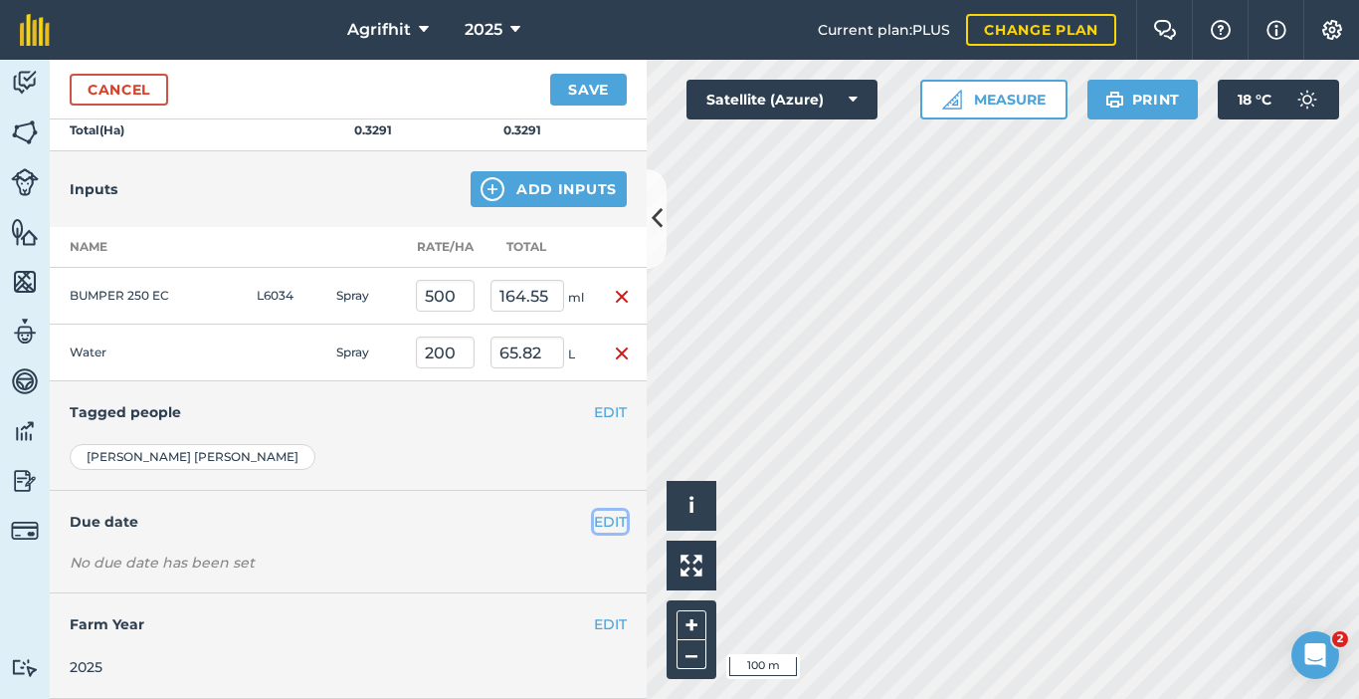
click at [597, 524] on button "EDIT" at bounding box center [610, 522] width 33 height 22
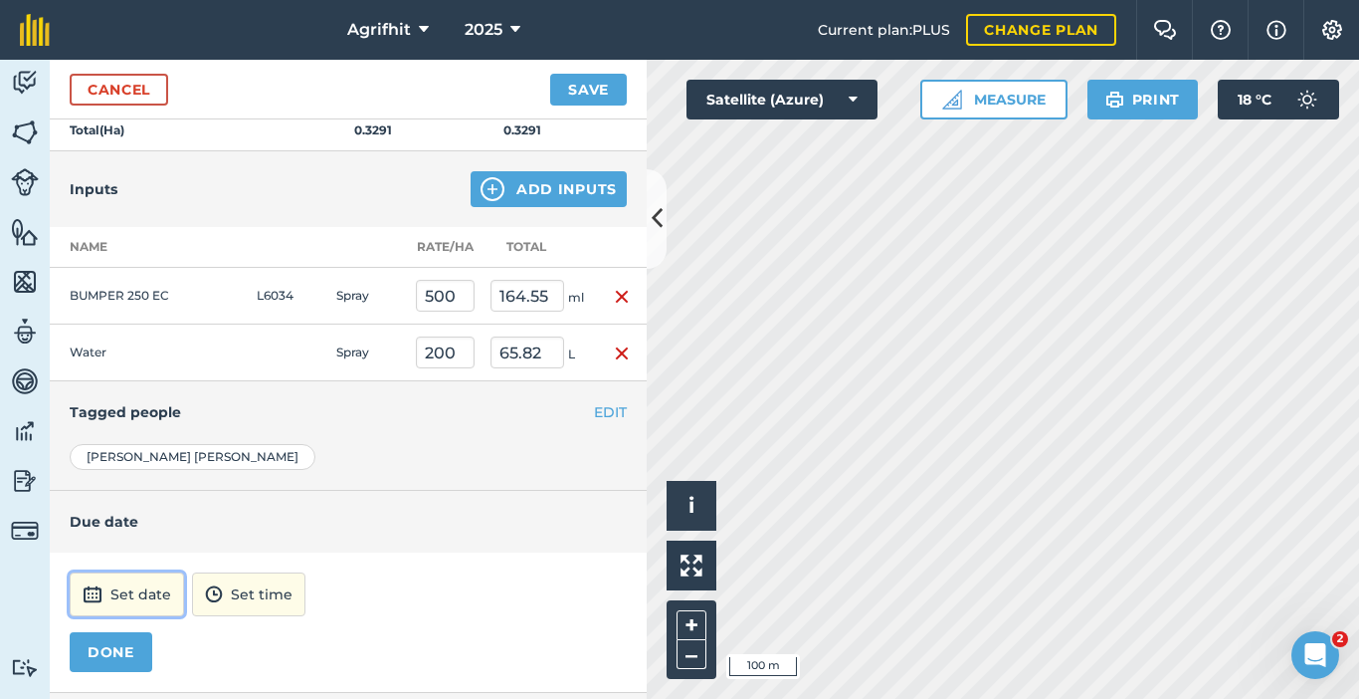
click at [116, 593] on button "Set date" at bounding box center [127, 594] width 114 height 44
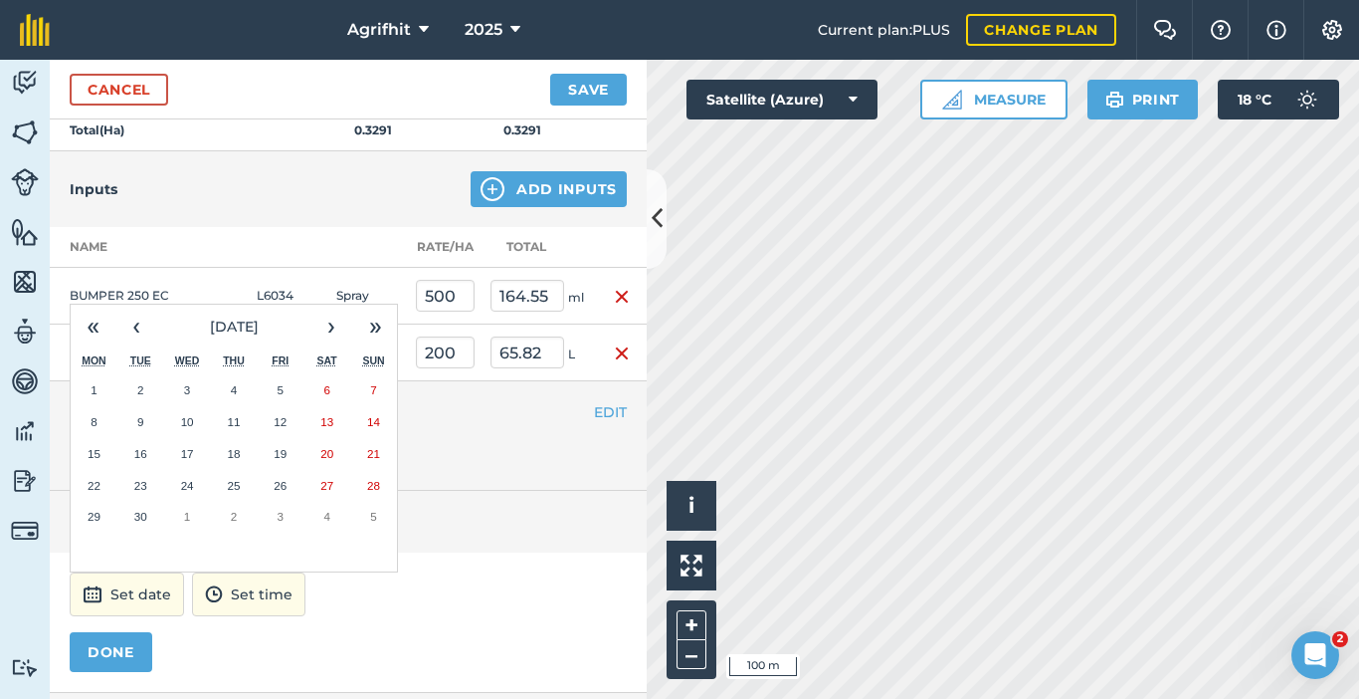
click at [143, 453] on abbr "16" at bounding box center [140, 453] width 13 height 13
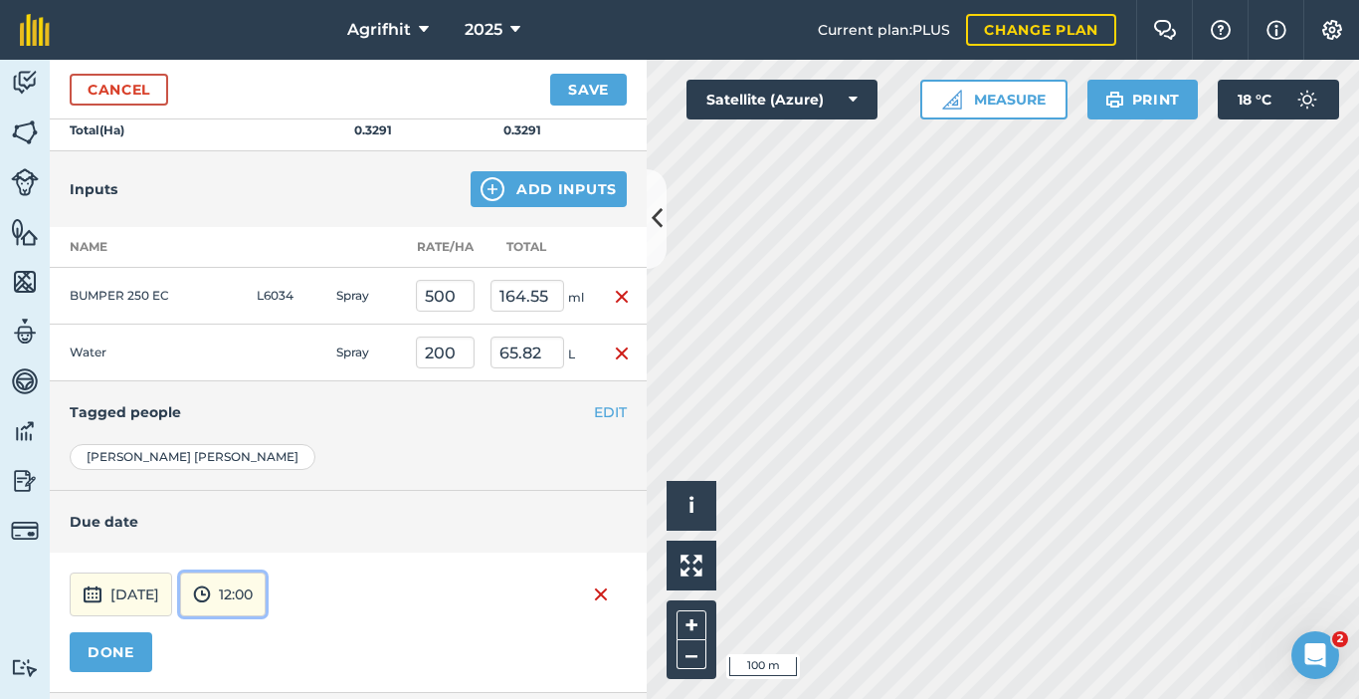
click at [266, 602] on button "12:00" at bounding box center [223, 594] width 86 height 44
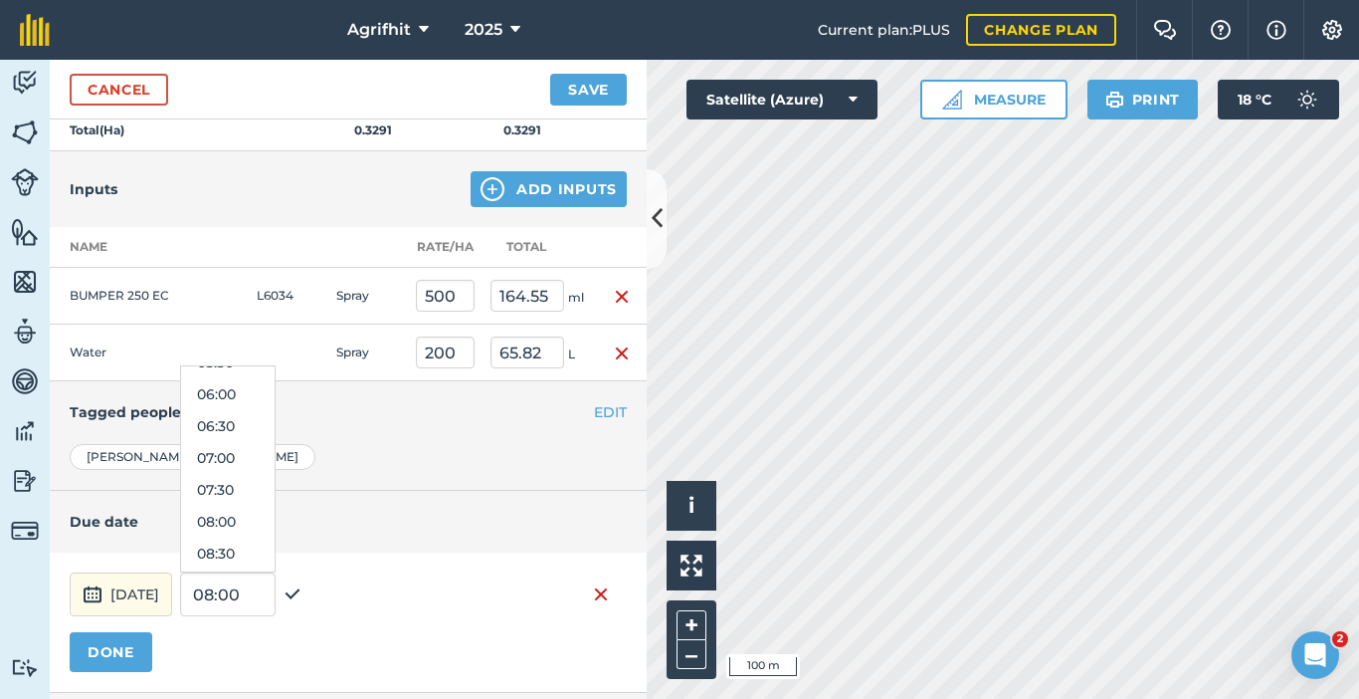
scroll to position [470, 0]
click at [258, 420] on button "08:00" at bounding box center [228, 422] width 94 height 32
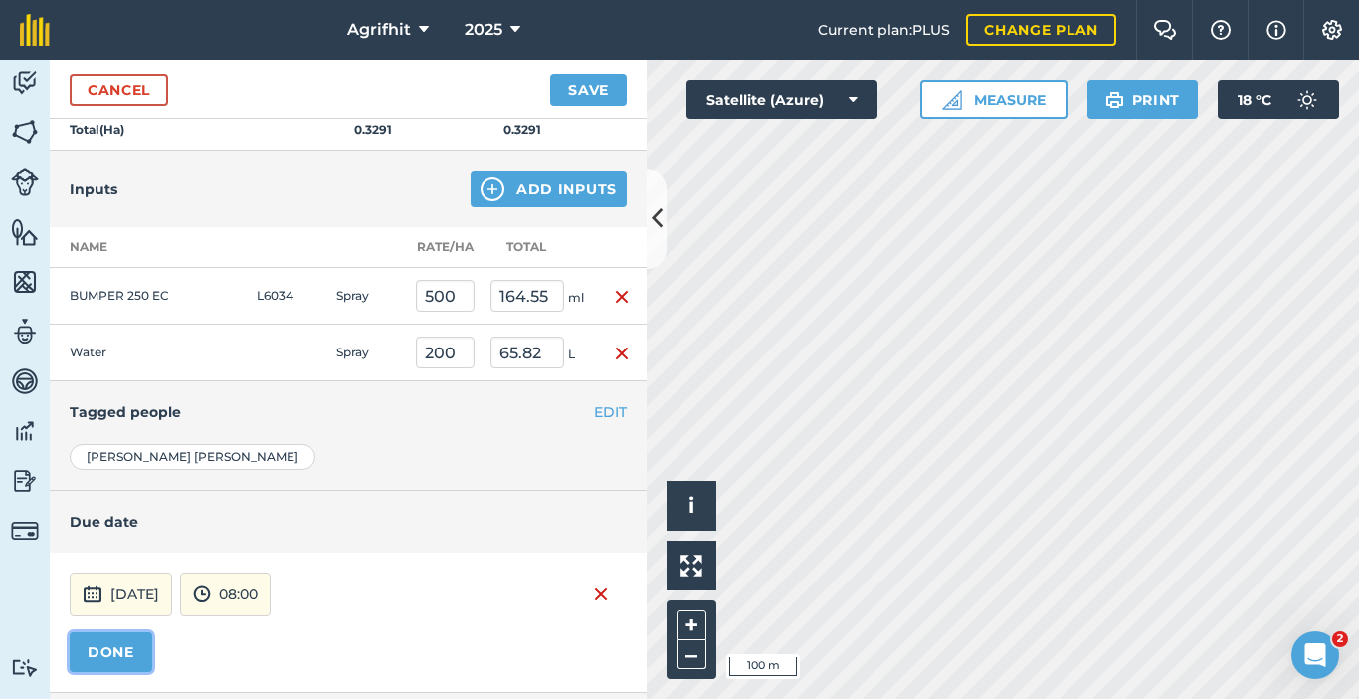
click at [108, 650] on button "DONE" at bounding box center [111, 652] width 83 height 40
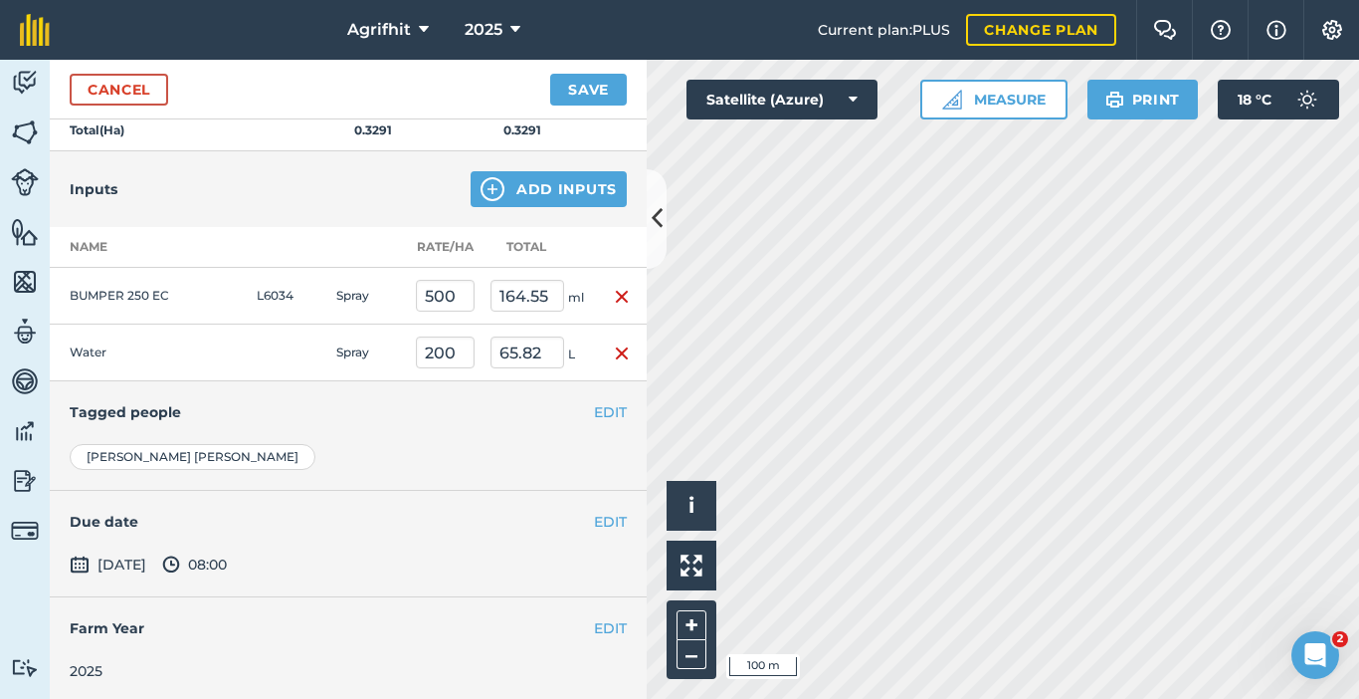
scroll to position [389, 0]
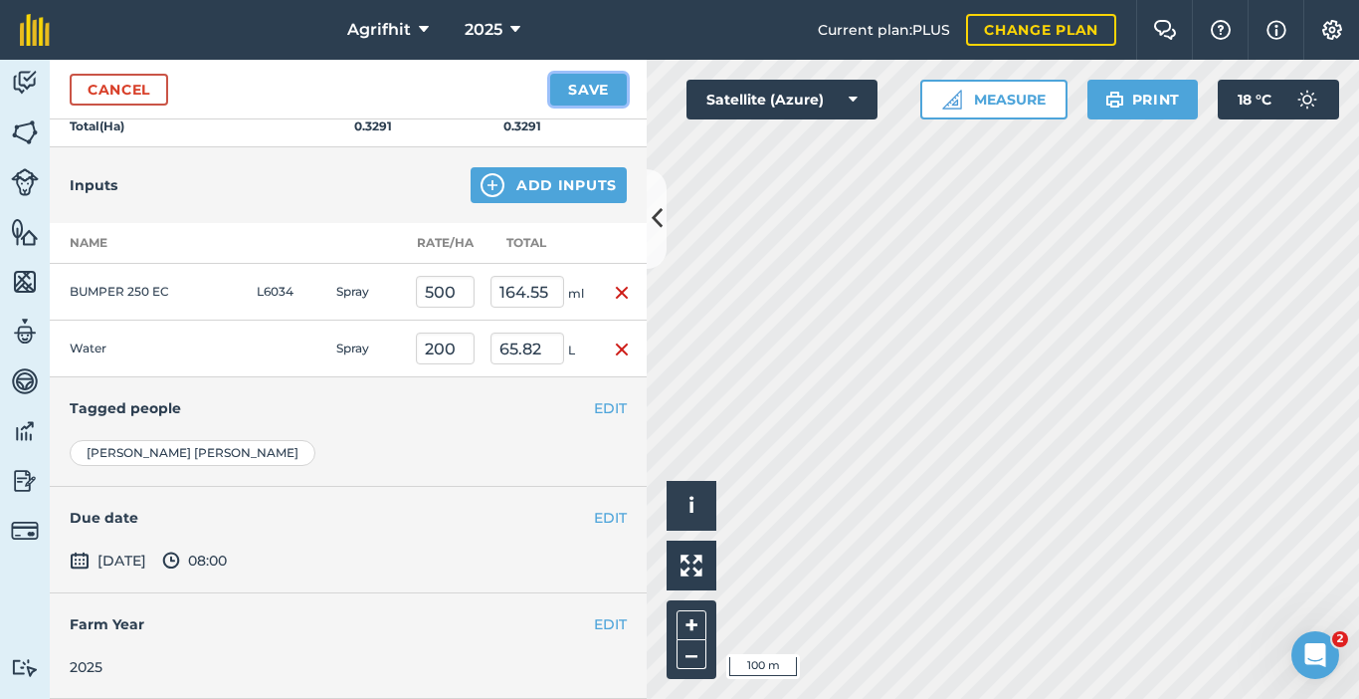
click at [611, 90] on button "Save" at bounding box center [588, 90] width 77 height 32
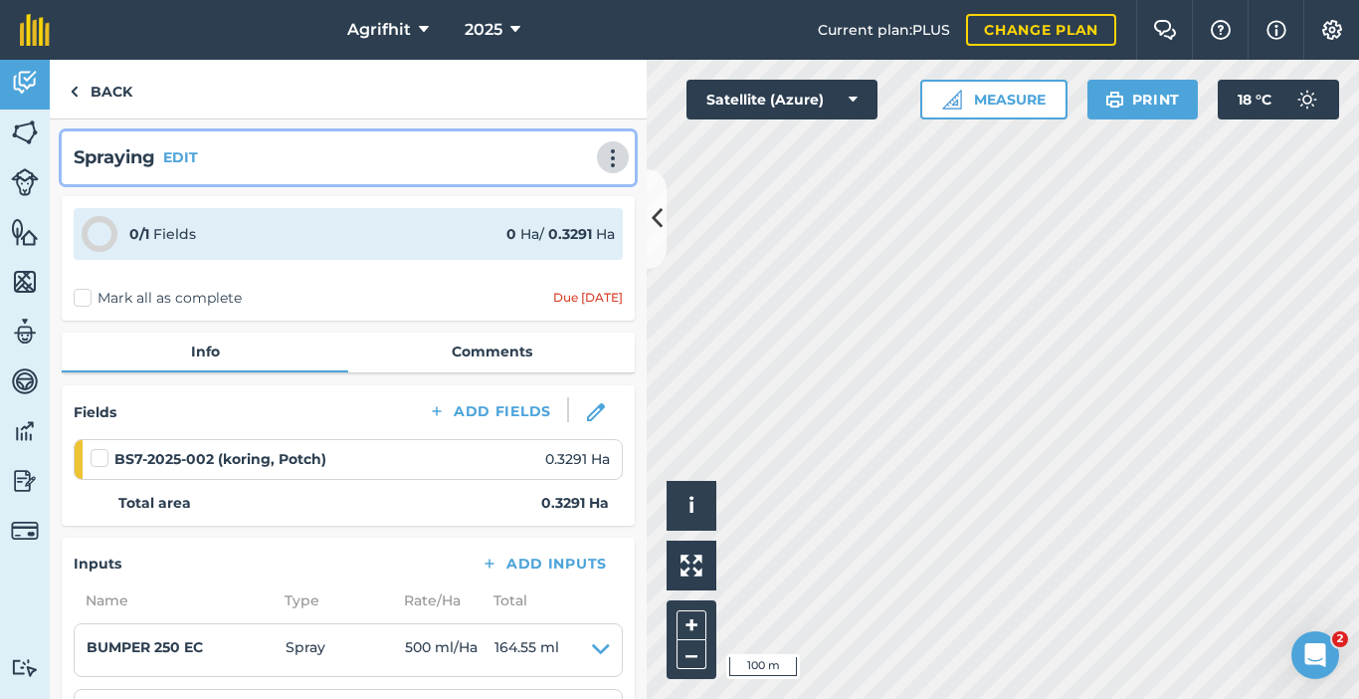
click at [601, 166] on img at bounding box center [613, 158] width 24 height 20
click at [551, 201] on link "Print" at bounding box center [571, 201] width 127 height 40
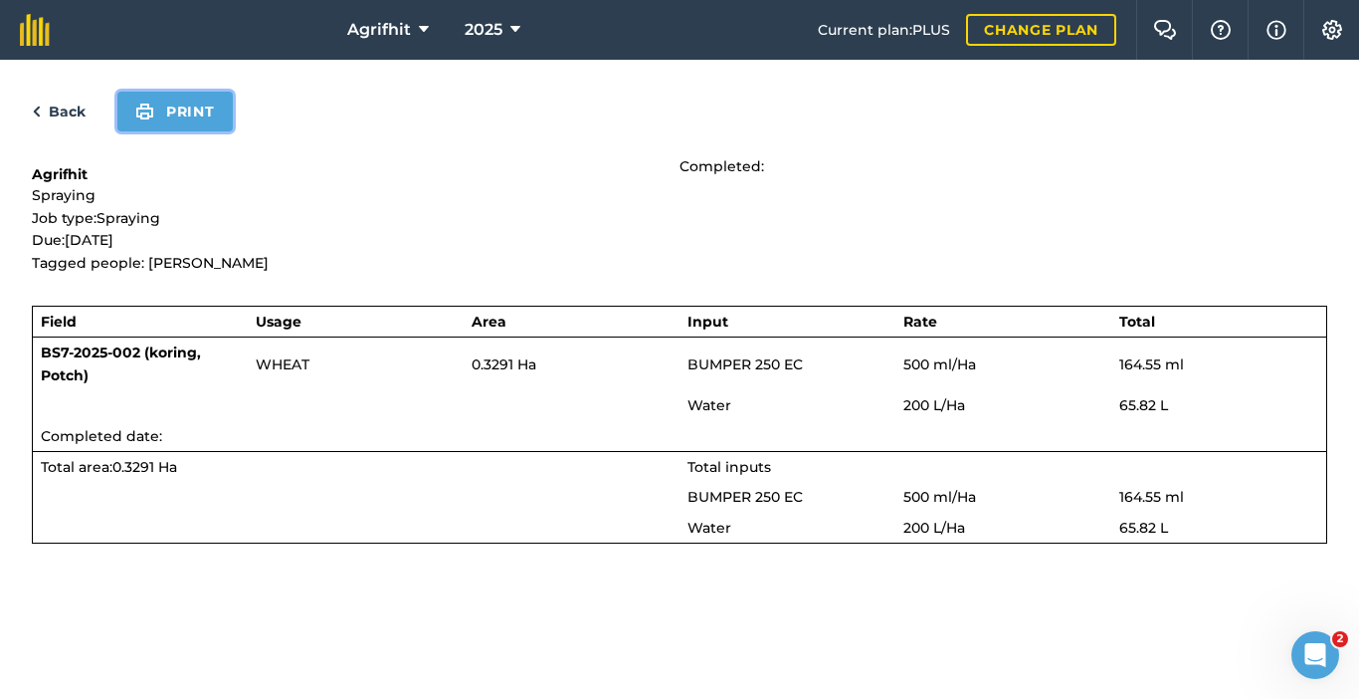
click at [204, 123] on button "Print" at bounding box center [174, 112] width 115 height 40
click at [182, 100] on button "Print" at bounding box center [174, 112] width 115 height 40
click at [63, 111] on link "Back" at bounding box center [59, 112] width 54 height 24
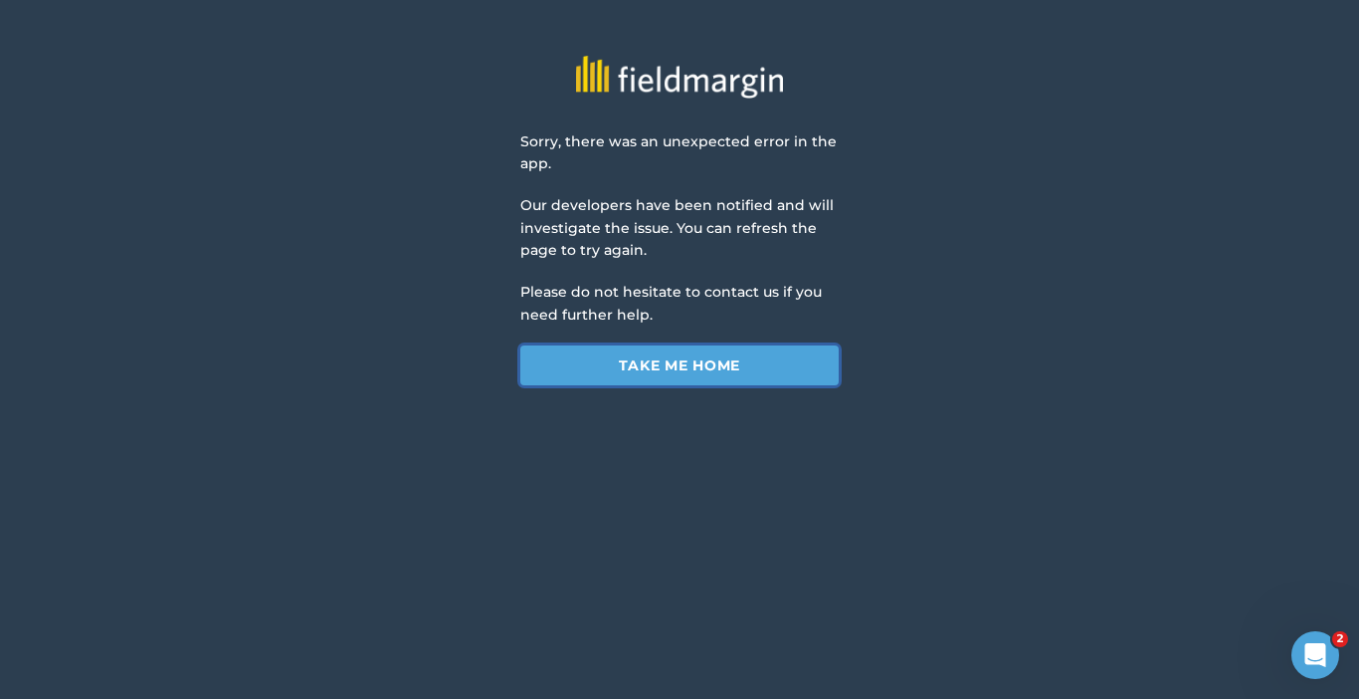
click at [726, 376] on link "Take me home" at bounding box center [680, 365] width 318 height 40
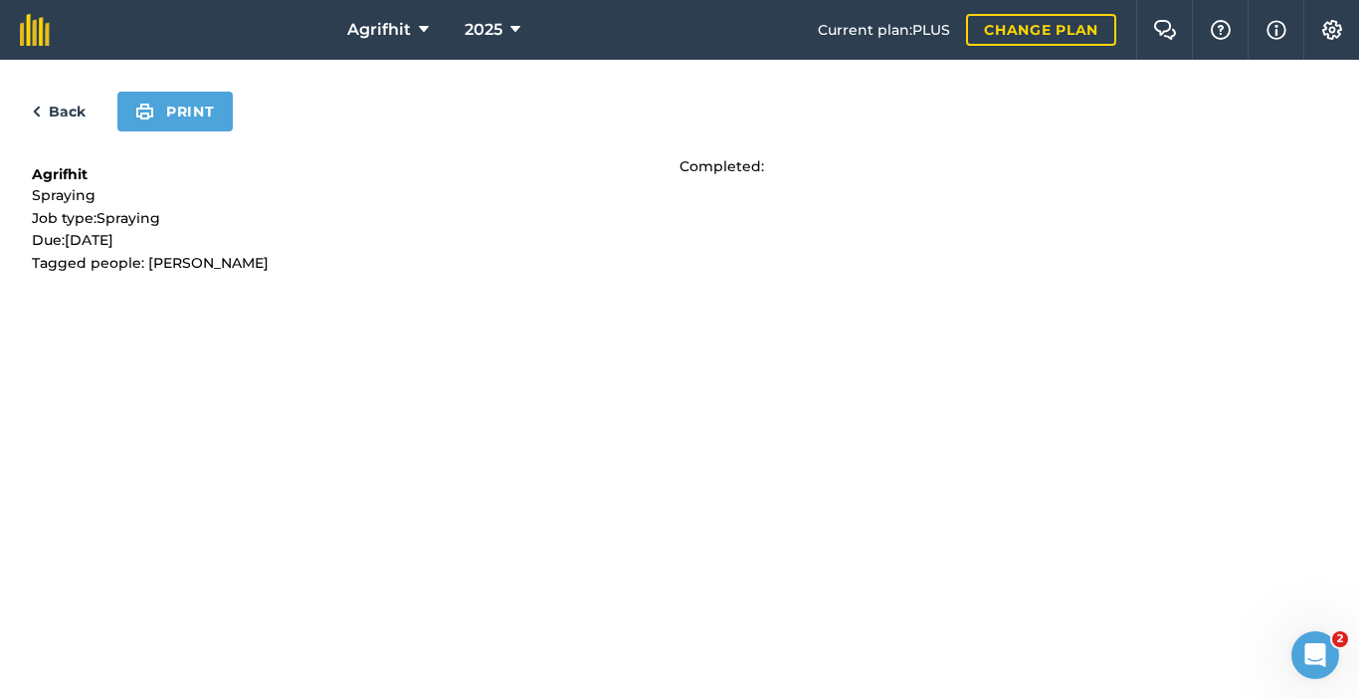
click at [56, 115] on link "Back" at bounding box center [59, 112] width 54 height 24
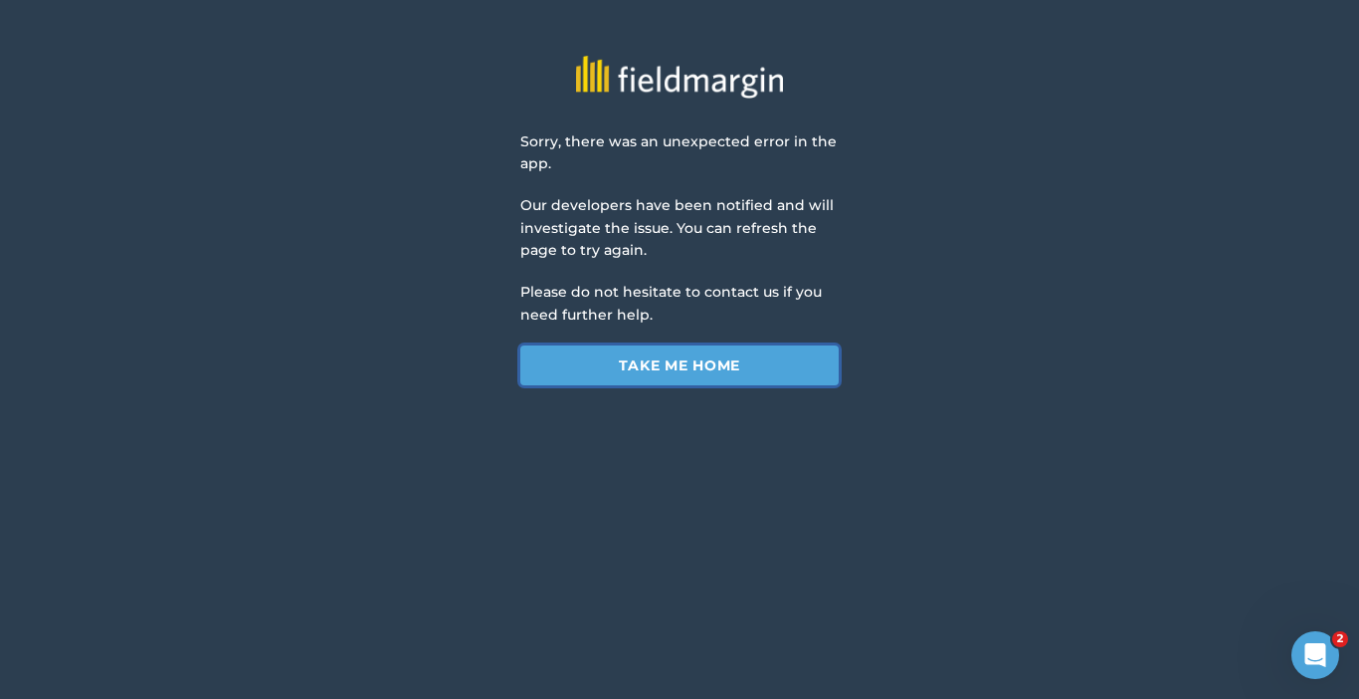
click at [716, 375] on link "Take me home" at bounding box center [680, 365] width 318 height 40
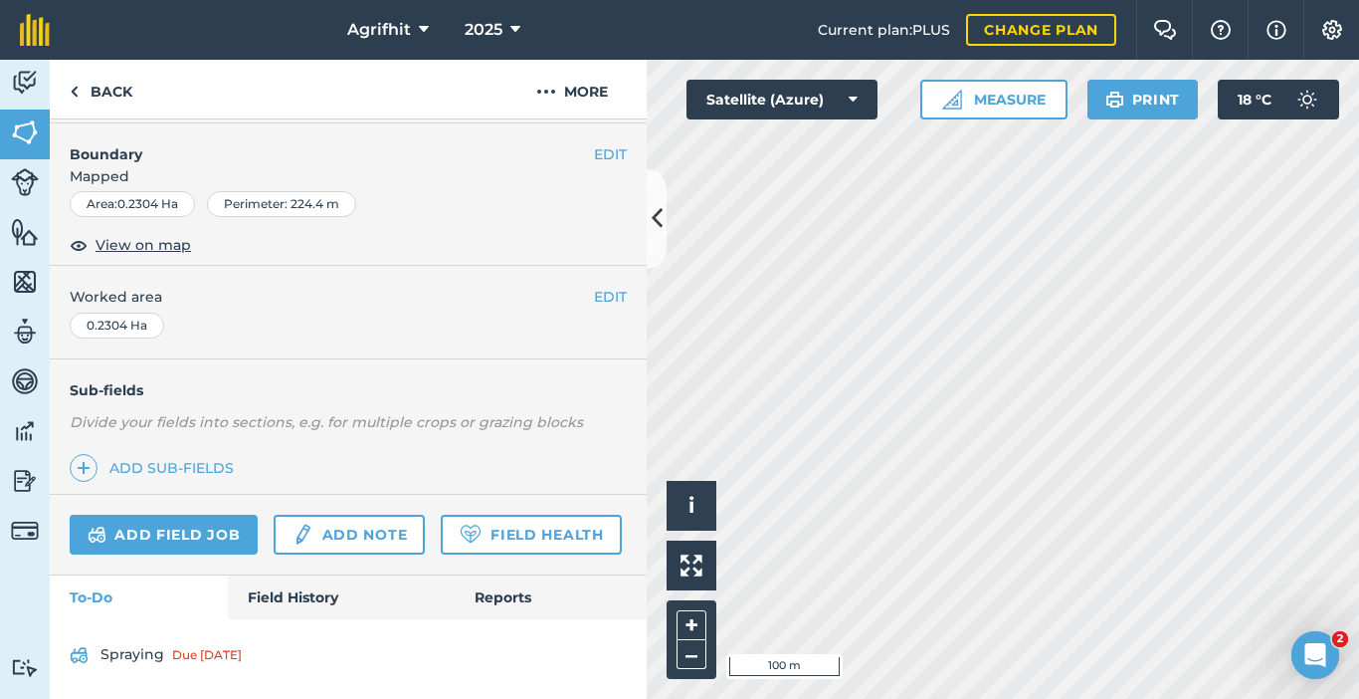
scroll to position [312, 0]
click at [193, 515] on link "Add field job" at bounding box center [164, 535] width 188 height 40
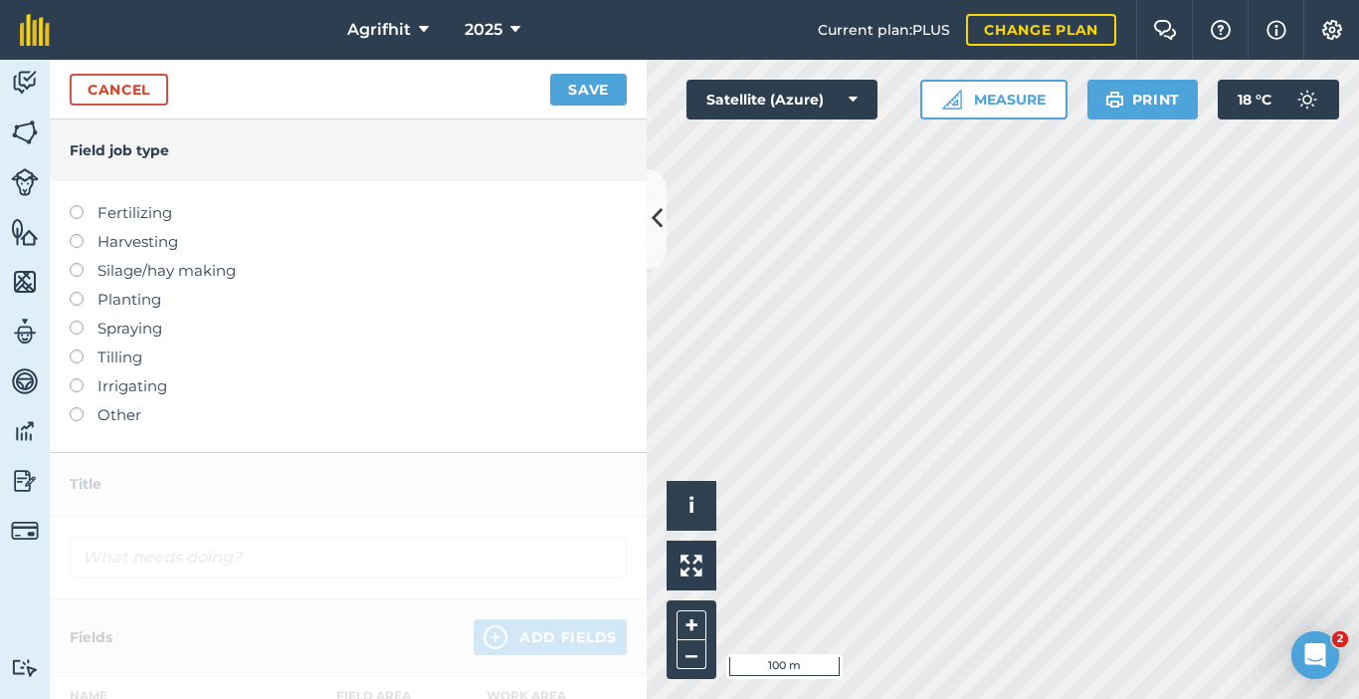
click at [74, 320] on label at bounding box center [84, 320] width 28 height 0
type input "Spraying"
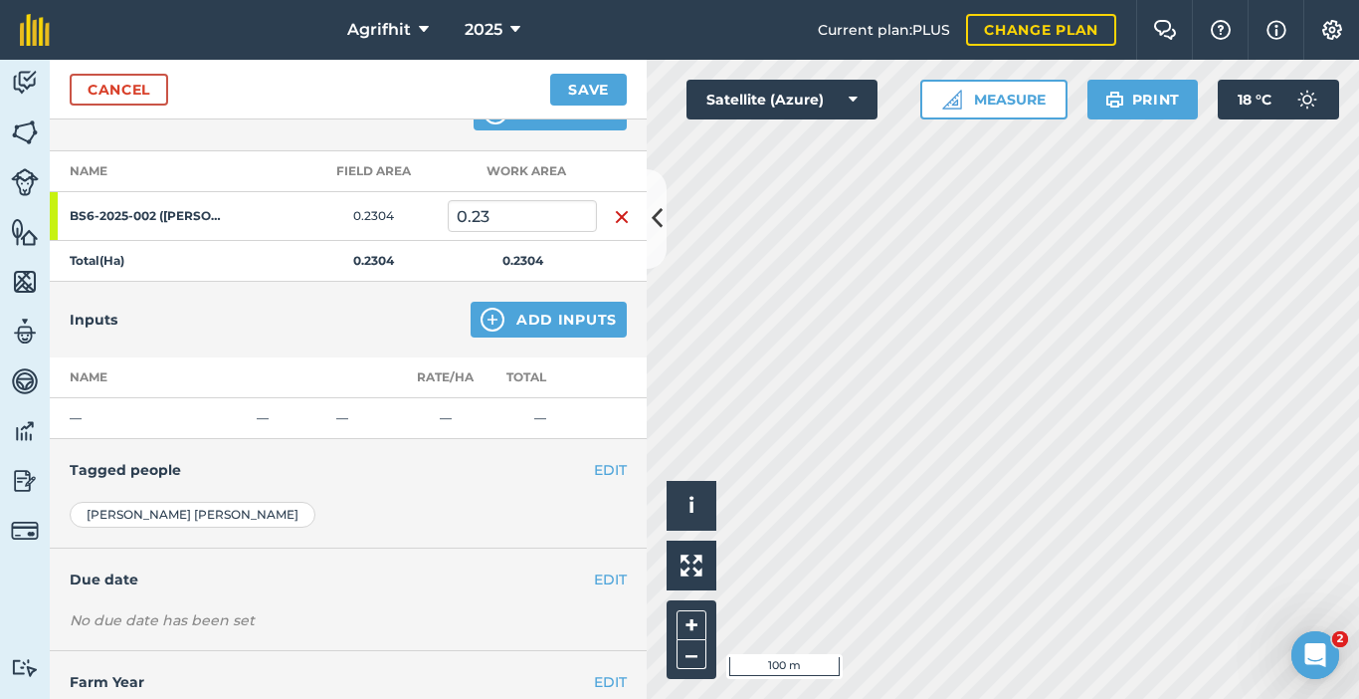
scroll to position [299, 0]
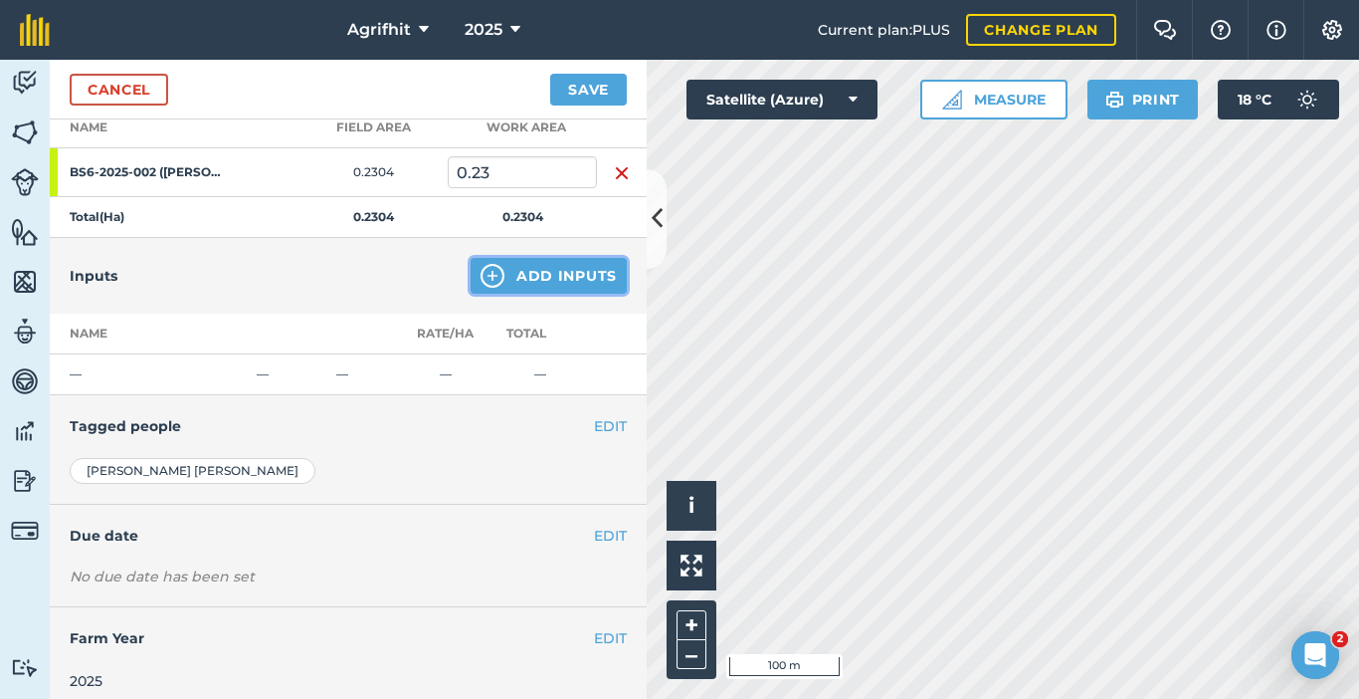
click at [549, 274] on button "Add Inputs" at bounding box center [549, 276] width 156 height 36
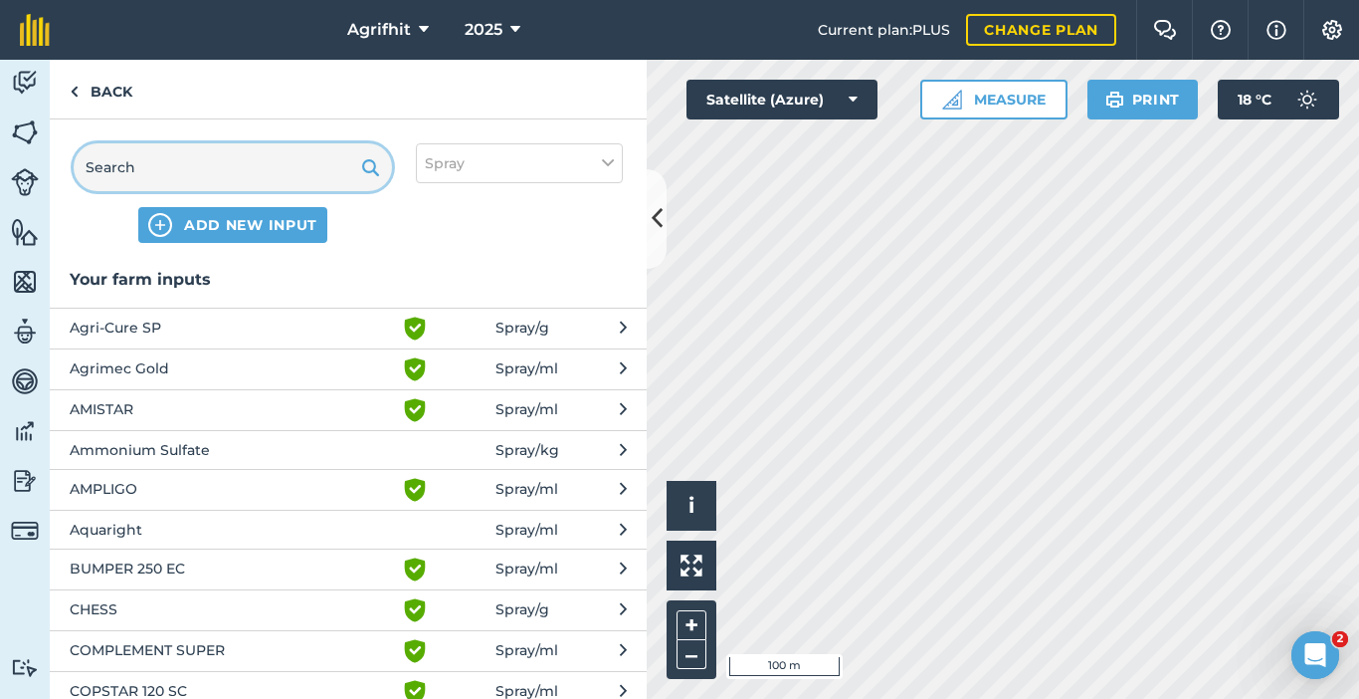
click at [197, 173] on input "text" at bounding box center [233, 167] width 318 height 48
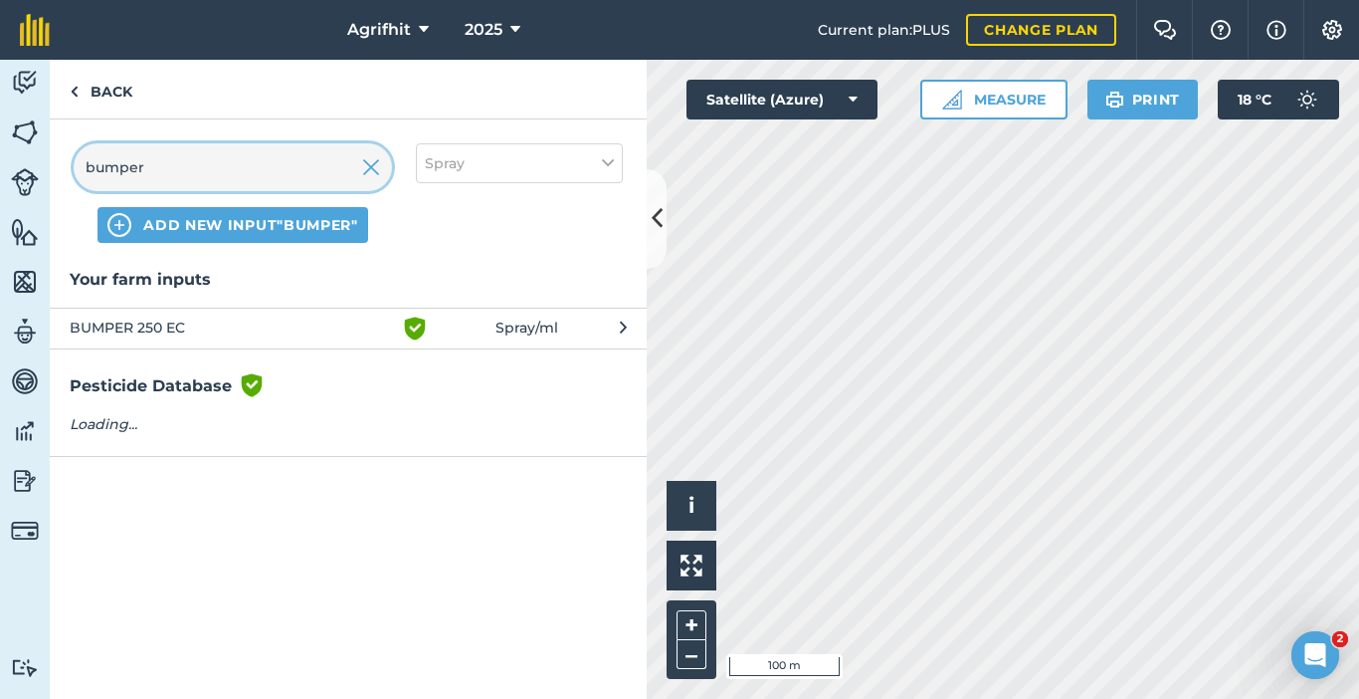
type input "bumper"
click at [187, 323] on span "BUMPER 250 EC" at bounding box center [232, 328] width 325 height 24
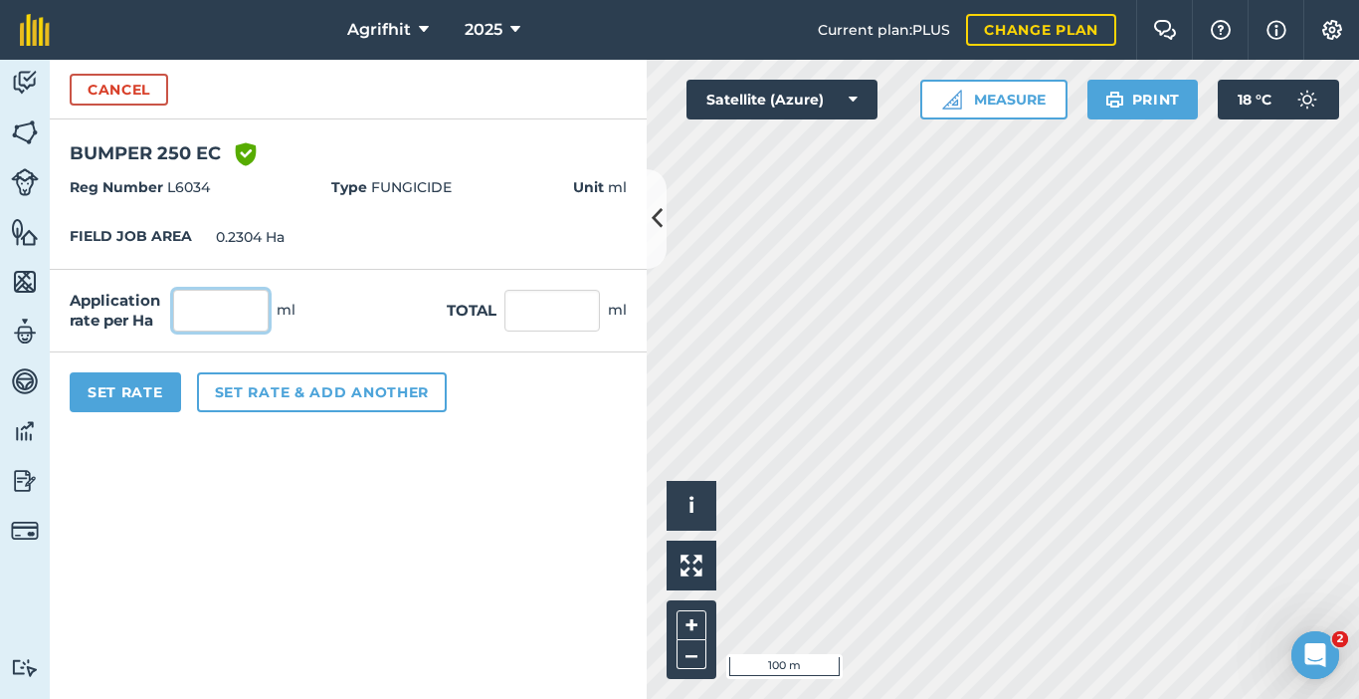
click at [209, 312] on input "text" at bounding box center [221, 311] width 96 height 42
type input "500"
type input "115.2"
click at [134, 393] on button "Set Rate" at bounding box center [125, 392] width 111 height 40
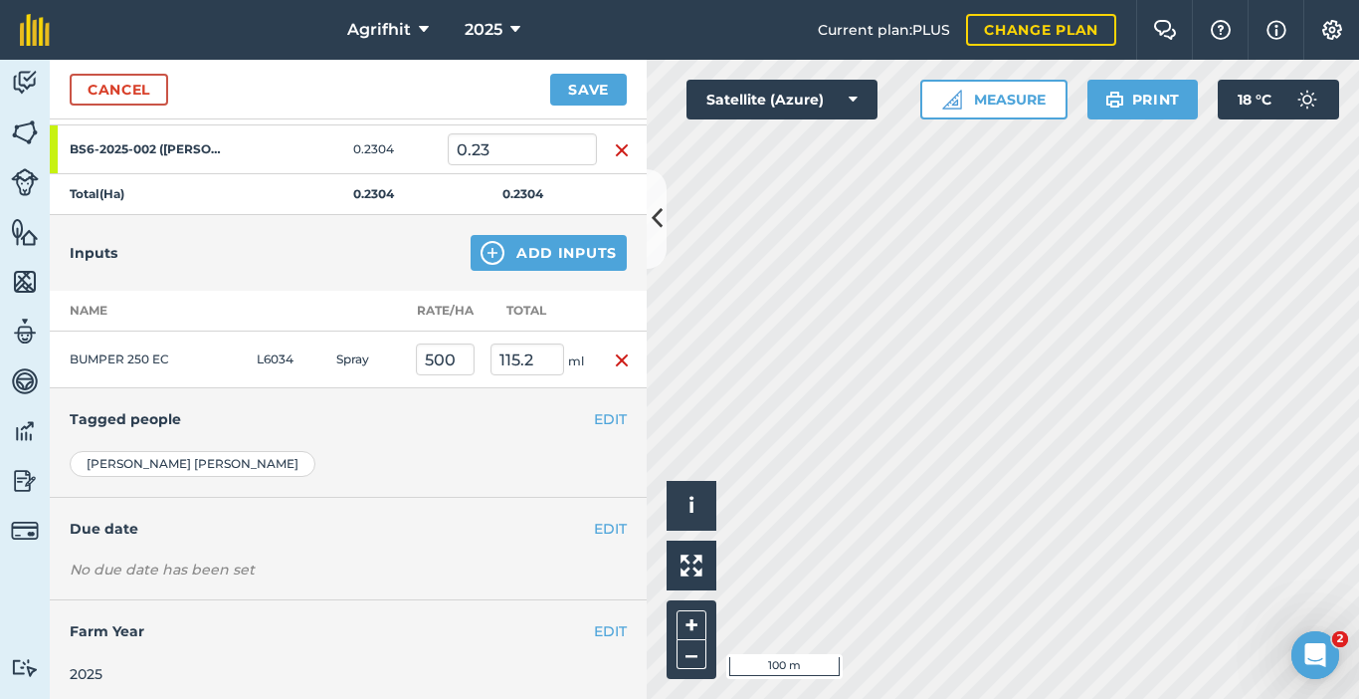
scroll to position [328, 0]
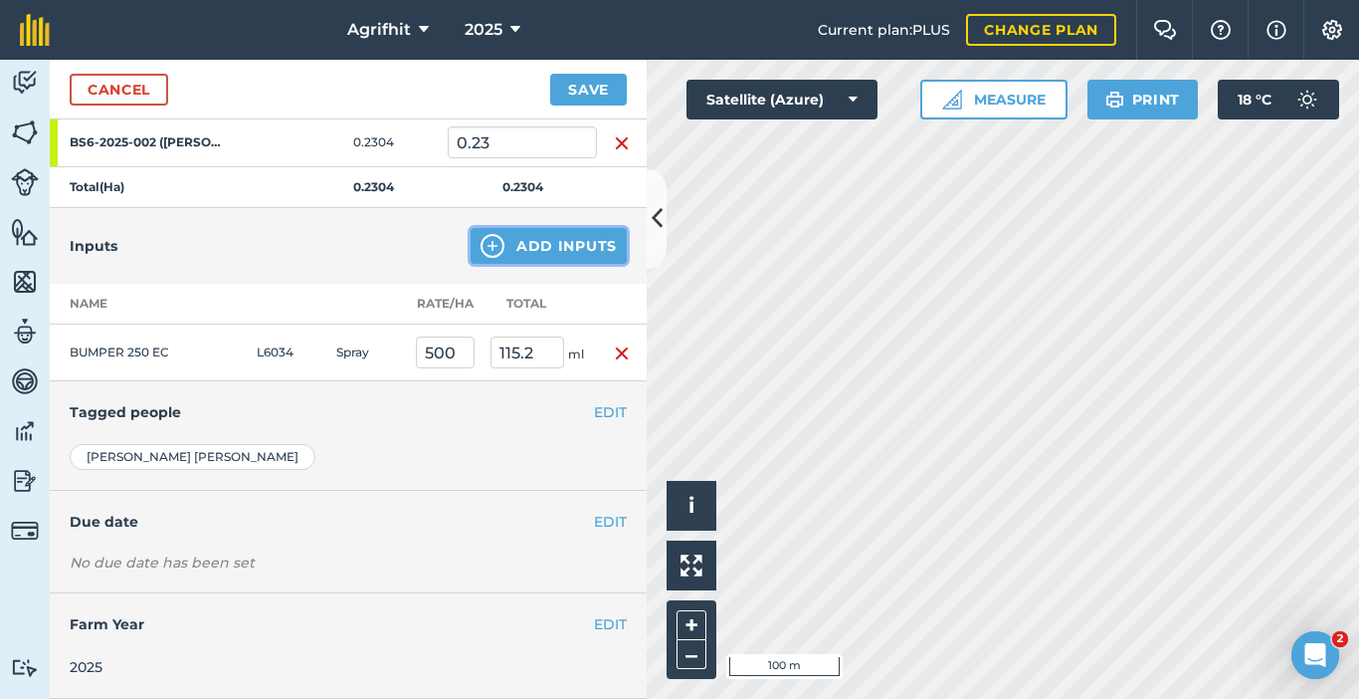
click at [542, 245] on button "Add Inputs" at bounding box center [549, 246] width 156 height 36
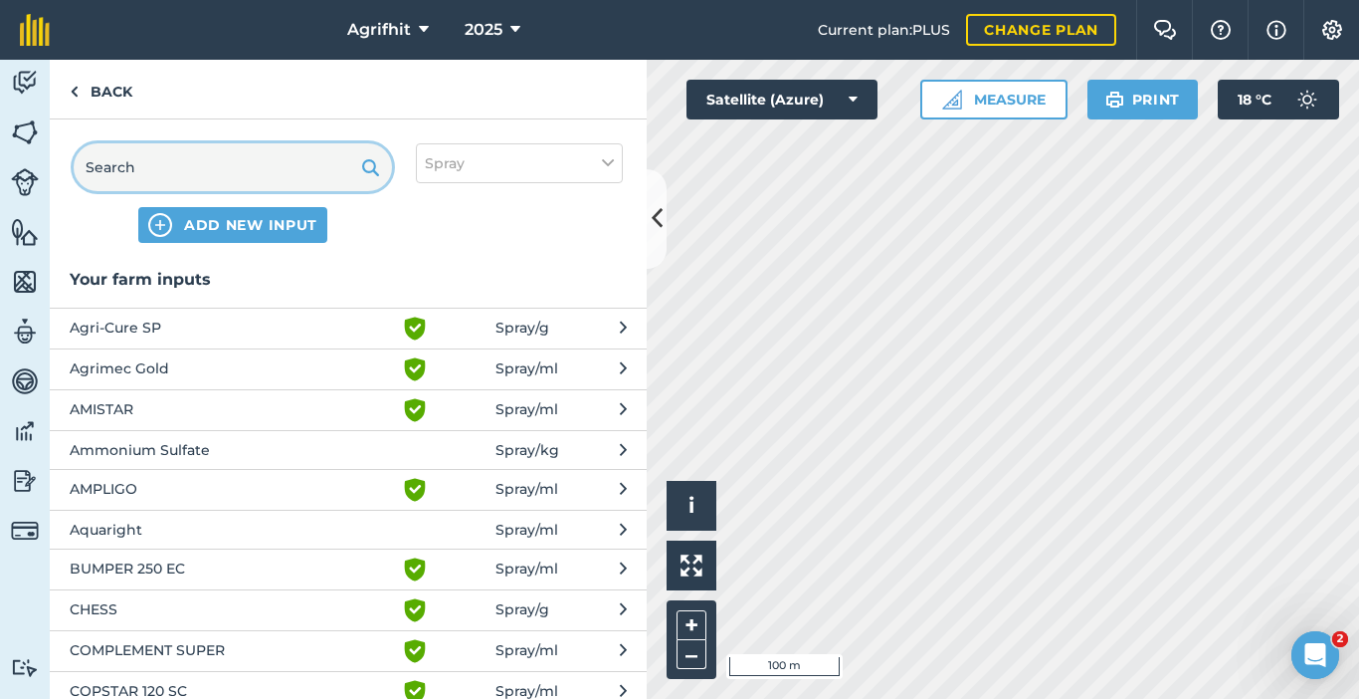
click at [272, 176] on input "text" at bounding box center [233, 167] width 318 height 48
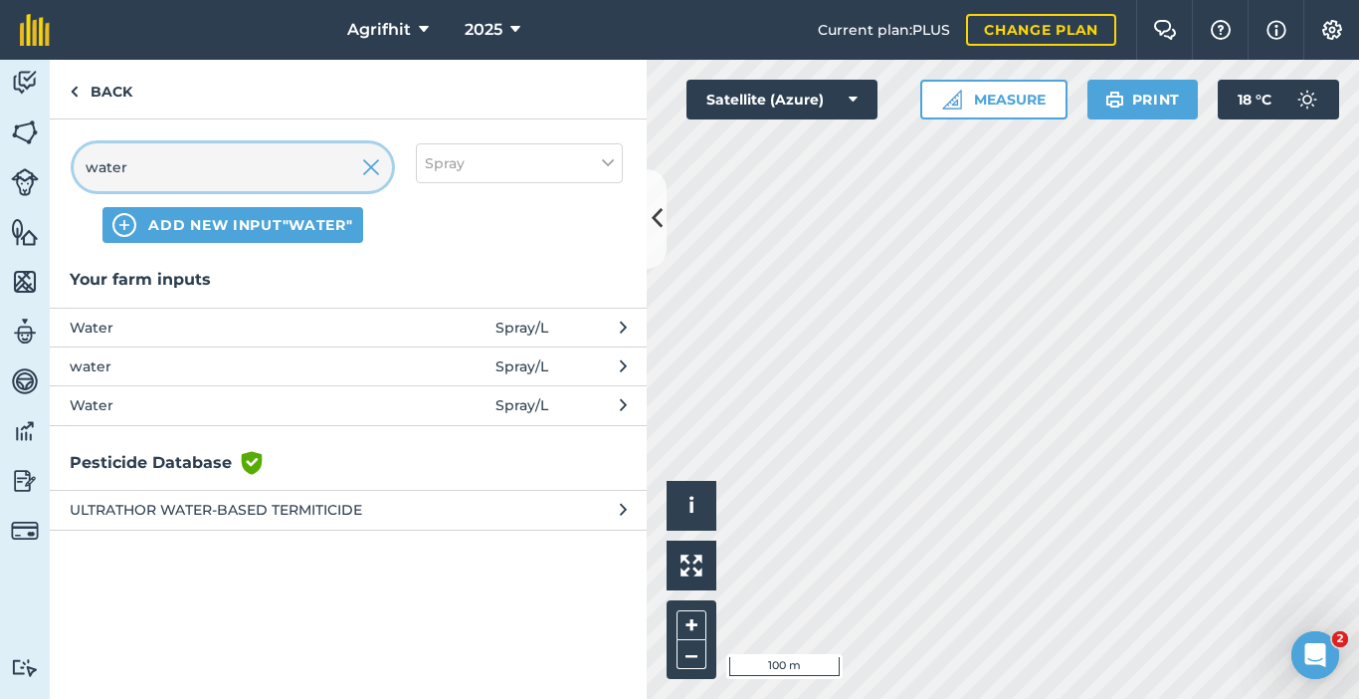
type input "water"
click at [175, 324] on span "Water" at bounding box center [232, 327] width 325 height 22
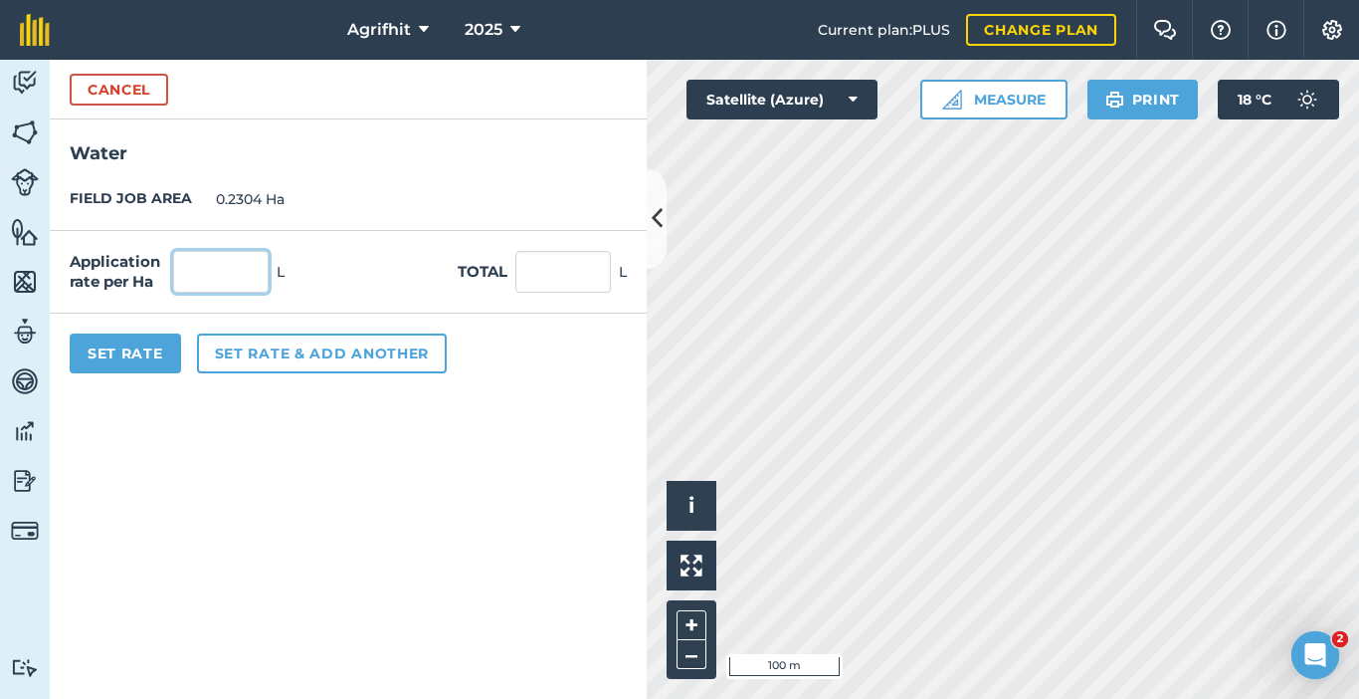
click at [204, 276] on input "text" at bounding box center [221, 272] width 96 height 42
type input "200"
type input "46.08"
click at [147, 348] on button "Set Rate" at bounding box center [125, 353] width 111 height 40
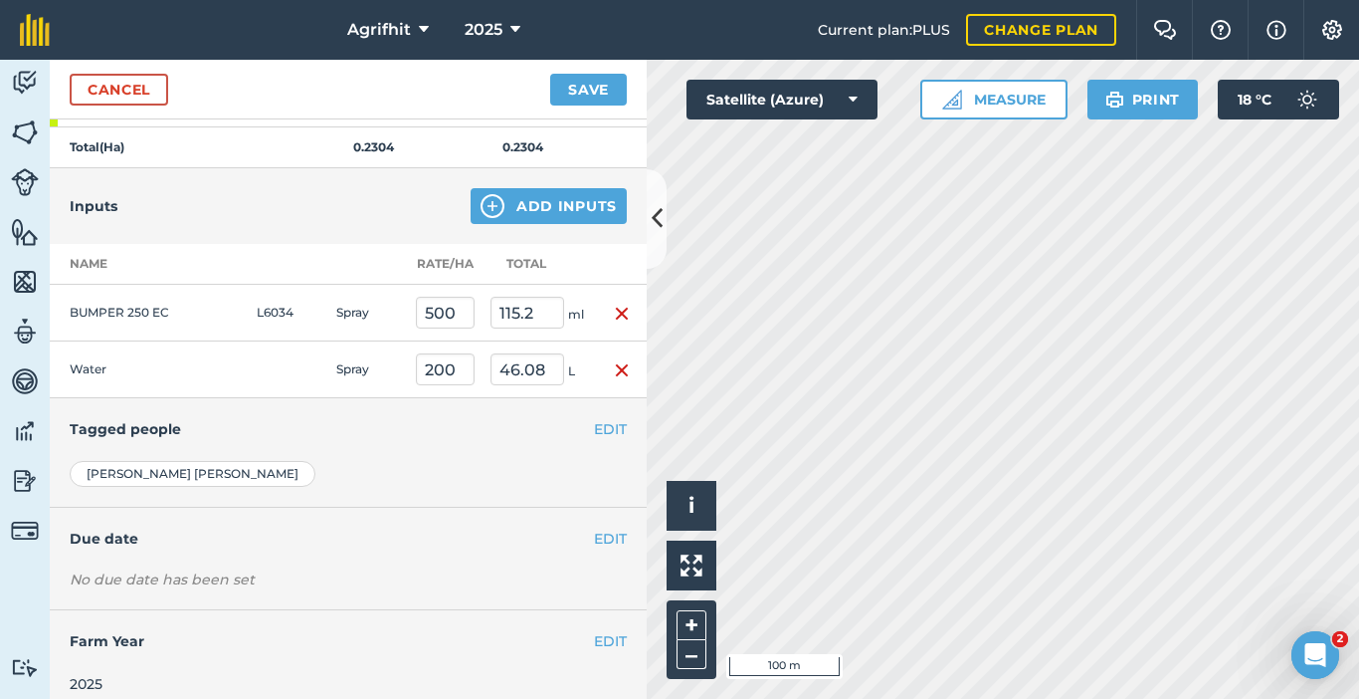
scroll to position [385, 0]
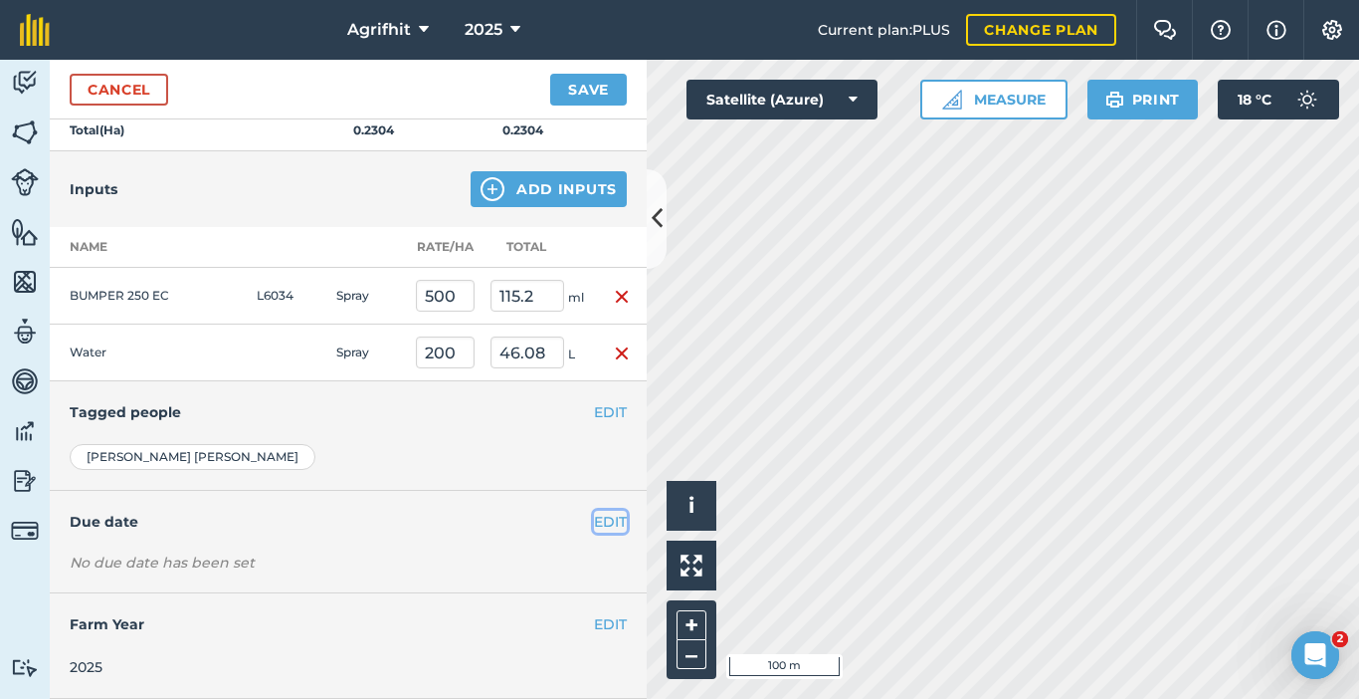
drag, startPoint x: 587, startPoint y: 525, endPoint x: 572, endPoint y: 525, distance: 14.9
click at [594, 525] on button "EDIT" at bounding box center [610, 522] width 33 height 22
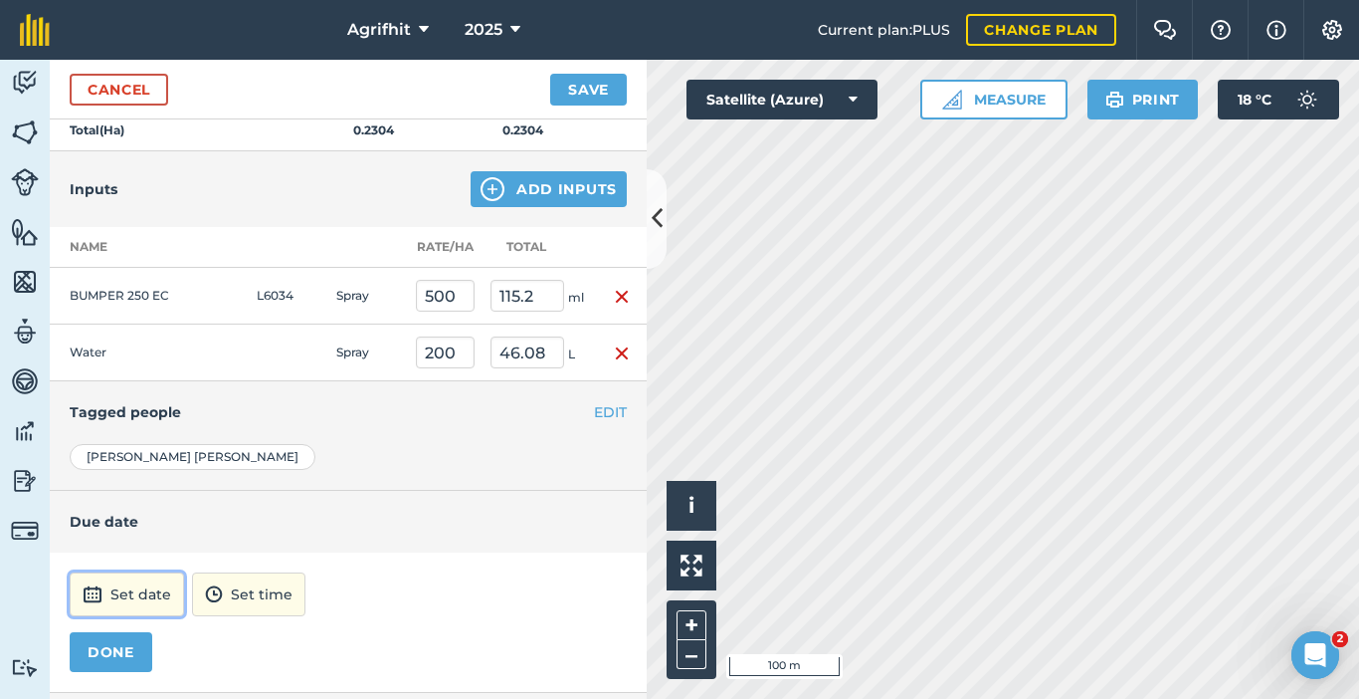
click at [153, 599] on button "Set date" at bounding box center [127, 594] width 114 height 44
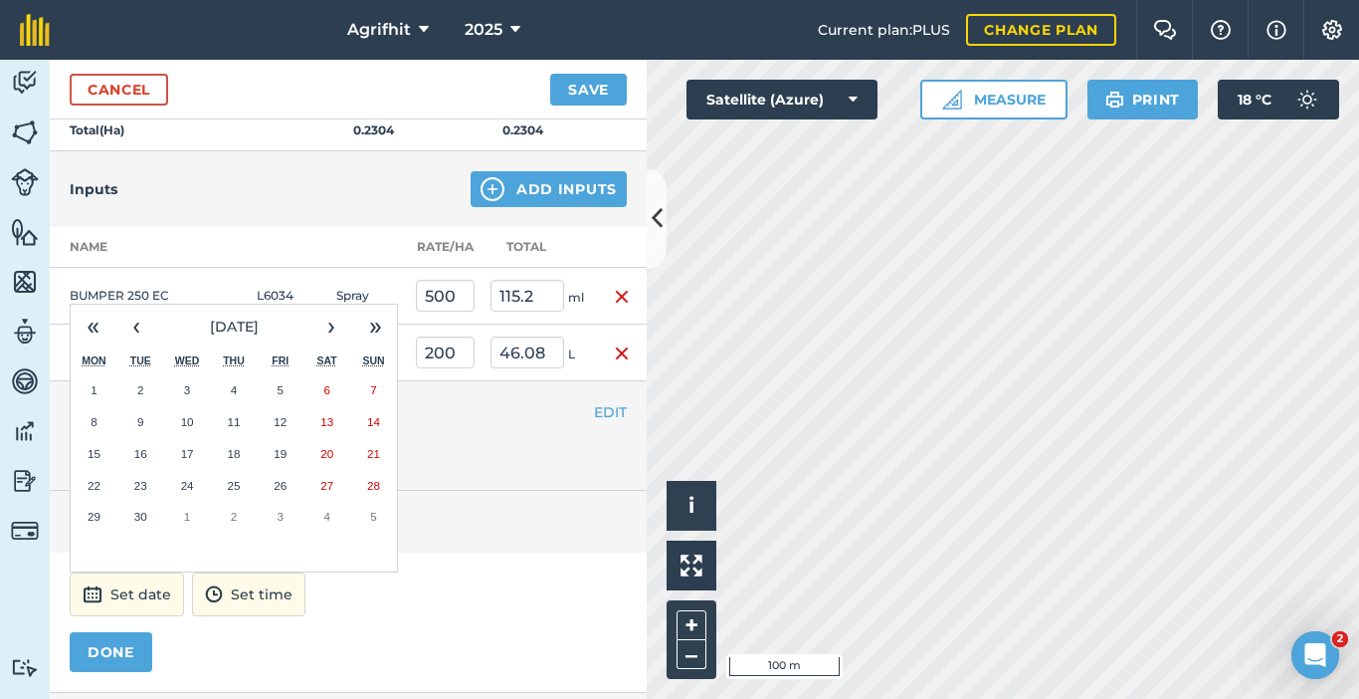
click at [138, 448] on abbr "16" at bounding box center [140, 453] width 13 height 13
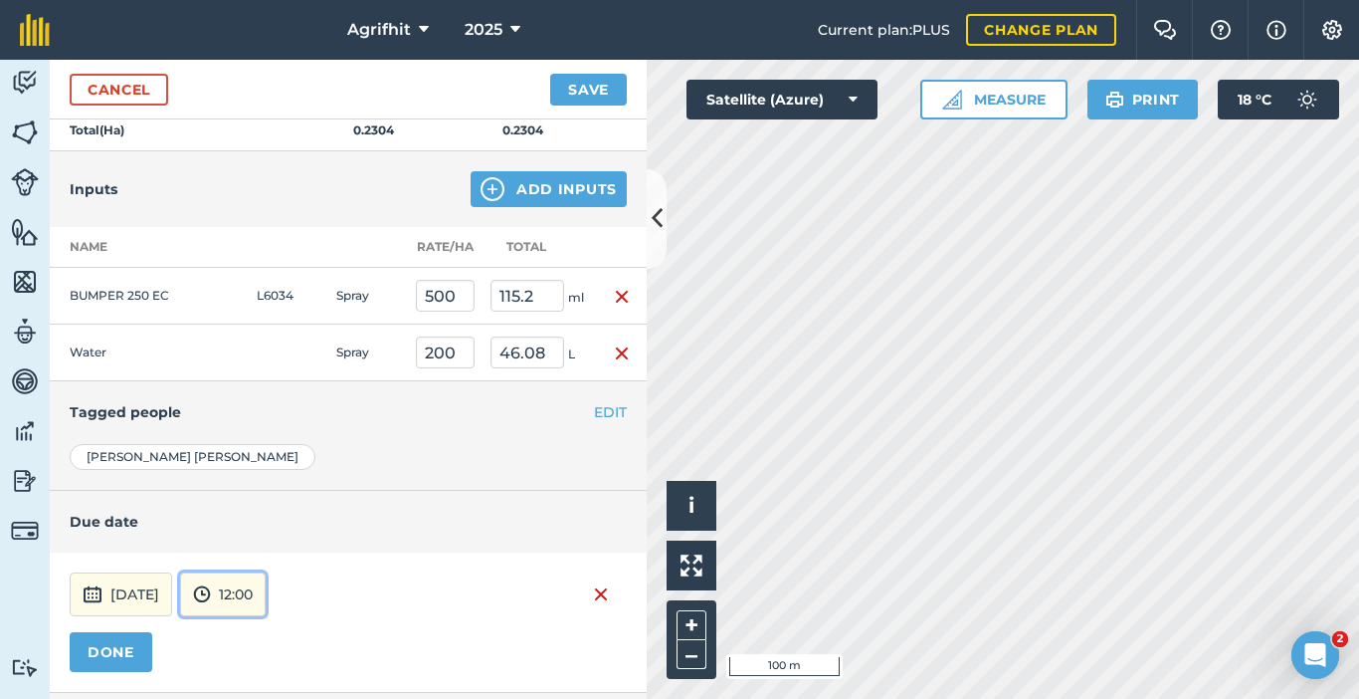
click at [266, 583] on button "12:00" at bounding box center [223, 594] width 86 height 44
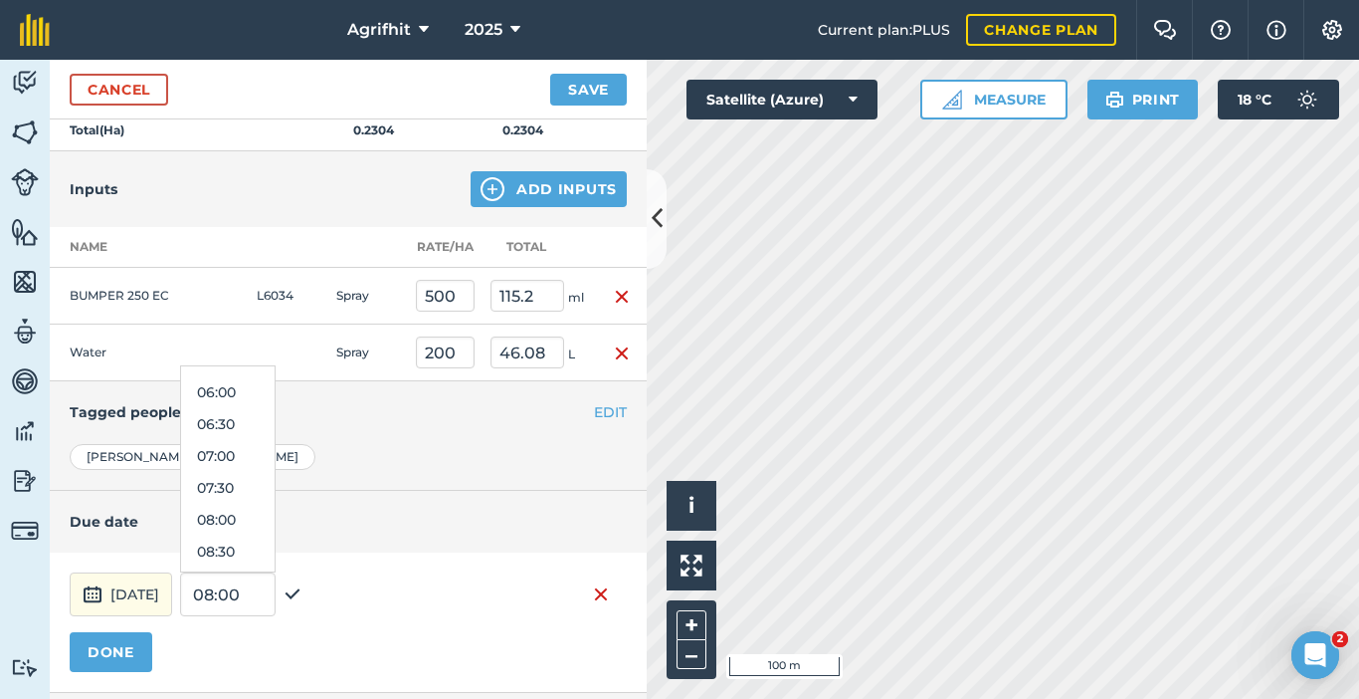
scroll to position [370, 0]
click at [273, 518] on button "08:00" at bounding box center [228, 522] width 94 height 32
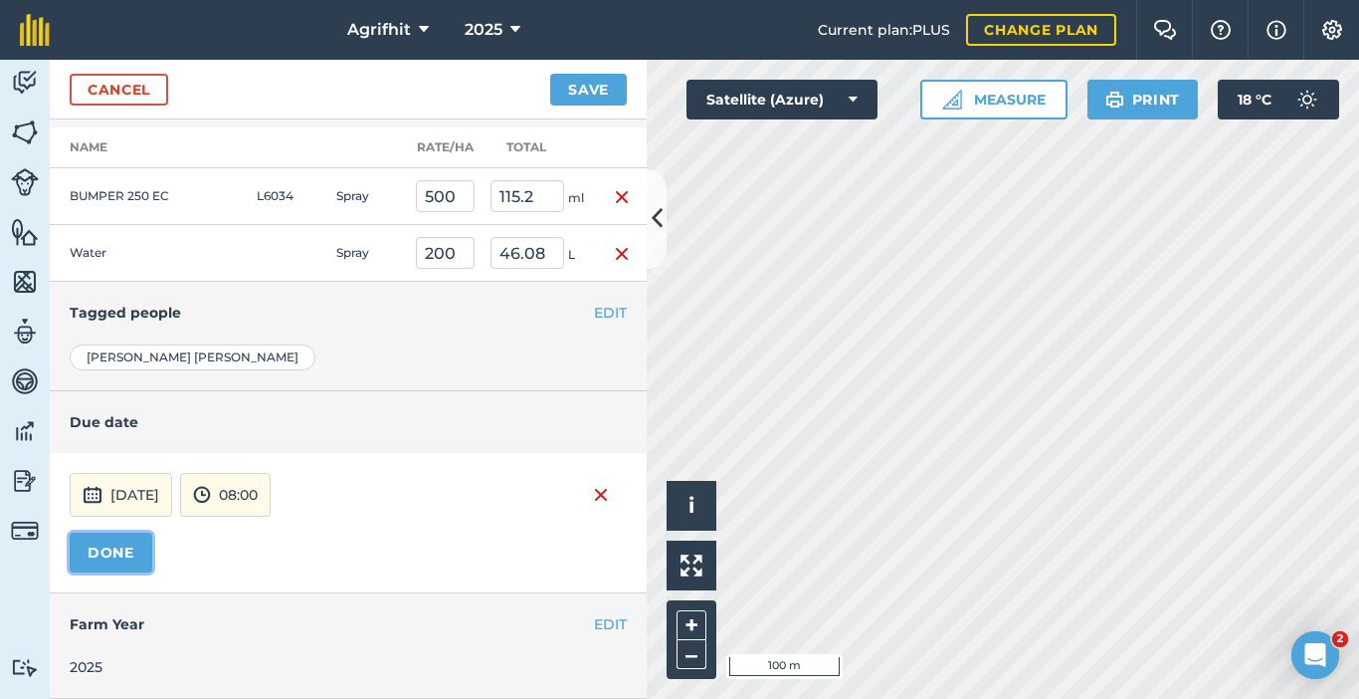
click at [135, 560] on button "DONE" at bounding box center [111, 552] width 83 height 40
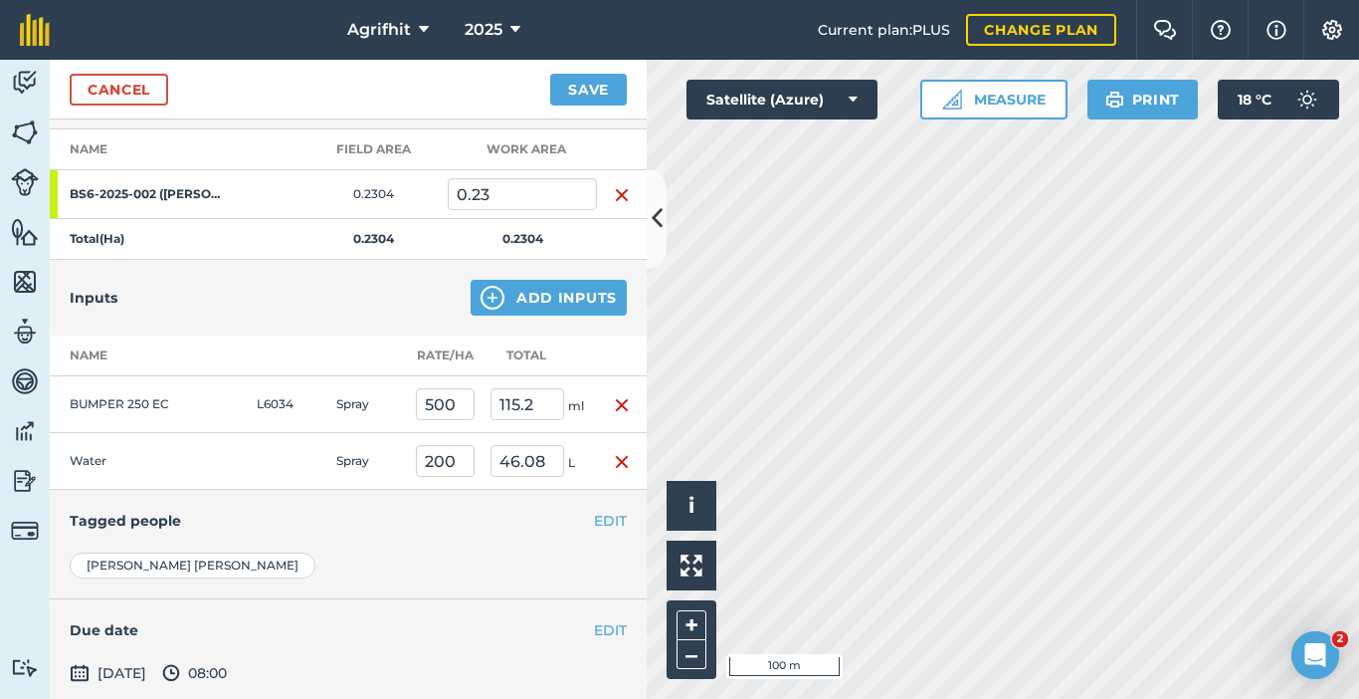
scroll to position [0, 0]
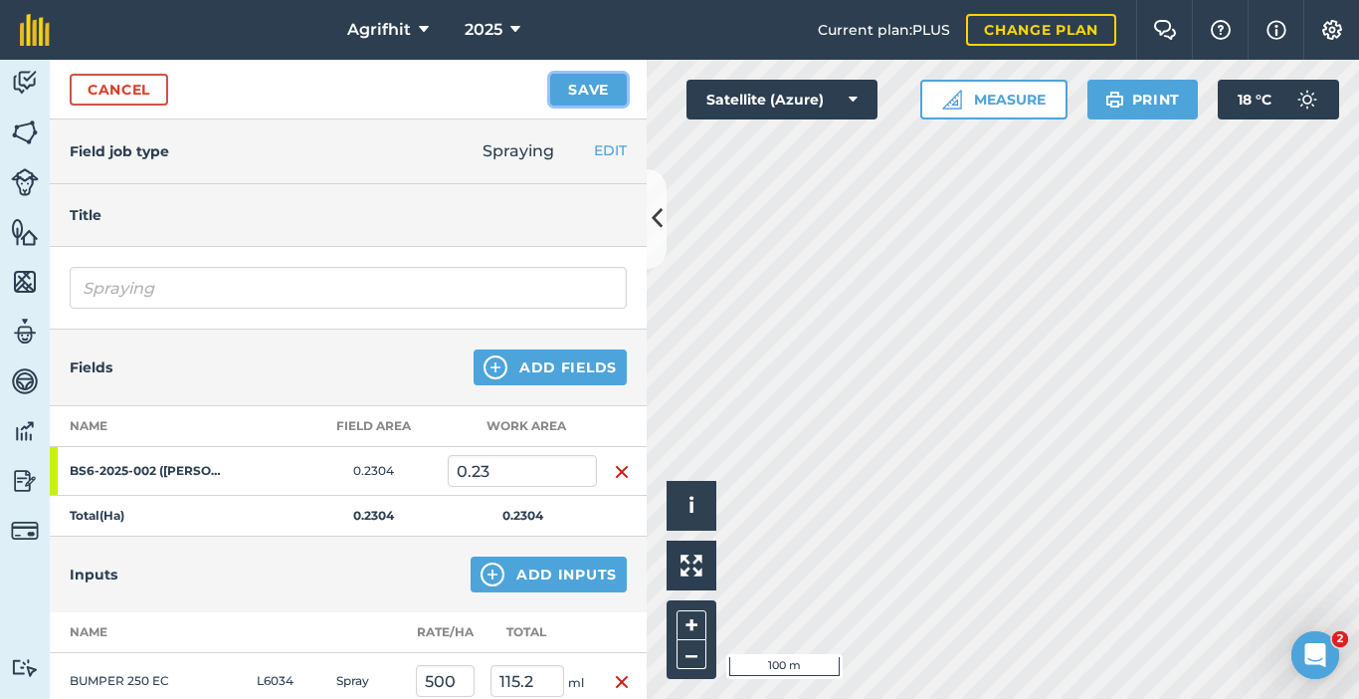
click at [607, 86] on button "Save" at bounding box center [588, 90] width 77 height 32
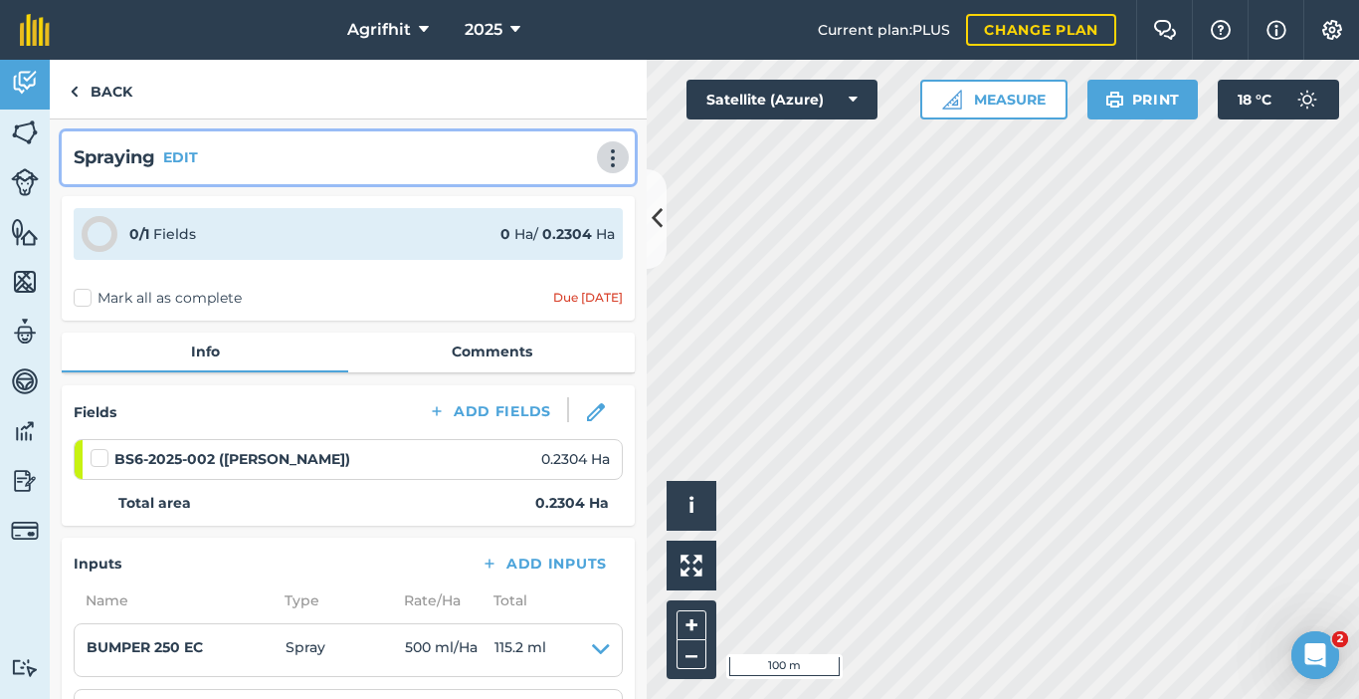
click at [606, 157] on img at bounding box center [613, 158] width 24 height 20
click at [551, 194] on link "Print" at bounding box center [571, 201] width 127 height 40
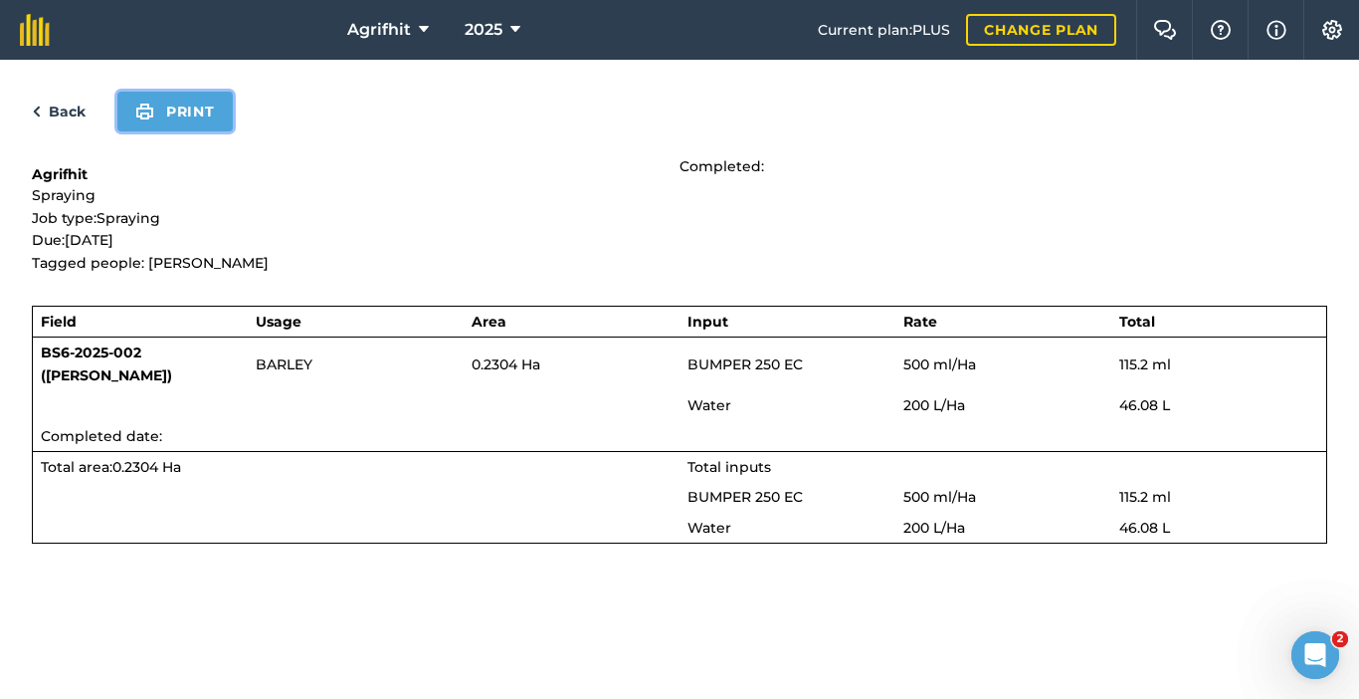
click at [203, 108] on button "Print" at bounding box center [174, 112] width 115 height 40
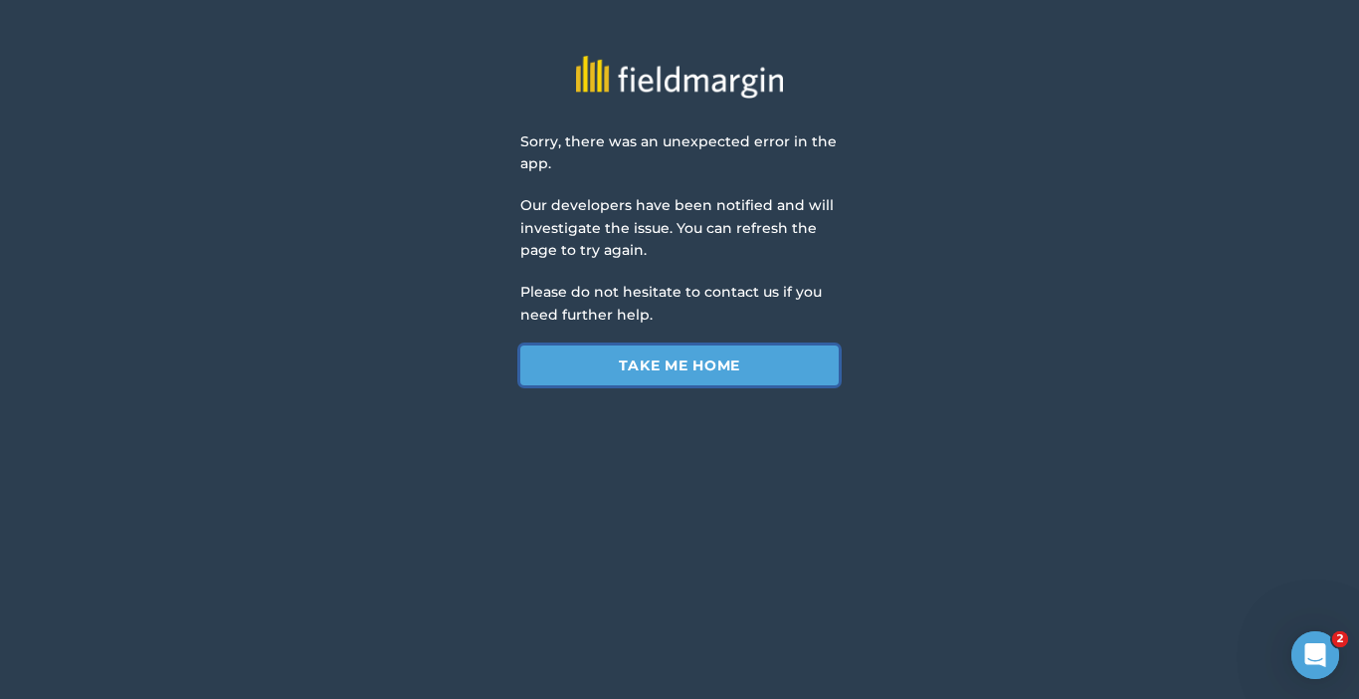
click at [721, 367] on link "Take me home" at bounding box center [680, 365] width 318 height 40
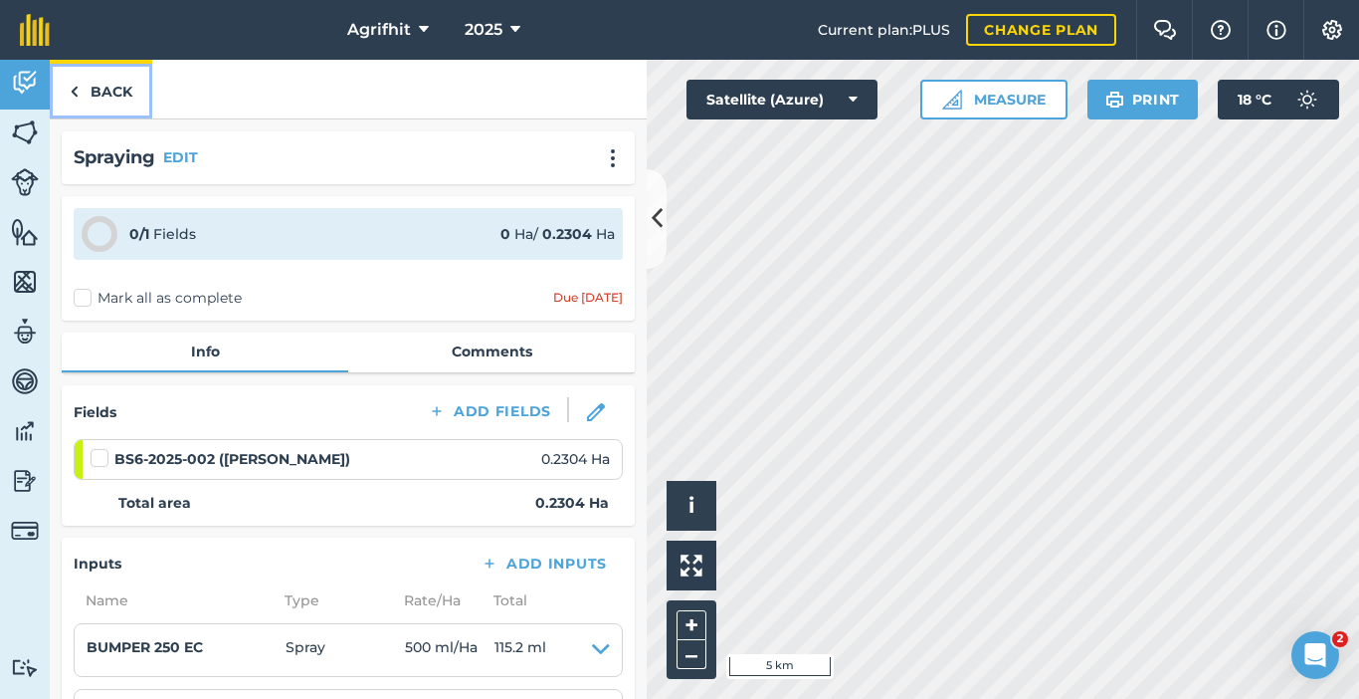
click at [102, 96] on link "Back" at bounding box center [101, 89] width 103 height 59
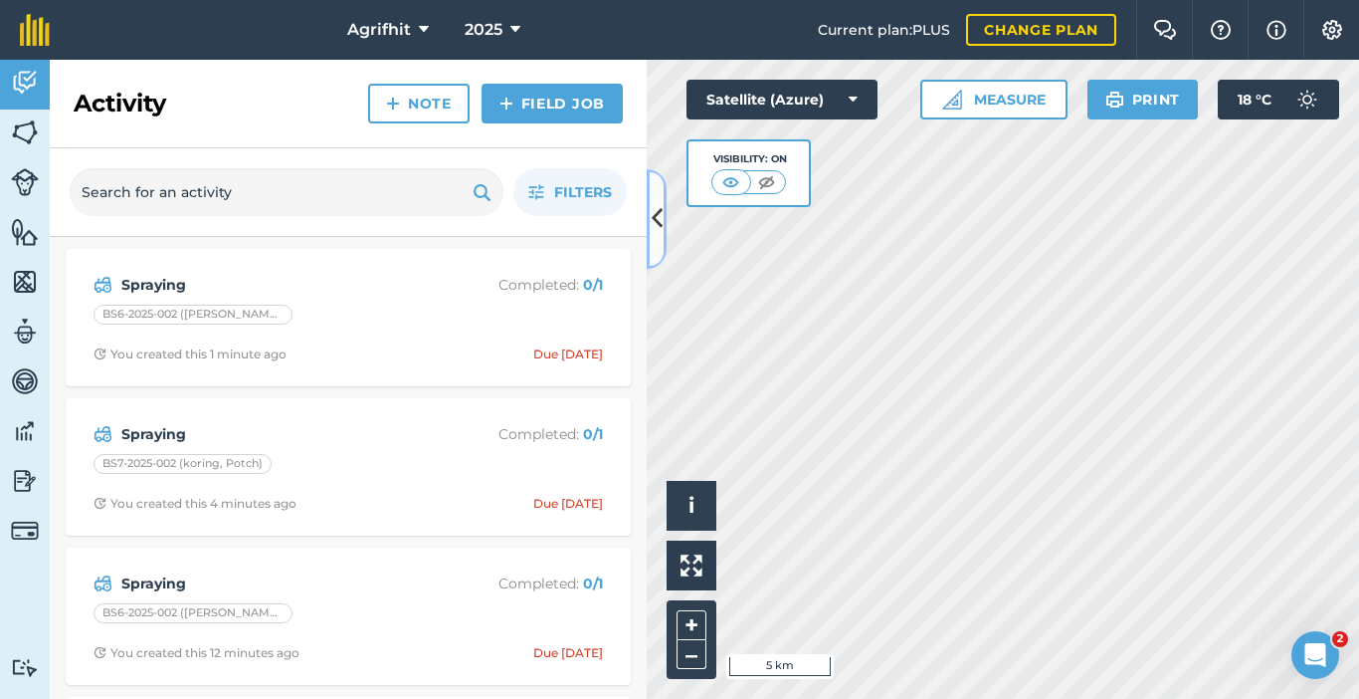
click at [660, 225] on icon at bounding box center [657, 218] width 11 height 35
